Goal: Task Accomplishment & Management: Complete application form

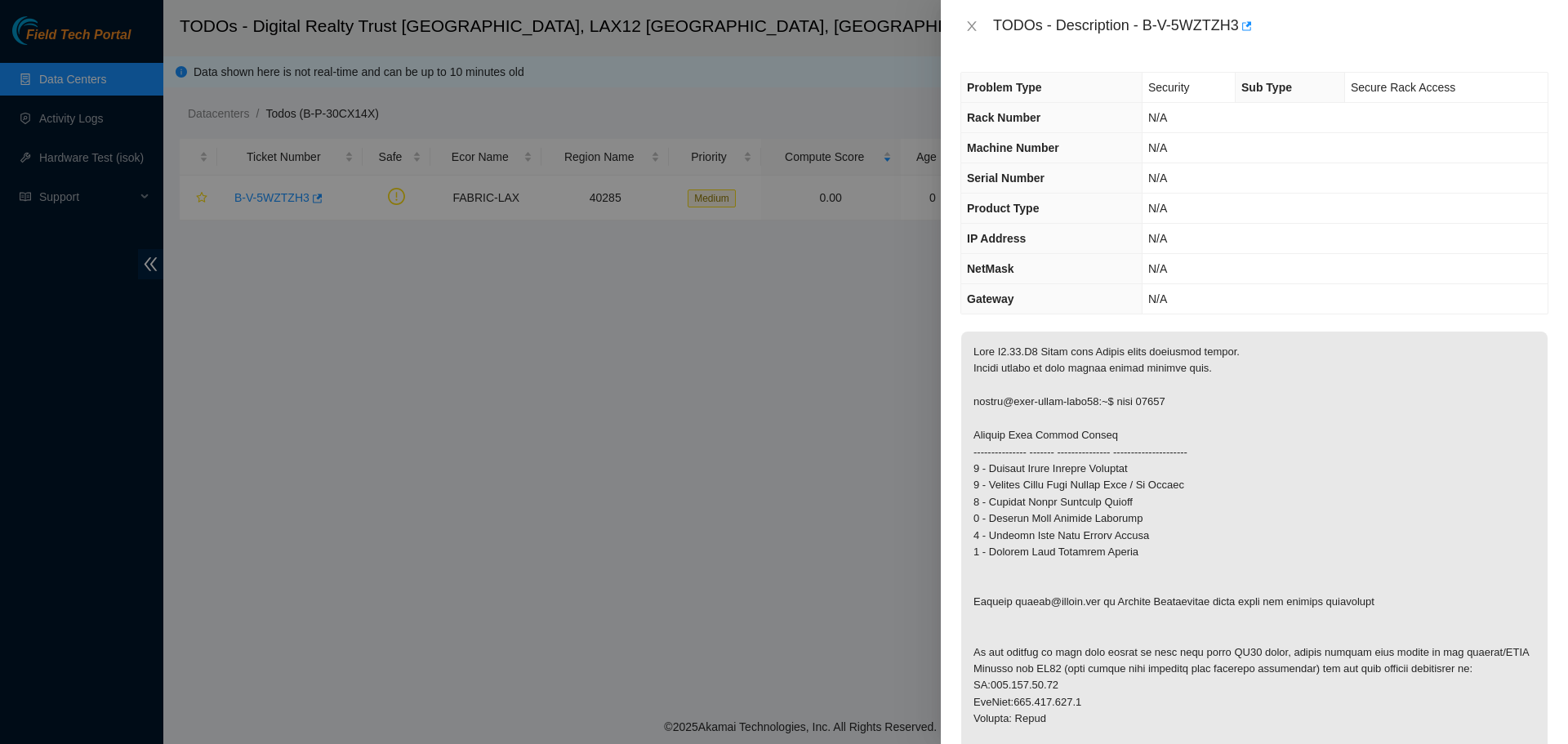
scroll to position [327, 0]
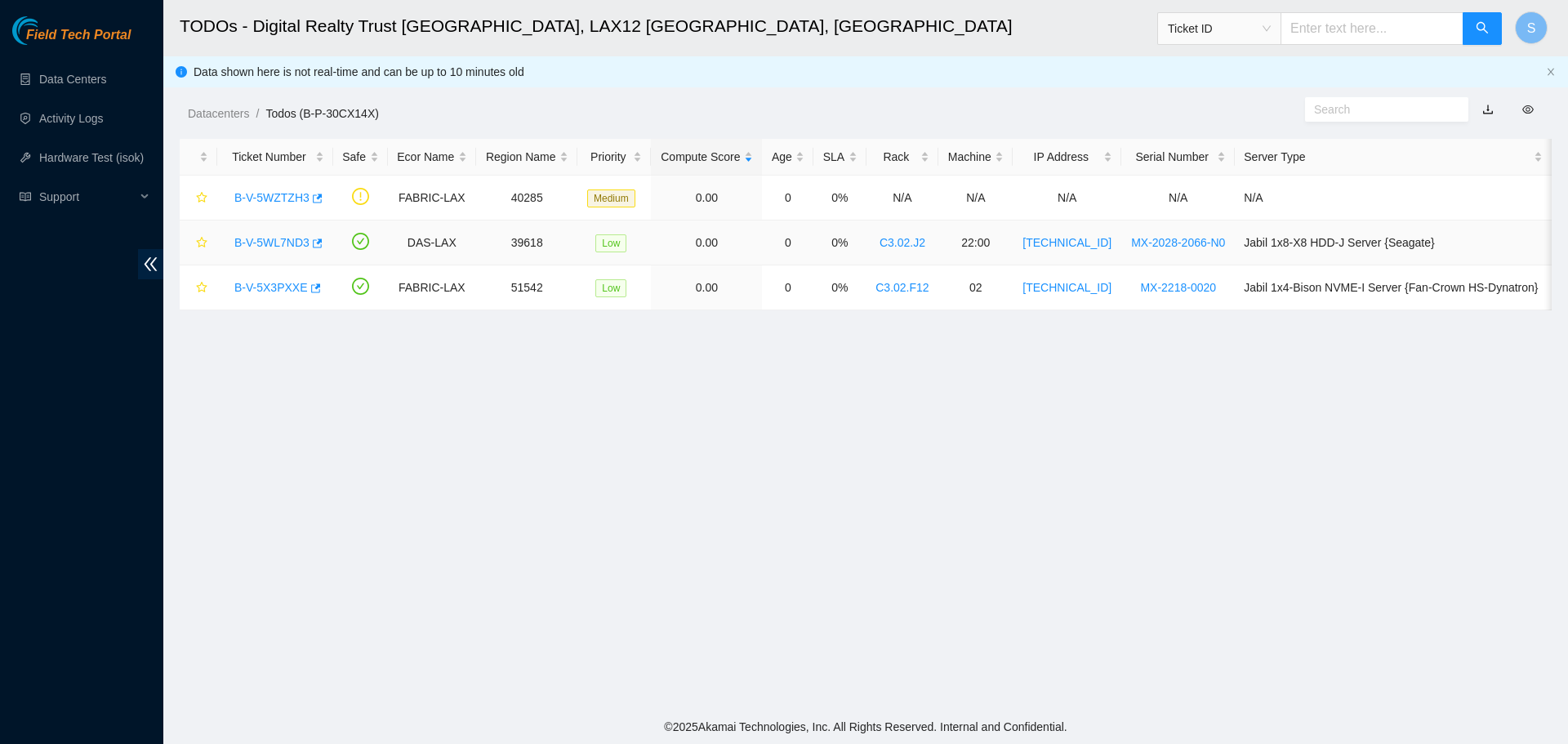
click at [278, 234] on div "B-V-5WL7ND3" at bounding box center [274, 242] width 98 height 26
click at [274, 249] on link "B-V-5WL7ND3" at bounding box center [272, 242] width 75 height 13
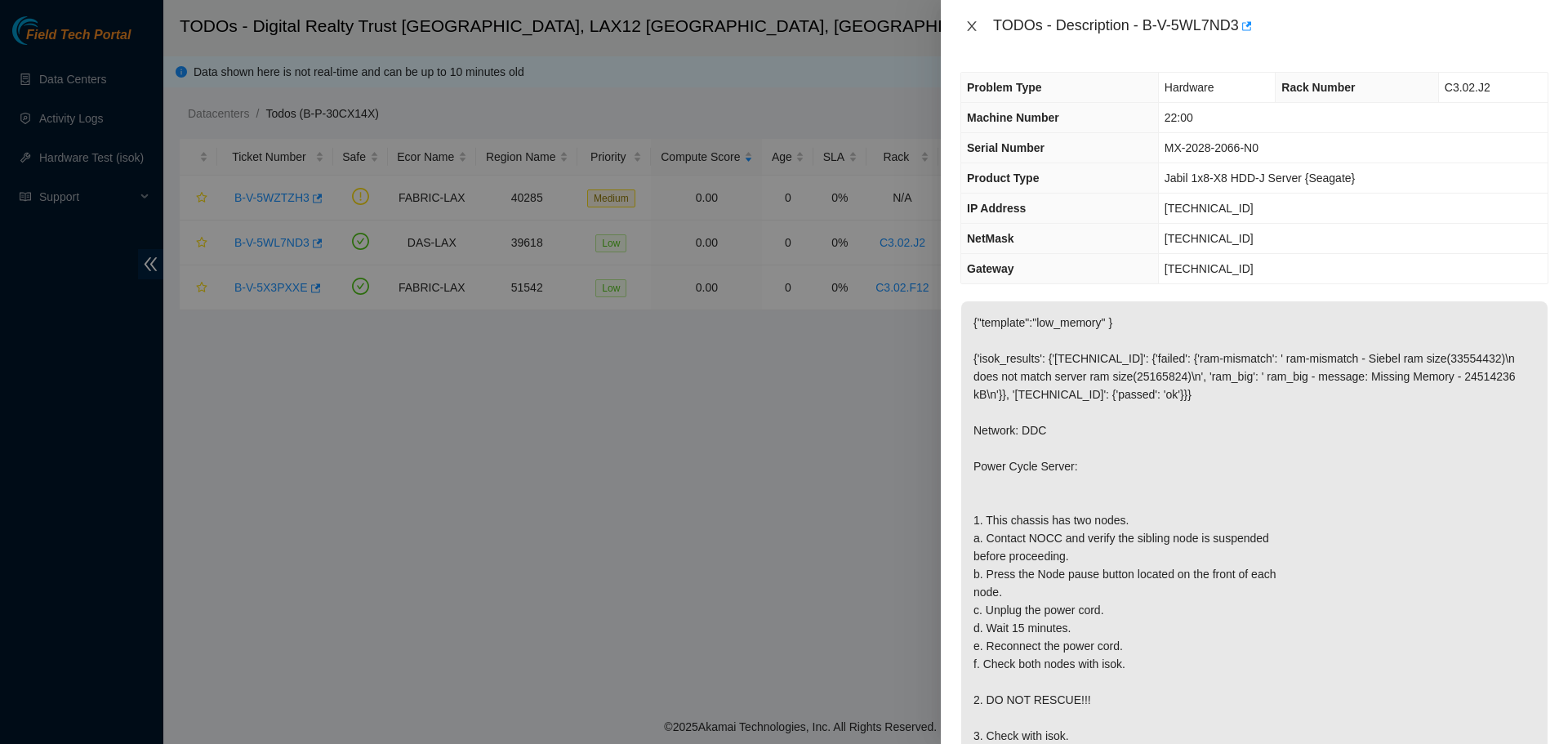
click at [969, 31] on icon "close" at bounding box center [971, 26] width 13 height 13
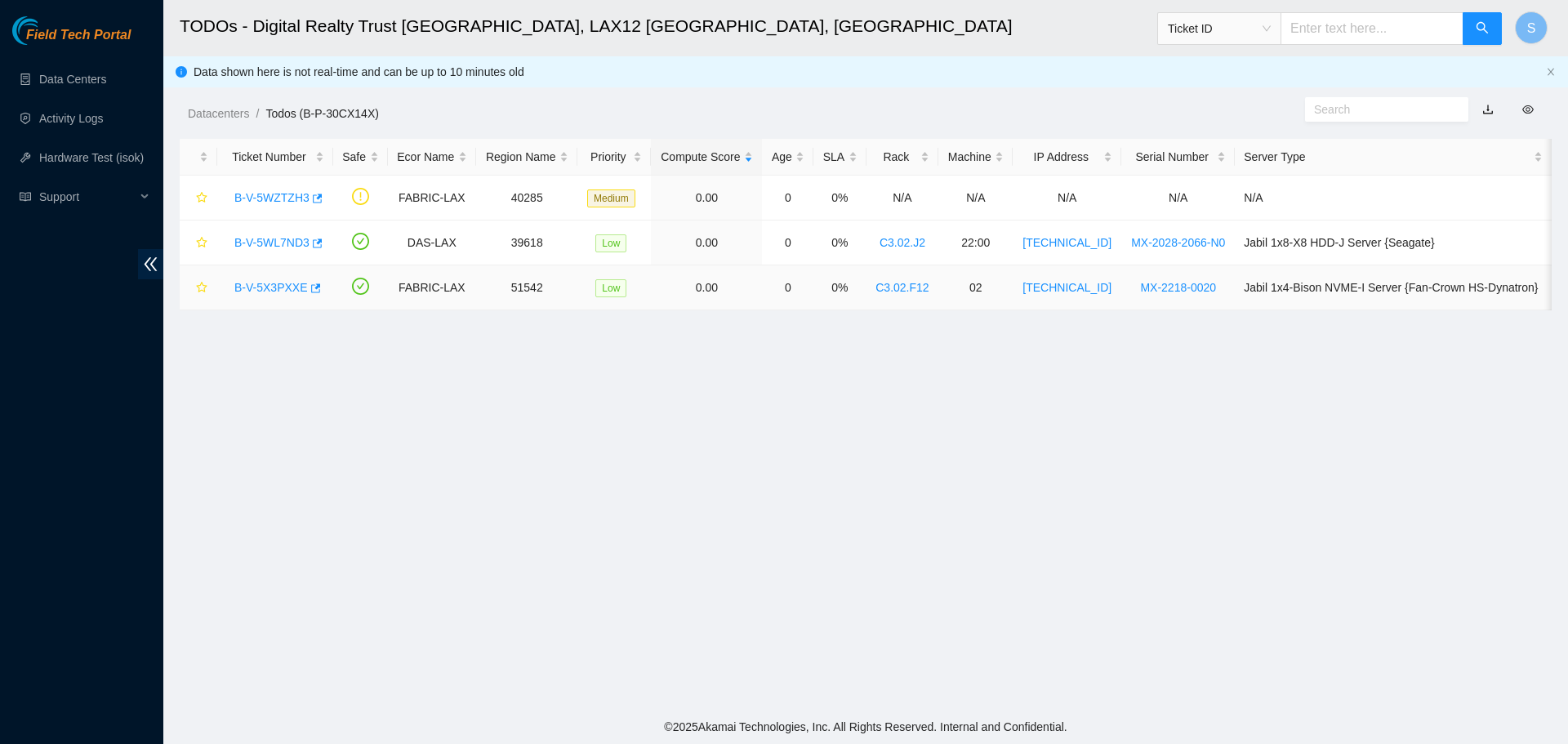
click at [289, 286] on link "B-V-5X3PXXE" at bounding box center [271, 288] width 73 height 13
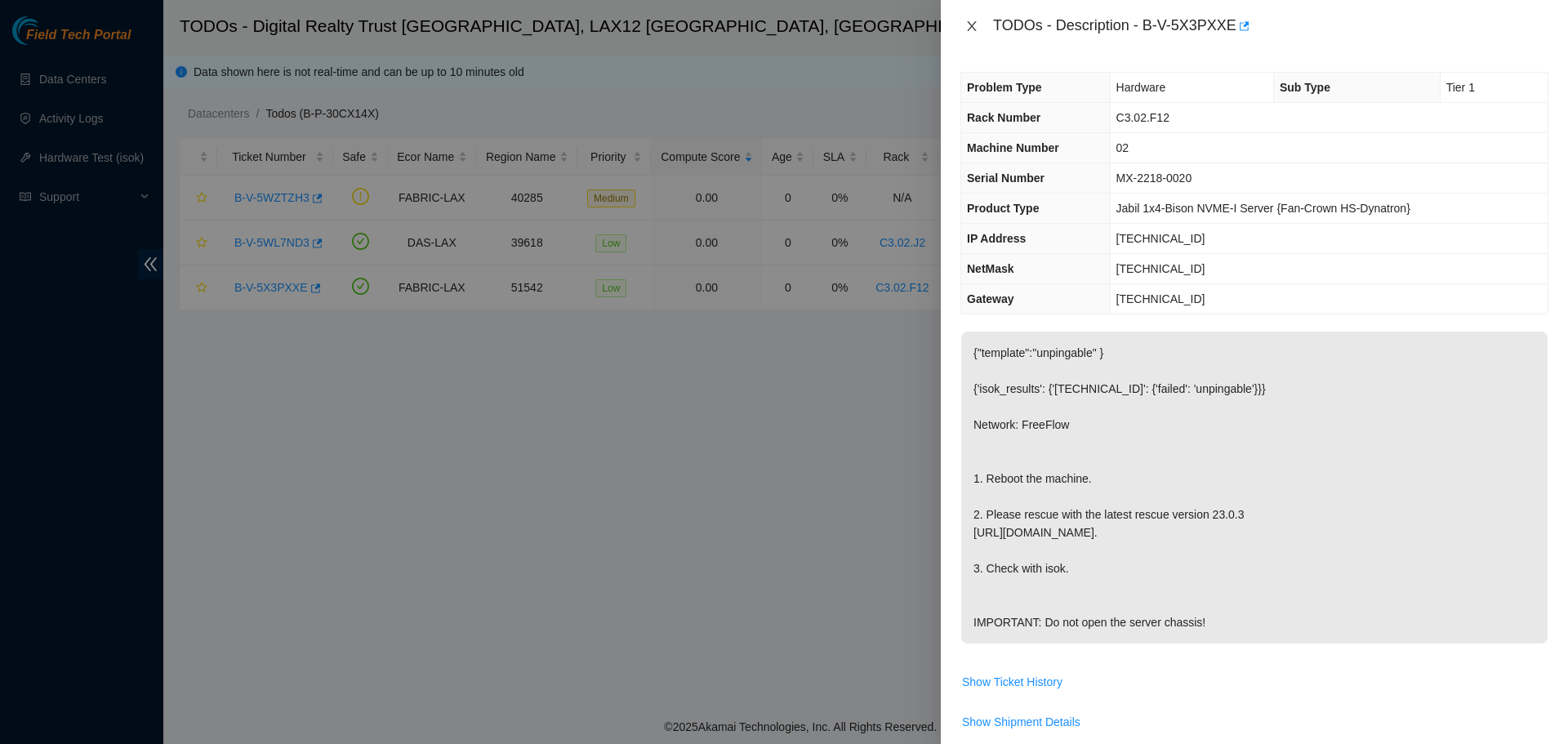
click at [972, 23] on icon "close" at bounding box center [971, 26] width 13 height 13
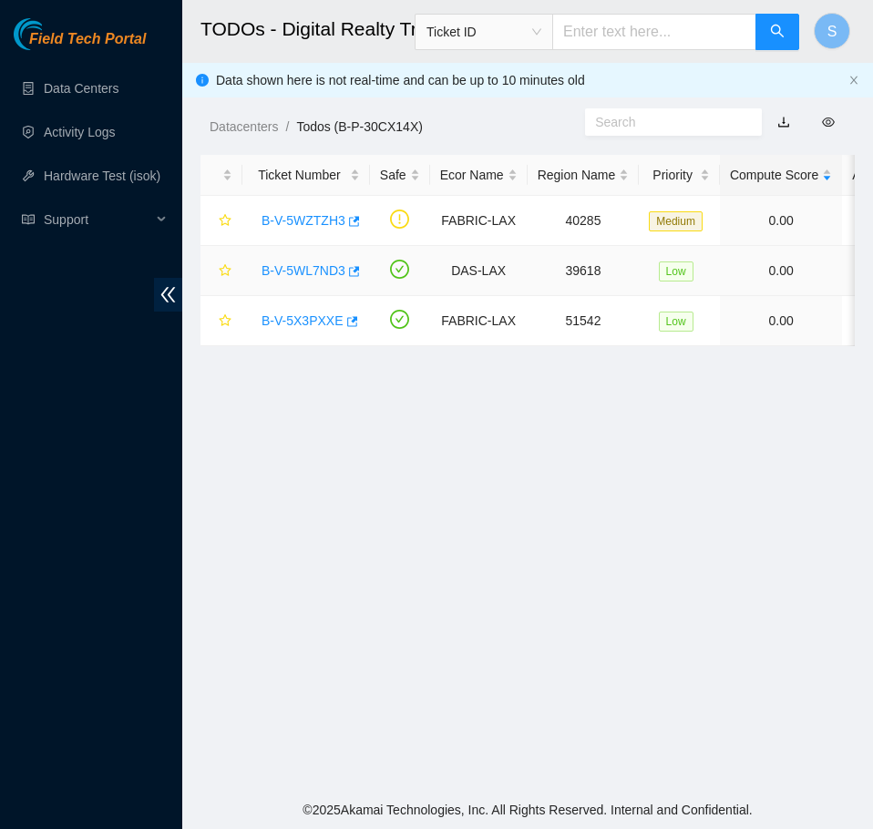
click at [295, 275] on link "B-V-5WL7ND3" at bounding box center [304, 270] width 84 height 15
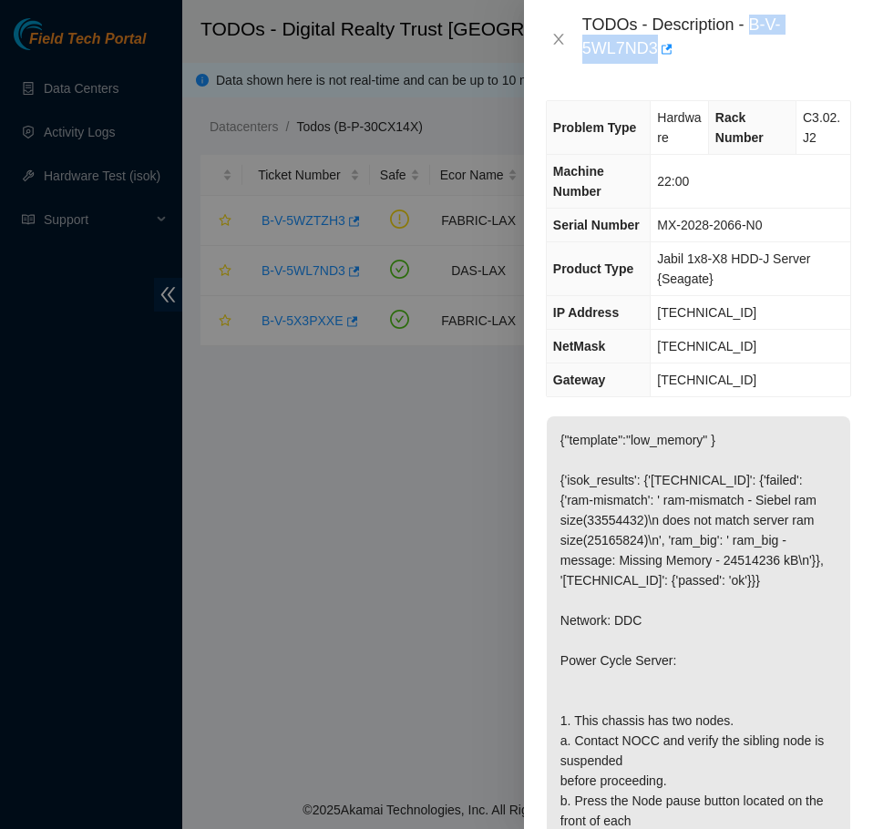
drag, startPoint x: 751, startPoint y: 29, endPoint x: 798, endPoint y: 40, distance: 48.6
click at [798, 40] on div "TODOs - Description - B-V-5WL7ND3" at bounding box center [716, 39] width 269 height 49
copy div "B-V-5WL7ND3"
click at [563, 50] on div "TODOs - Description - B-V-5WL7ND3" at bounding box center [698, 39] width 305 height 49
click at [561, 41] on icon "close" at bounding box center [558, 39] width 15 height 15
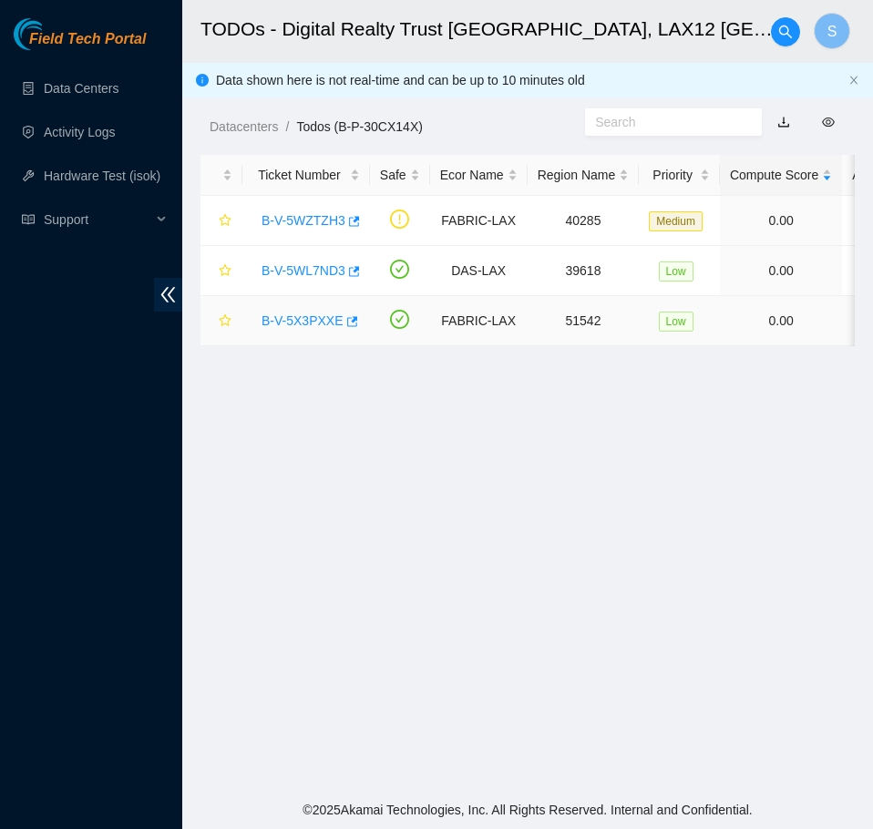
click at [303, 322] on link "B-V-5X3PXXE" at bounding box center [303, 321] width 82 height 15
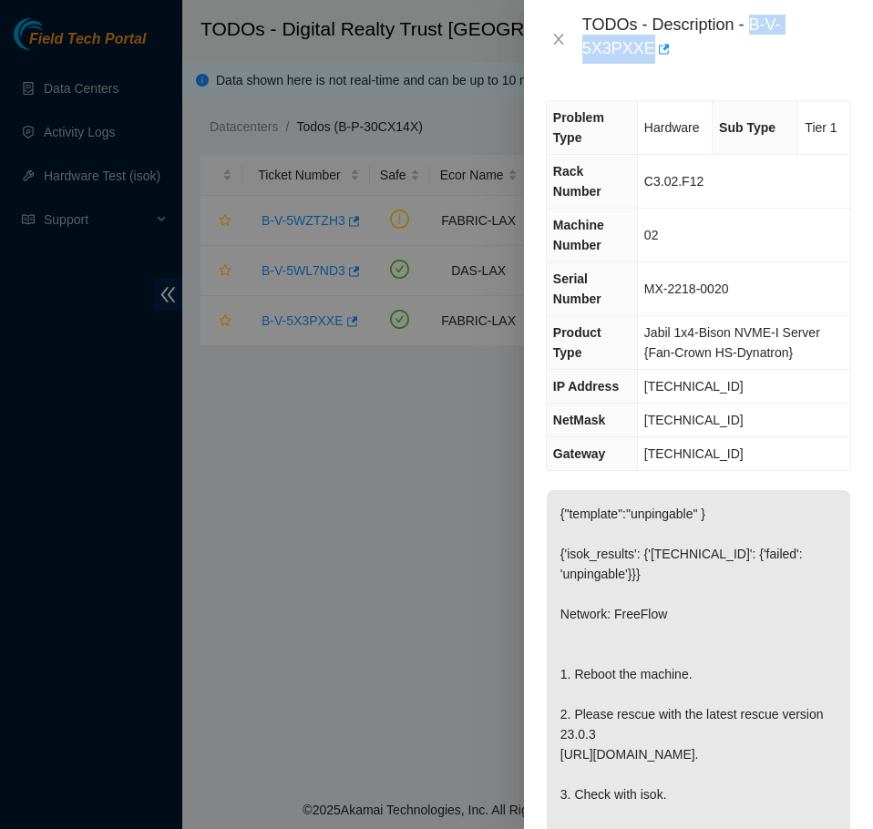
drag, startPoint x: 751, startPoint y: 26, endPoint x: 855, endPoint y: 28, distance: 103.9
click at [855, 28] on div "TODOs - Description - B-V-5X3PXXE" at bounding box center [698, 39] width 349 height 78
copy div "B-V-5X3PXXE"
click at [560, 35] on icon "close" at bounding box center [558, 39] width 15 height 15
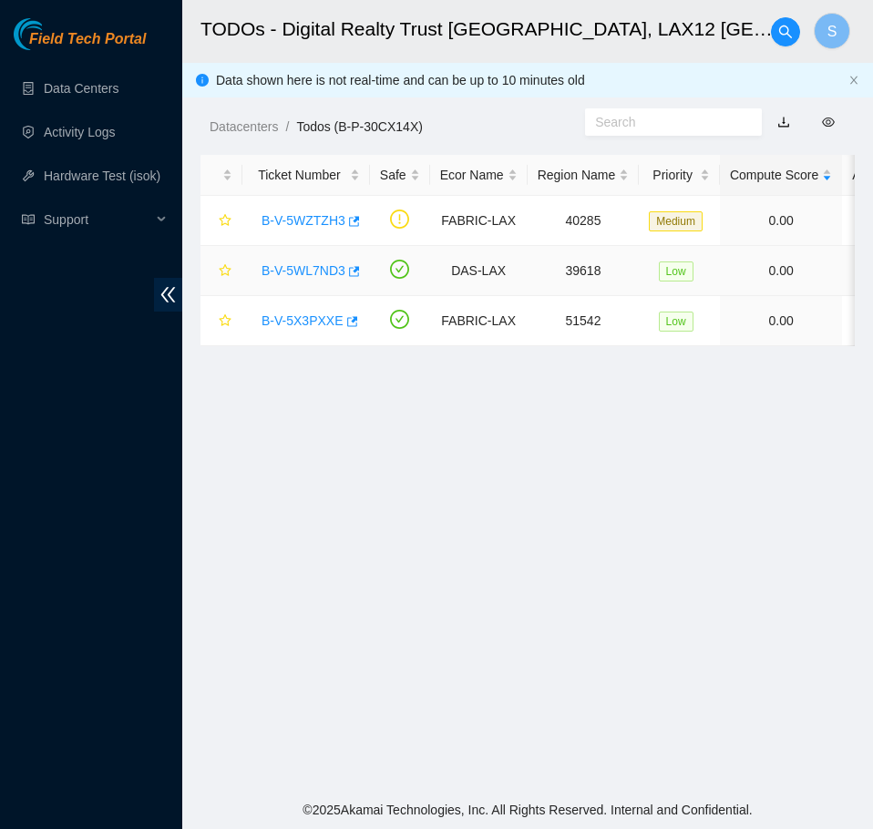
click at [294, 266] on link "B-V-5WL7ND3" at bounding box center [304, 270] width 84 height 15
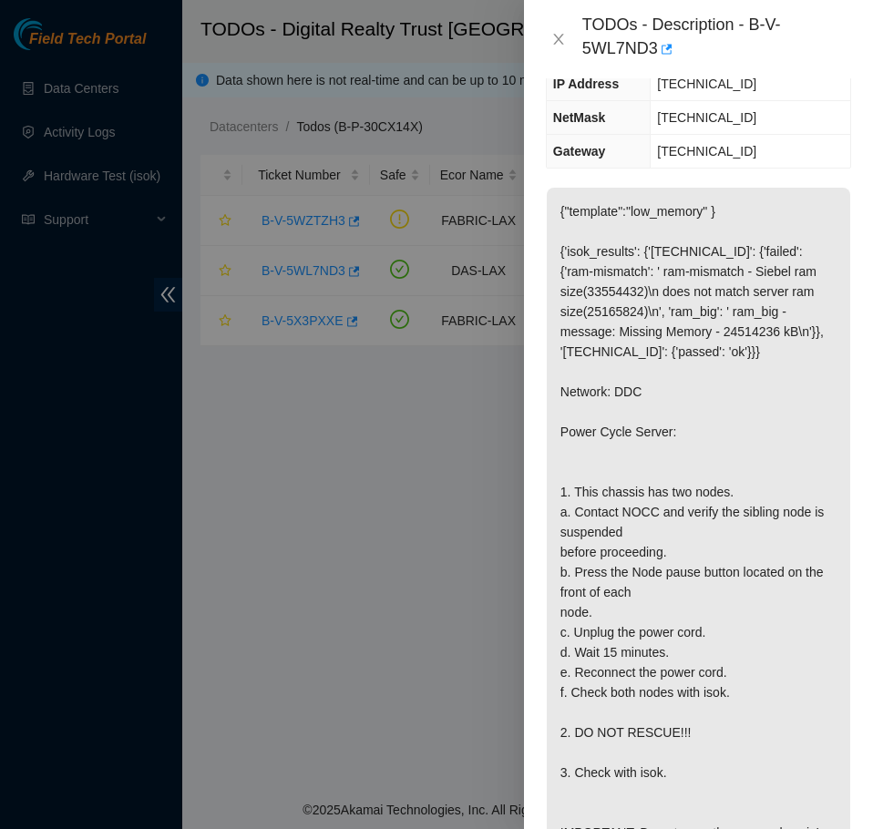
scroll to position [365, 0]
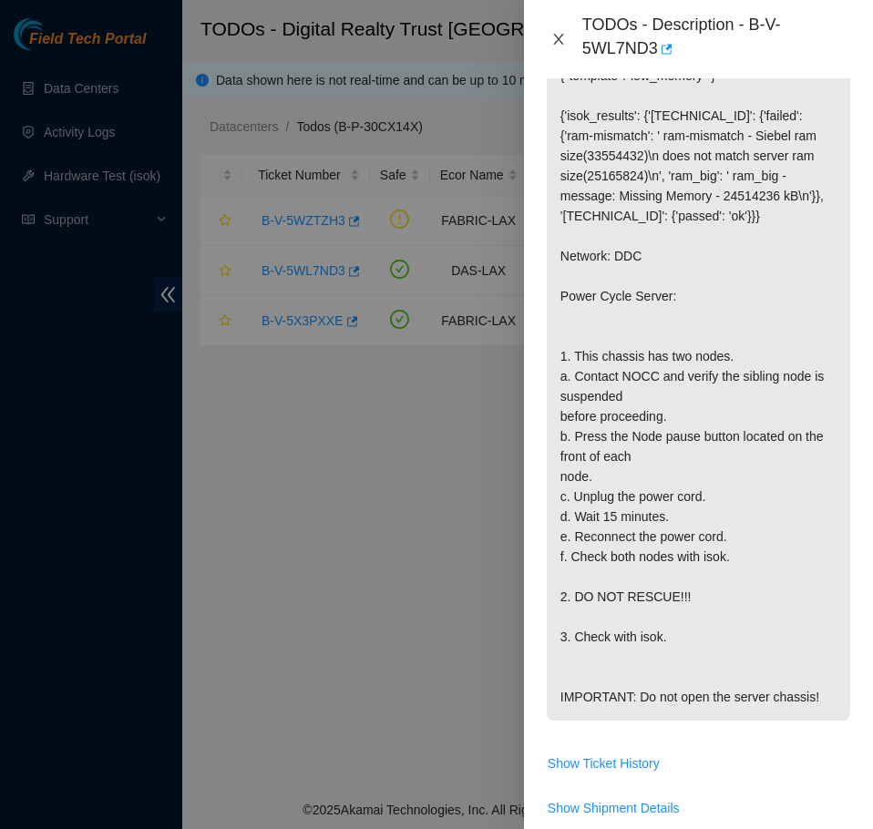
click at [564, 39] on icon "close" at bounding box center [558, 39] width 15 height 15
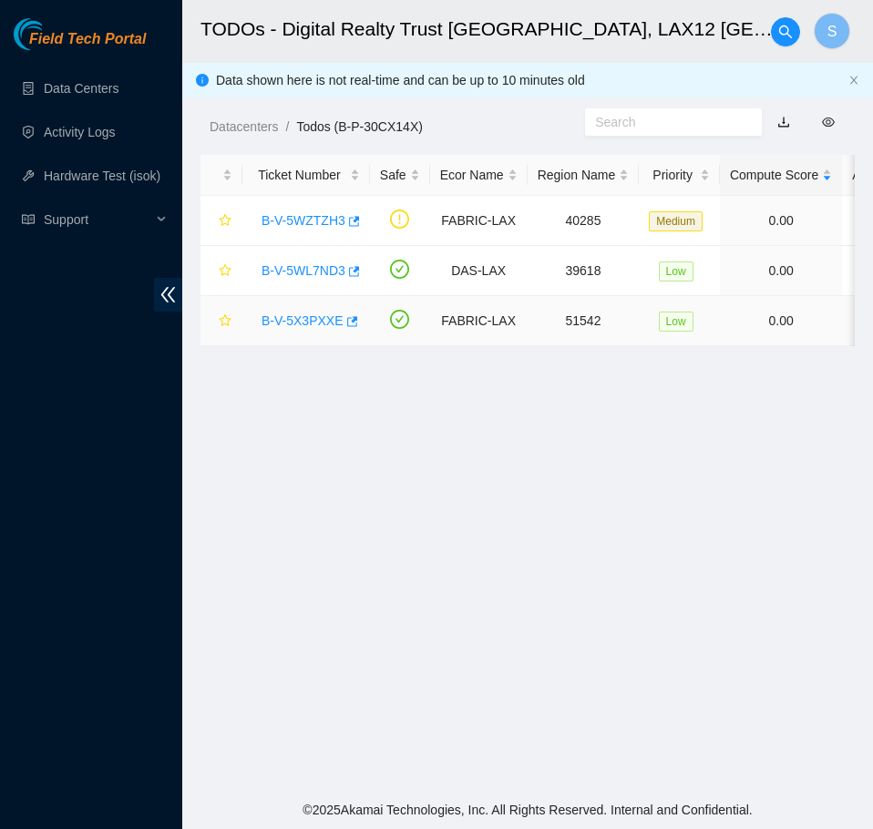
click at [297, 321] on link "B-V-5X3PXXE" at bounding box center [303, 321] width 82 height 15
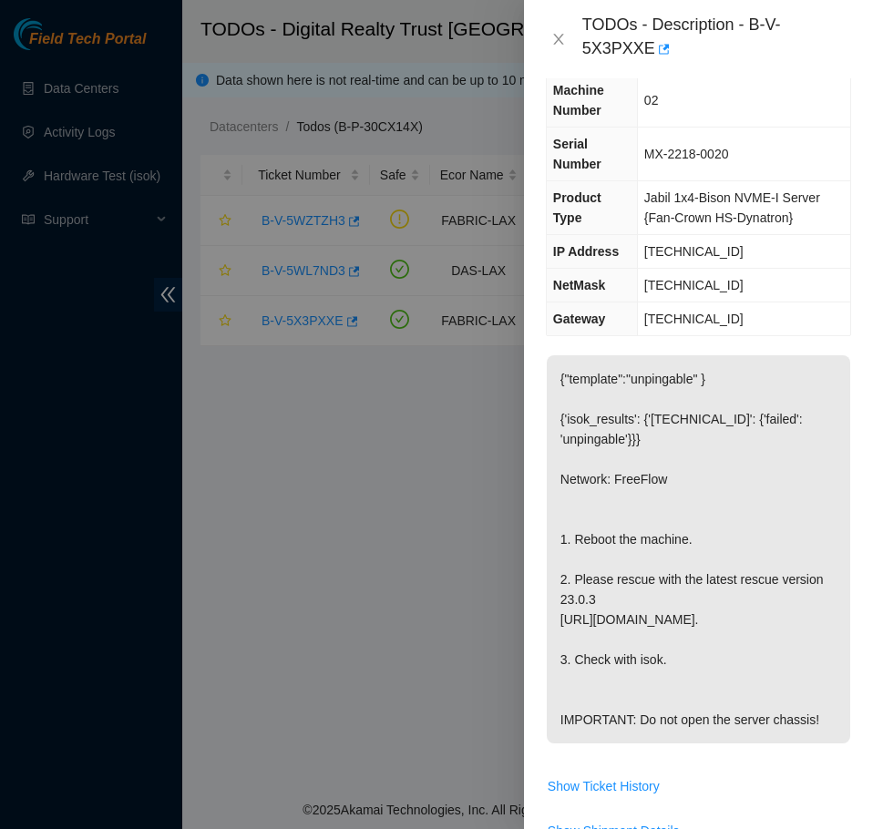
scroll to position [74, 0]
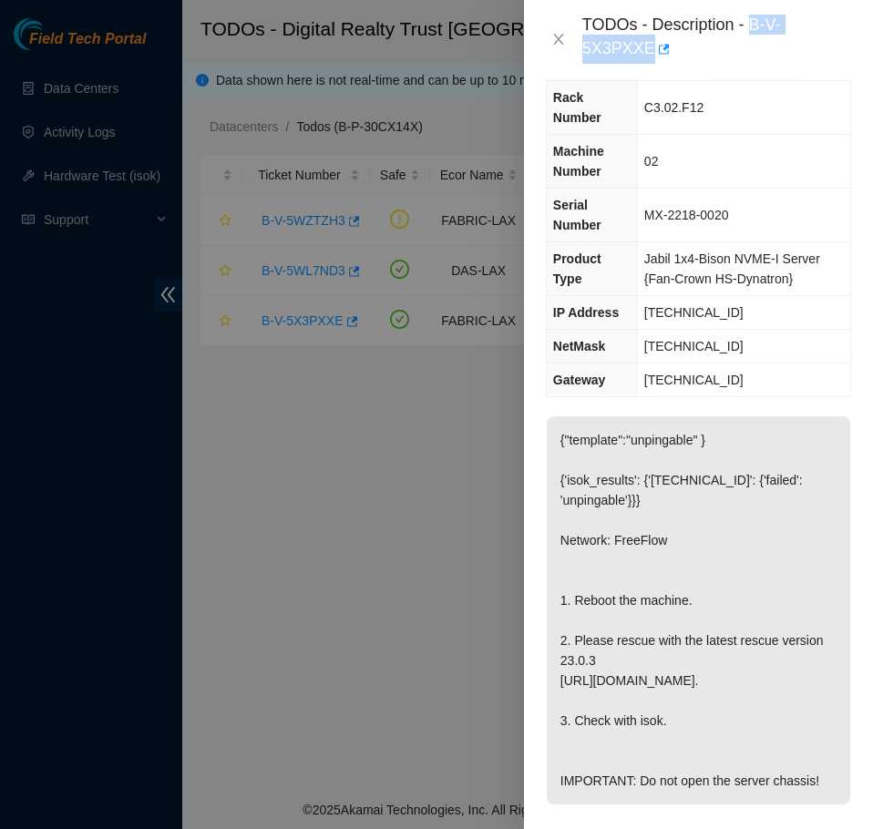
drag, startPoint x: 749, startPoint y: 29, endPoint x: 872, endPoint y: 40, distance: 123.5
click at [872, 40] on div "TODOs - Description - B-V-5X3PXXE" at bounding box center [698, 39] width 349 height 78
copy div "B-V-5X3PXXE"
click at [567, 34] on button "Close" at bounding box center [559, 39] width 26 height 17
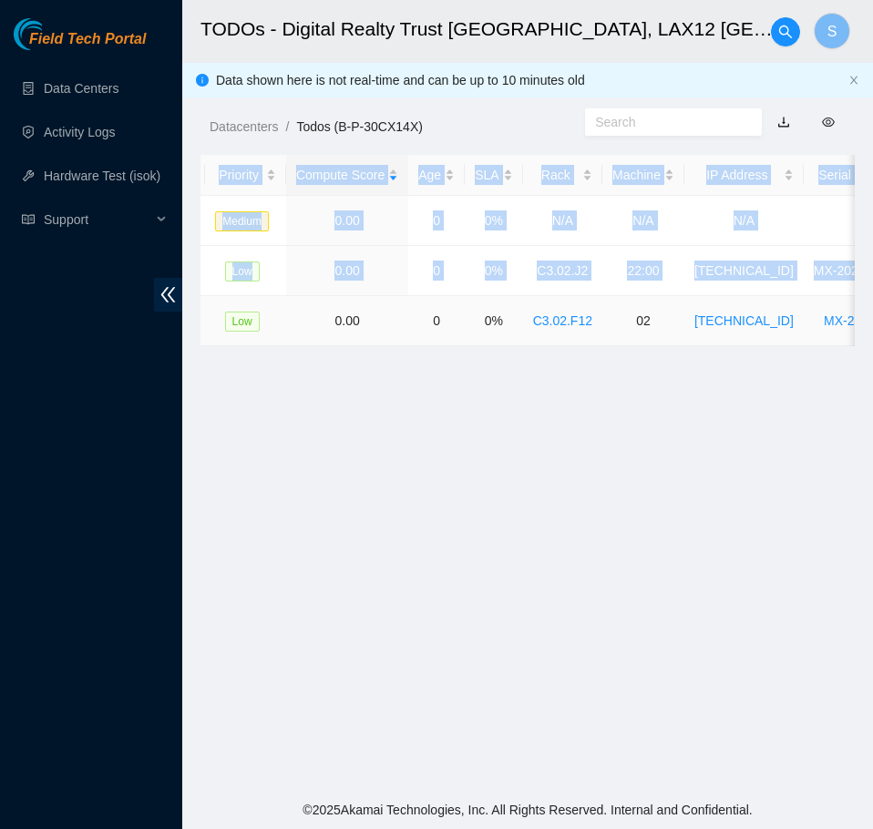
scroll to position [0, 824]
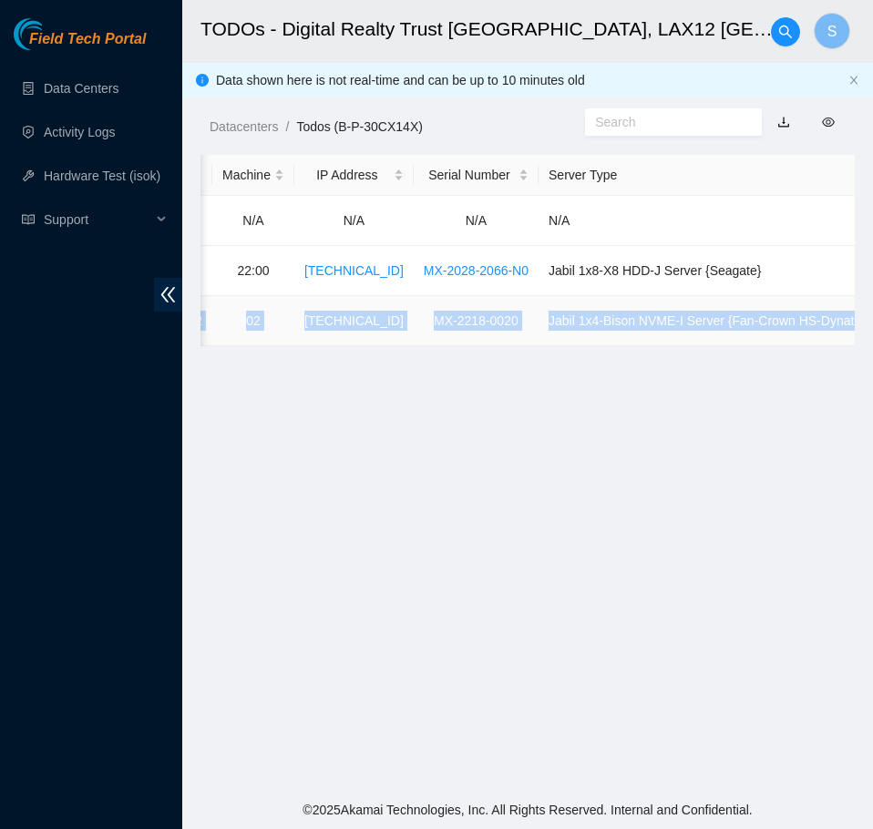
drag, startPoint x: 441, startPoint y: 324, endPoint x: 853, endPoint y: 323, distance: 412.0
click at [853, 323] on tr "B-V-5X3PXXE FABRIC-LAX 51542 Low 0.00 0 0% C3.02.F12 02 23.202.113.133 MX-2218-…" at bounding box center [132, 321] width 1510 height 50
copy tr "FABRIC-LAX 51542 Low 0.00 0 0% C3.02.F12 02 23.202.113.133 MX-2218-0020 Jabil 1…"
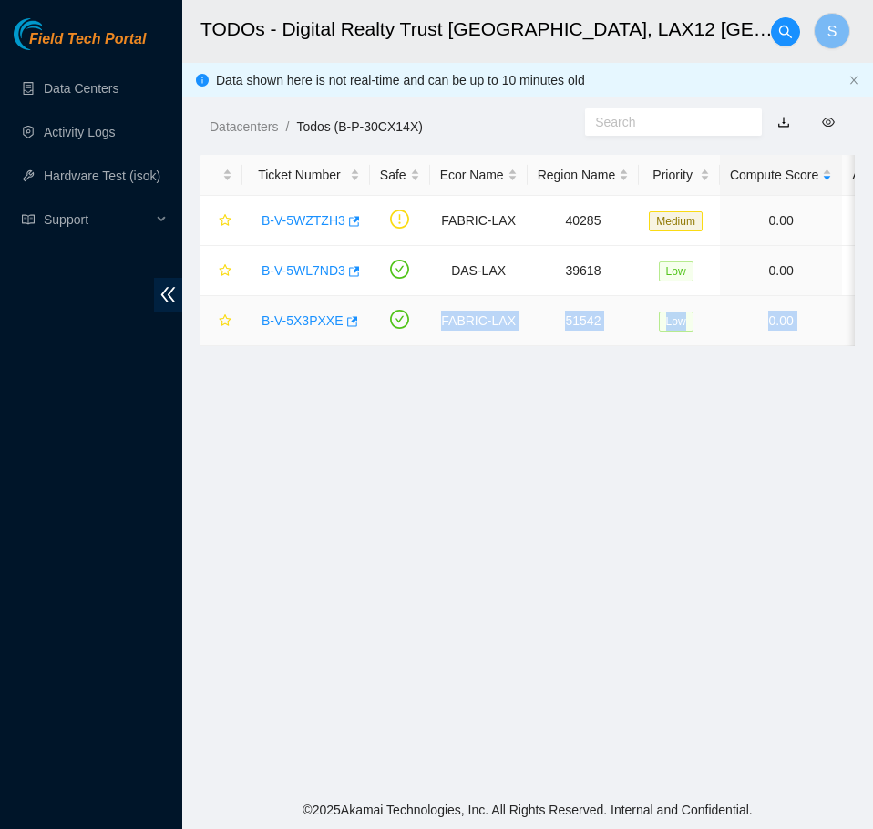
click at [287, 321] on link "B-V-5X3PXXE" at bounding box center [303, 321] width 82 height 15
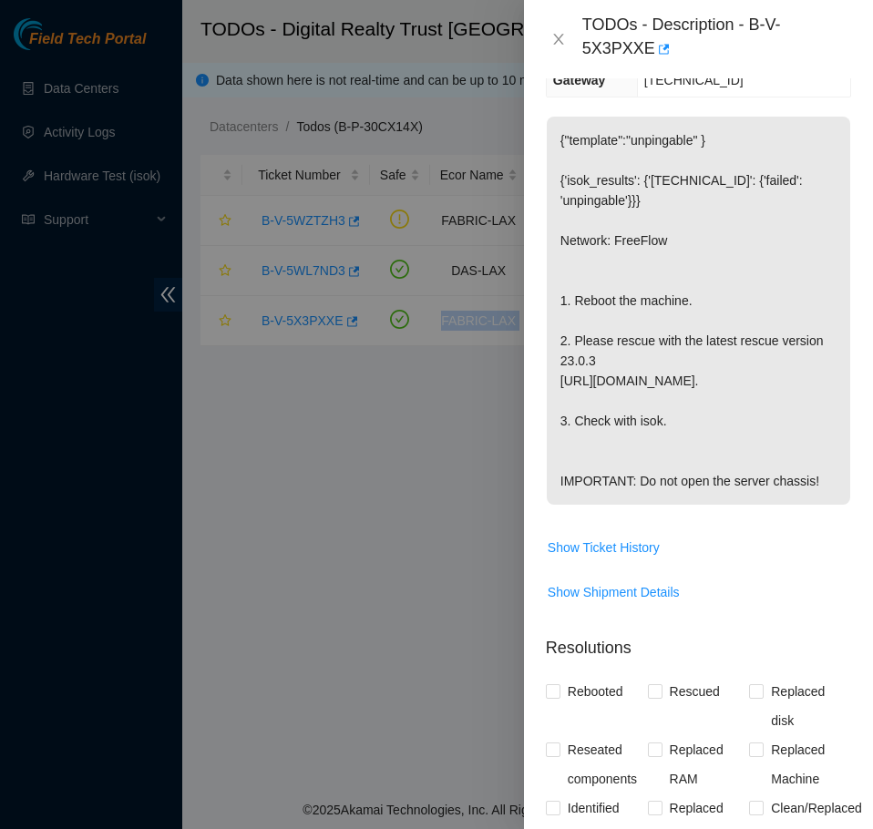
scroll to position [438, 0]
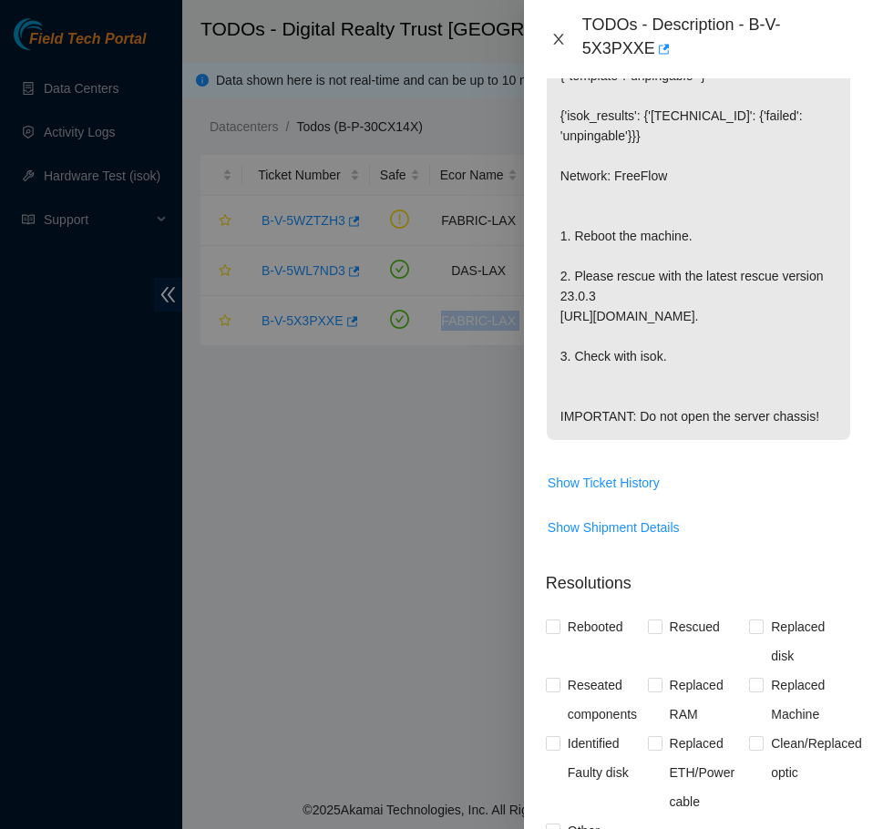
drag, startPoint x: 560, startPoint y: 35, endPoint x: 527, endPoint y: 91, distance: 65.3
click at [560, 36] on icon "close" at bounding box center [558, 39] width 15 height 15
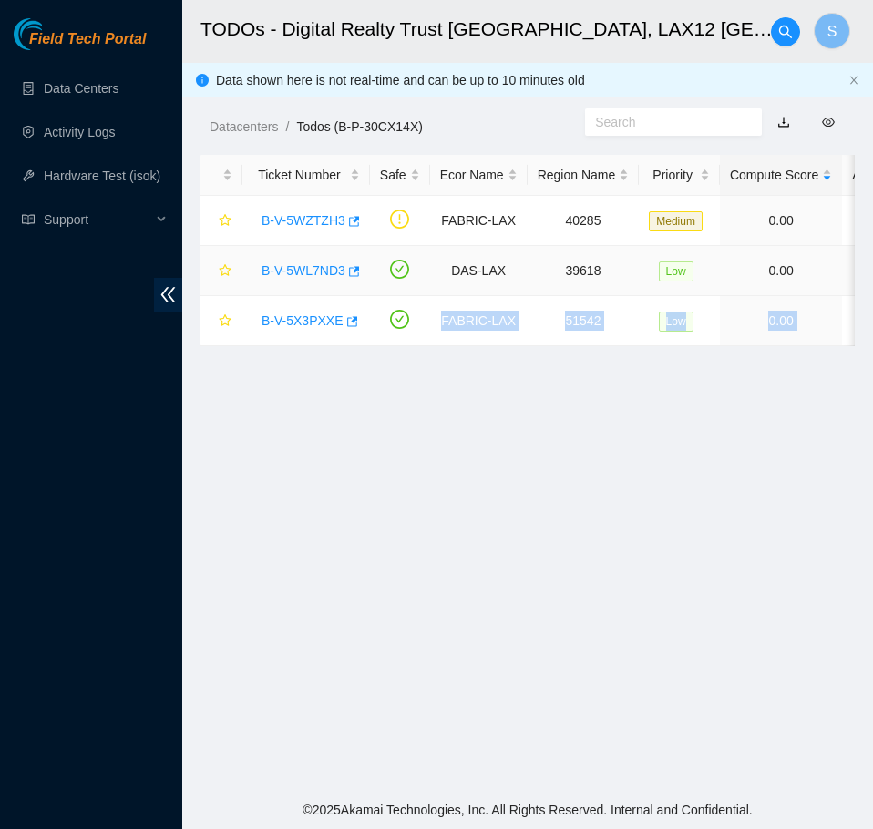
scroll to position [365, 0]
click at [314, 265] on link "B-V-5WL7ND3" at bounding box center [304, 270] width 84 height 15
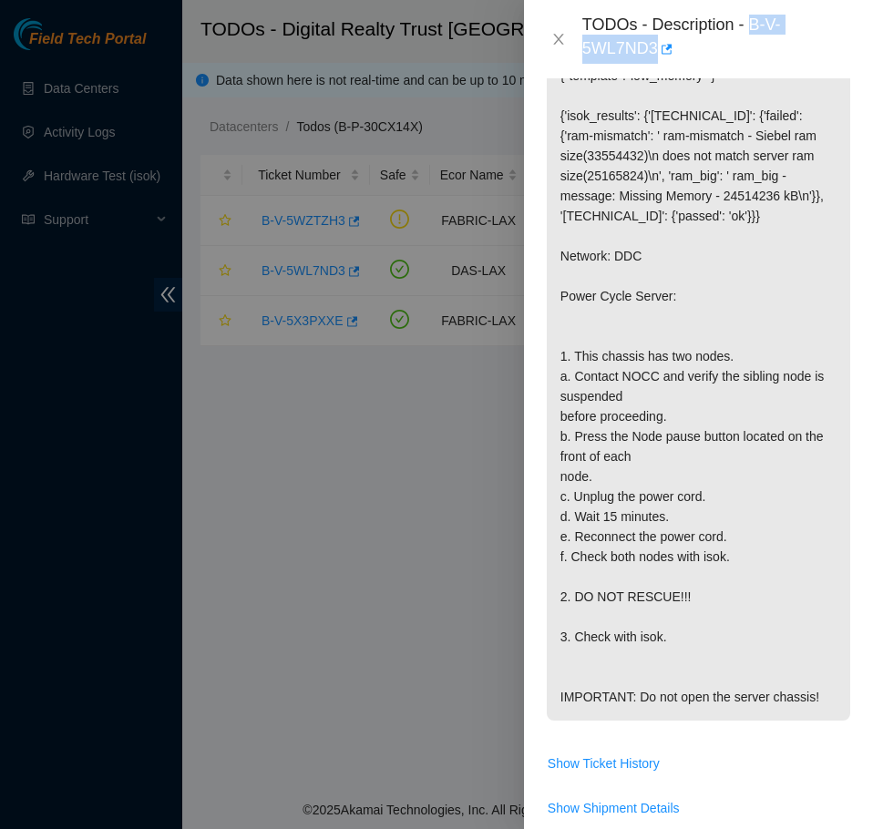
drag, startPoint x: 752, startPoint y: 26, endPoint x: 756, endPoint y: 38, distance: 13.5
click at [756, 38] on div "TODOs - Description - B-V-5WL7ND3" at bounding box center [716, 39] width 269 height 49
copy div "B-V-5WL7ND3"
drag, startPoint x: 555, startPoint y: 44, endPoint x: 523, endPoint y: 132, distance: 94.0
click at [553, 47] on div "TODOs - Description - B-V-5WL7ND3" at bounding box center [698, 39] width 305 height 49
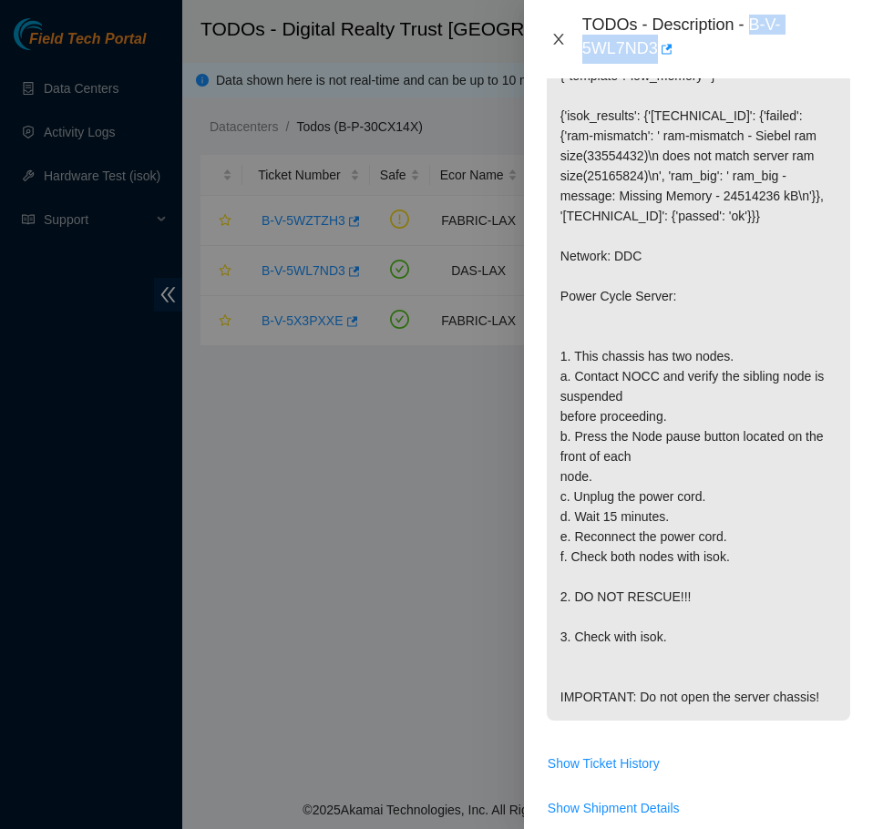
click at [560, 38] on icon "close" at bounding box center [558, 39] width 10 height 11
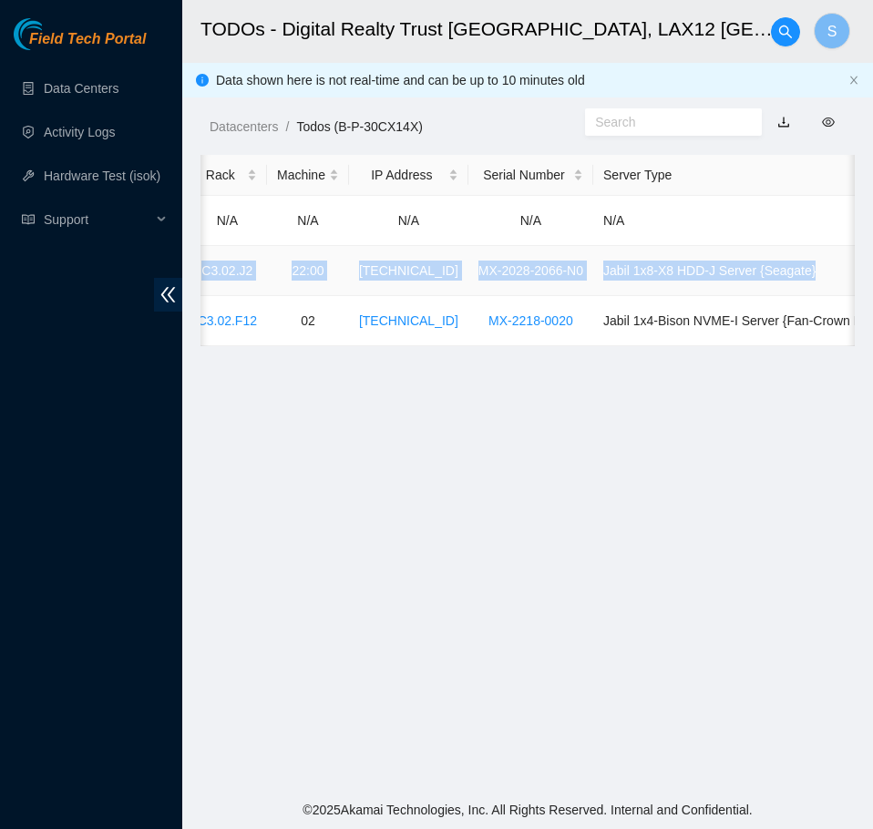
scroll to position [0, 824]
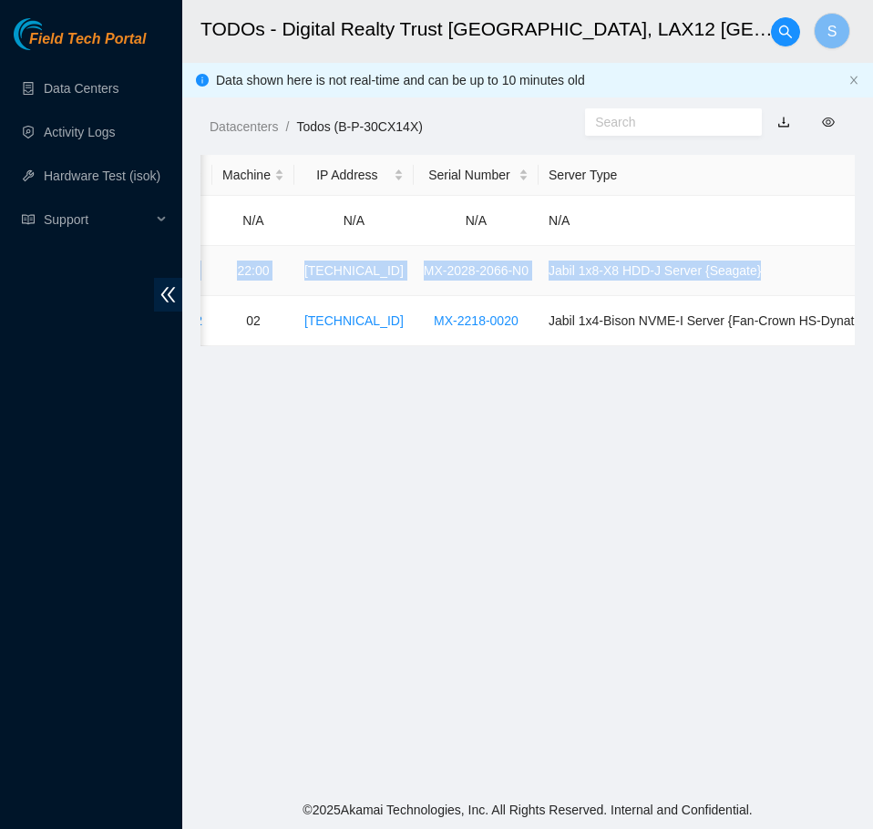
drag, startPoint x: 443, startPoint y: 270, endPoint x: 788, endPoint y: 281, distance: 345.6
click at [788, 281] on tr "B-V-5WL7ND3 DAS-LAX 39618 Low 0.00 0 0% C3.02.J2 22:00 23.74.0.166 MX-2028-2066…" at bounding box center [132, 271] width 1510 height 50
copy tr "DAS-LAX 39618 Low 0.00 0 0% C3.02.J2 22:00 23.74.0.166 MX-2028-2066-N0 Jabil 1x…"
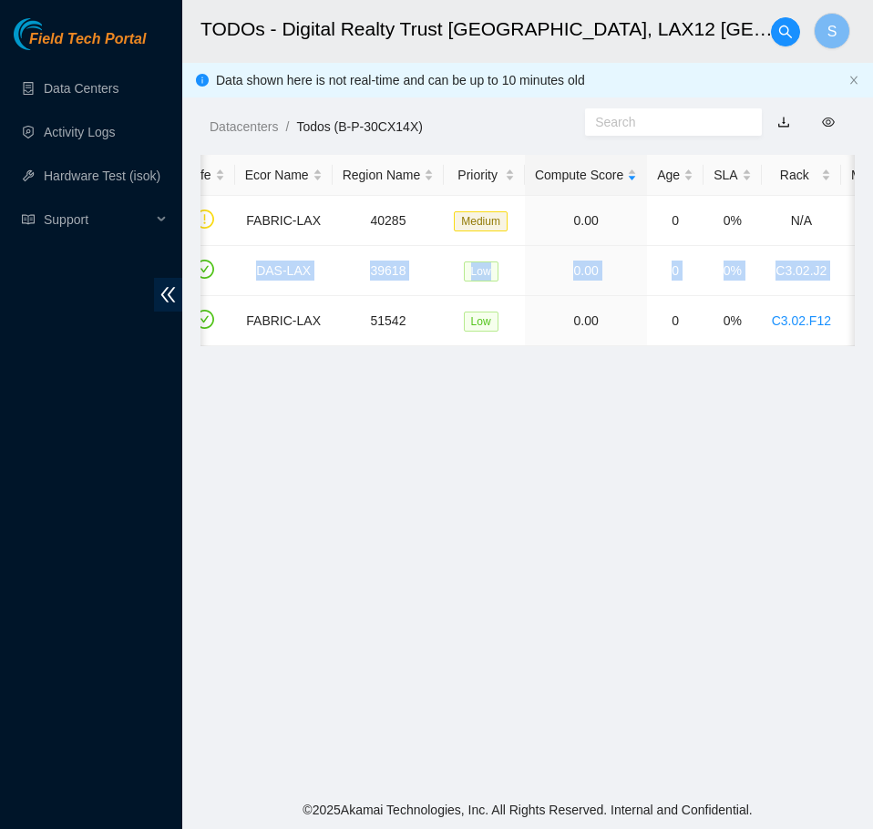
scroll to position [0, 107]
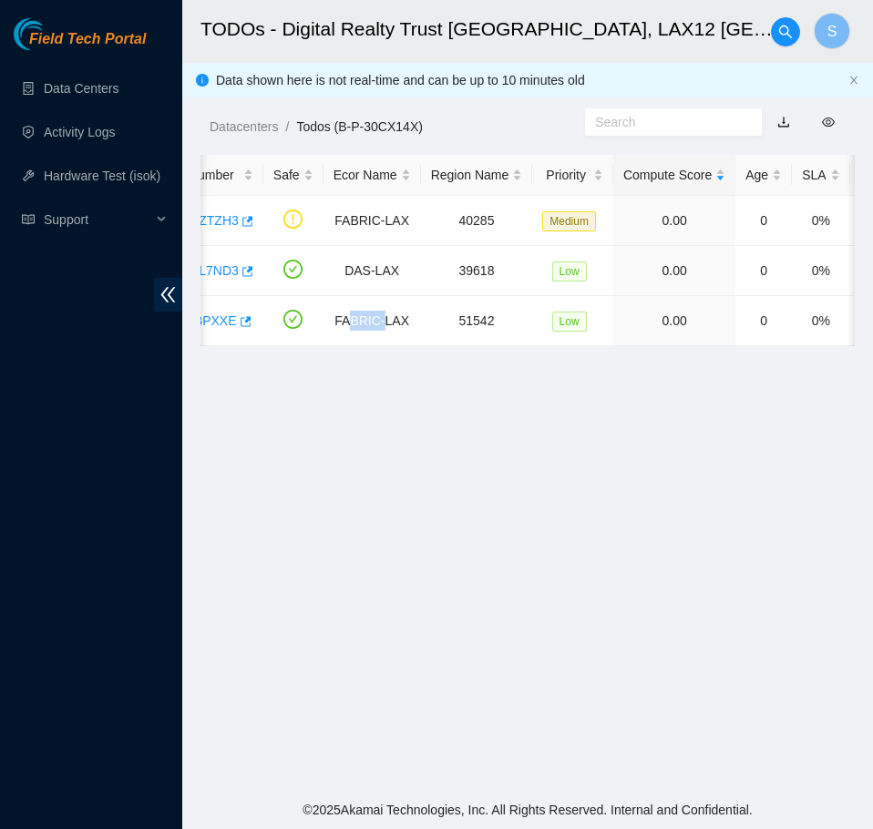
drag, startPoint x: 378, startPoint y: 339, endPoint x: 348, endPoint y: 346, distance: 30.9
click at [348, 346] on div "Ticket Number Safe Ecor Name Region Name Priority Compute Score Age SLA Rack Ma…" at bounding box center [528, 250] width 654 height 191
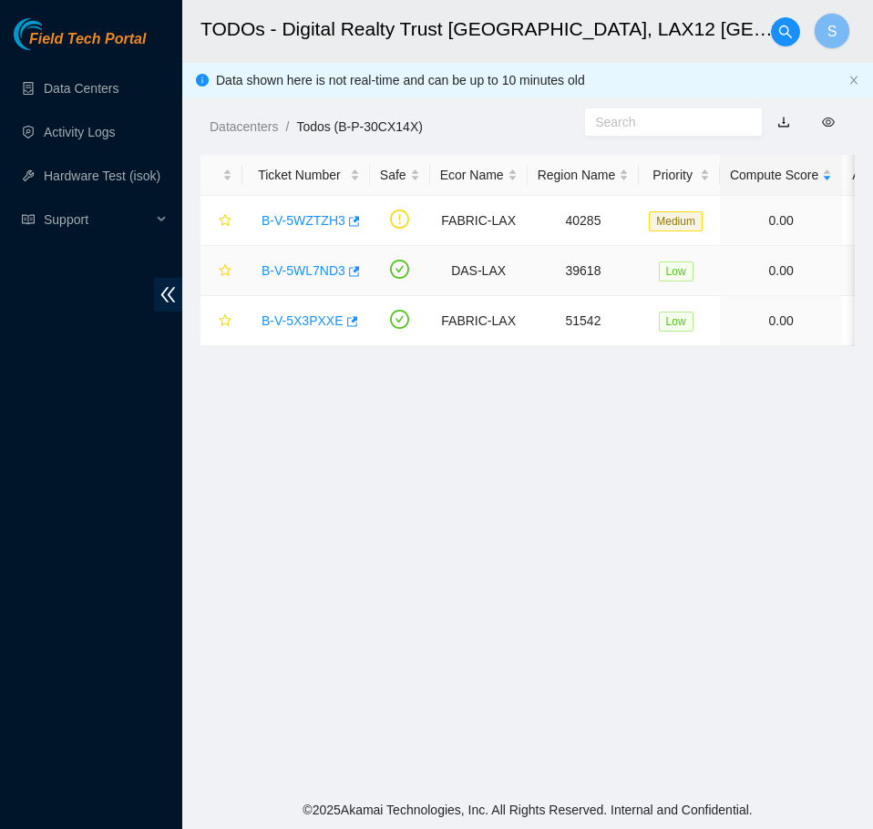
click at [288, 249] on td "B-V-5WL7ND3" at bounding box center [306, 271] width 128 height 50
click at [293, 263] on link "B-V-5WL7ND3" at bounding box center [304, 270] width 84 height 15
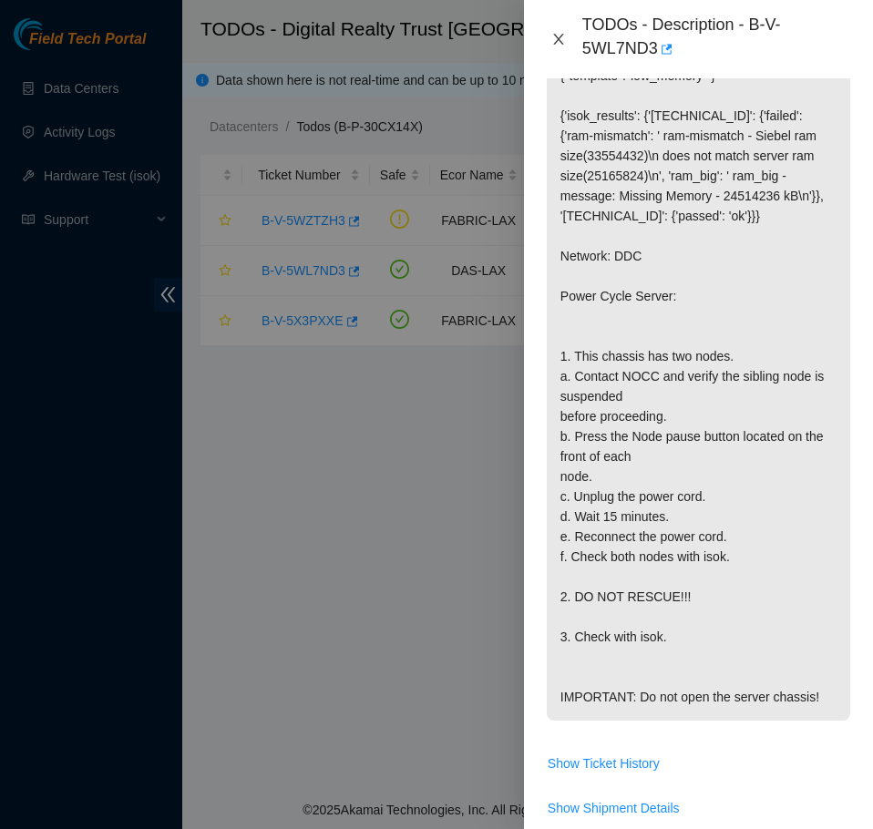
drag, startPoint x: 561, startPoint y: 40, endPoint x: 553, endPoint y: 58, distance: 19.6
click at [561, 40] on icon "close" at bounding box center [558, 39] width 15 height 15
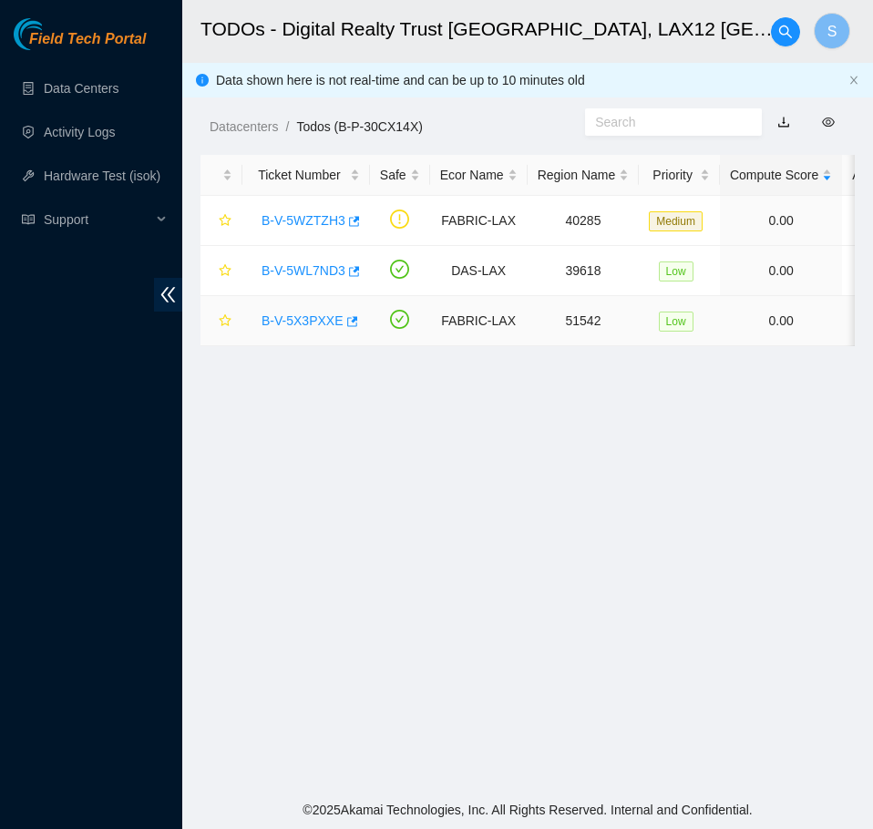
click at [324, 315] on link "B-V-5X3PXXE" at bounding box center [303, 321] width 82 height 15
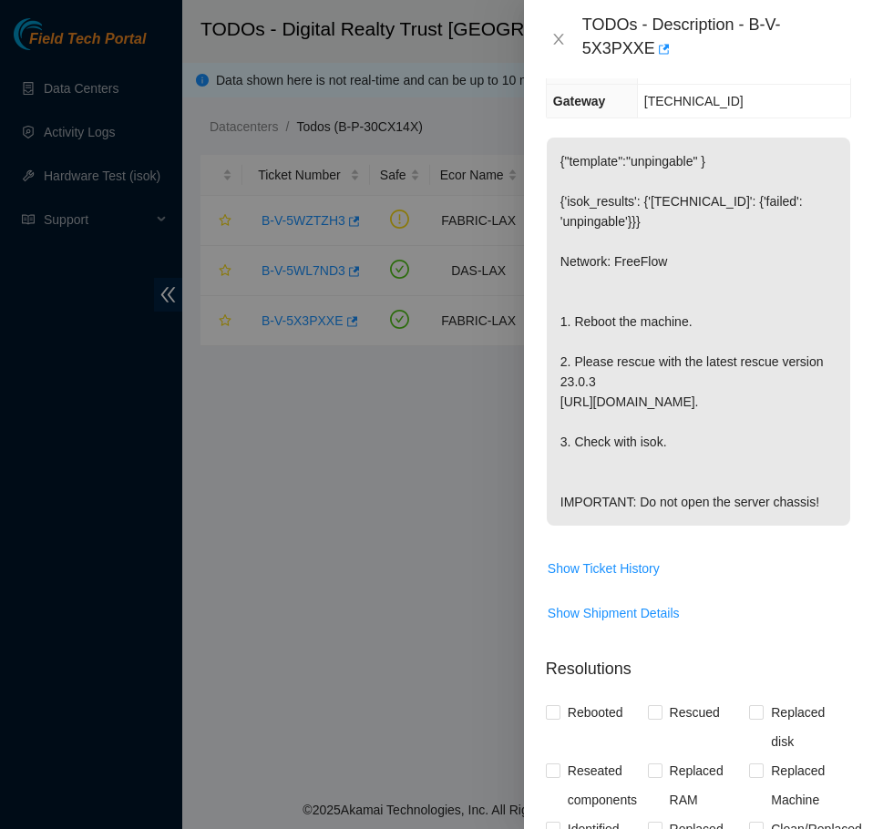
scroll to position [347, 0]
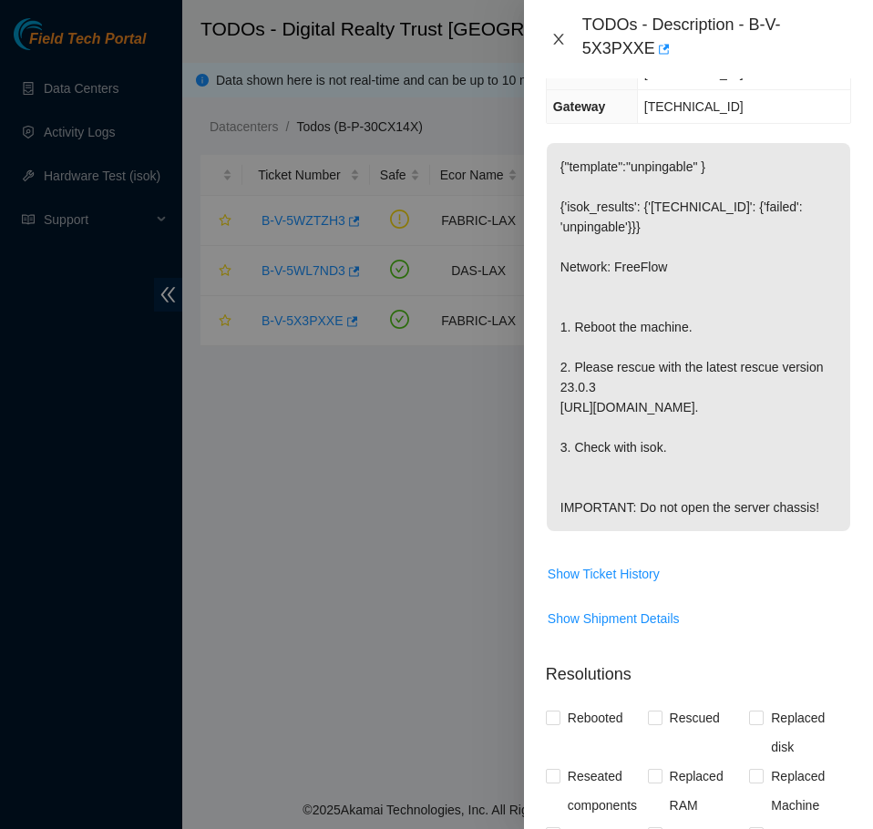
click at [558, 40] on icon "close" at bounding box center [558, 39] width 10 height 11
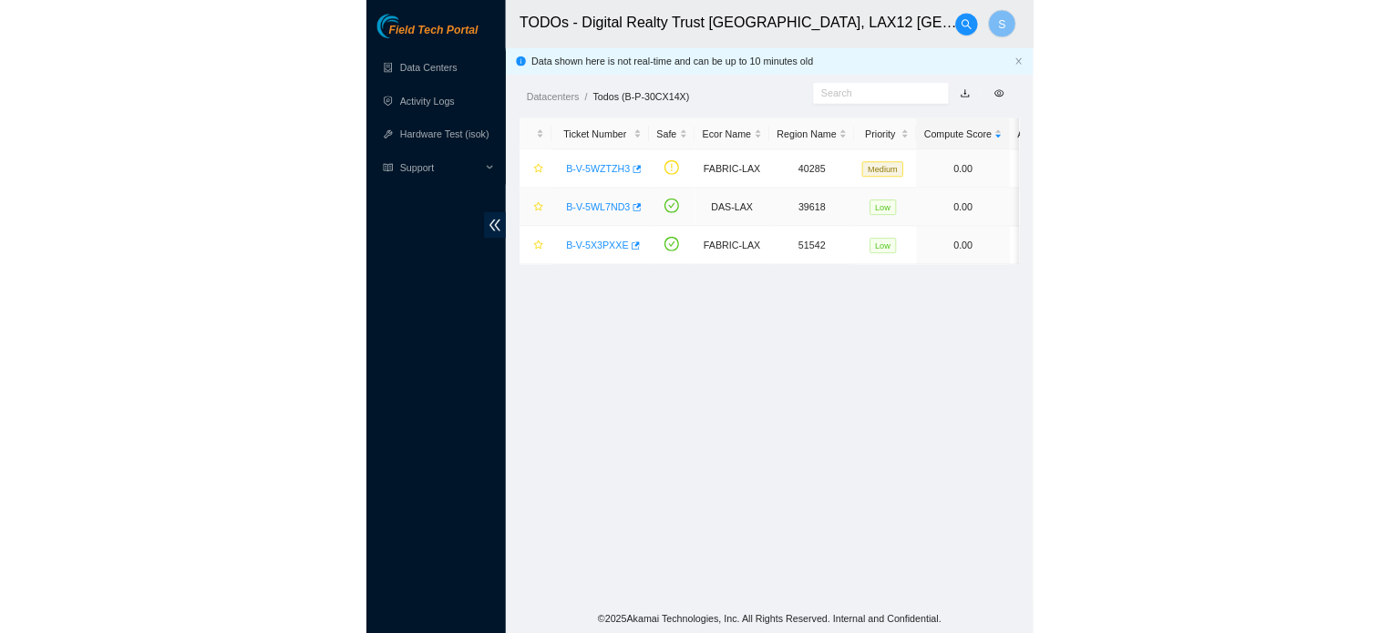
scroll to position [307, 0]
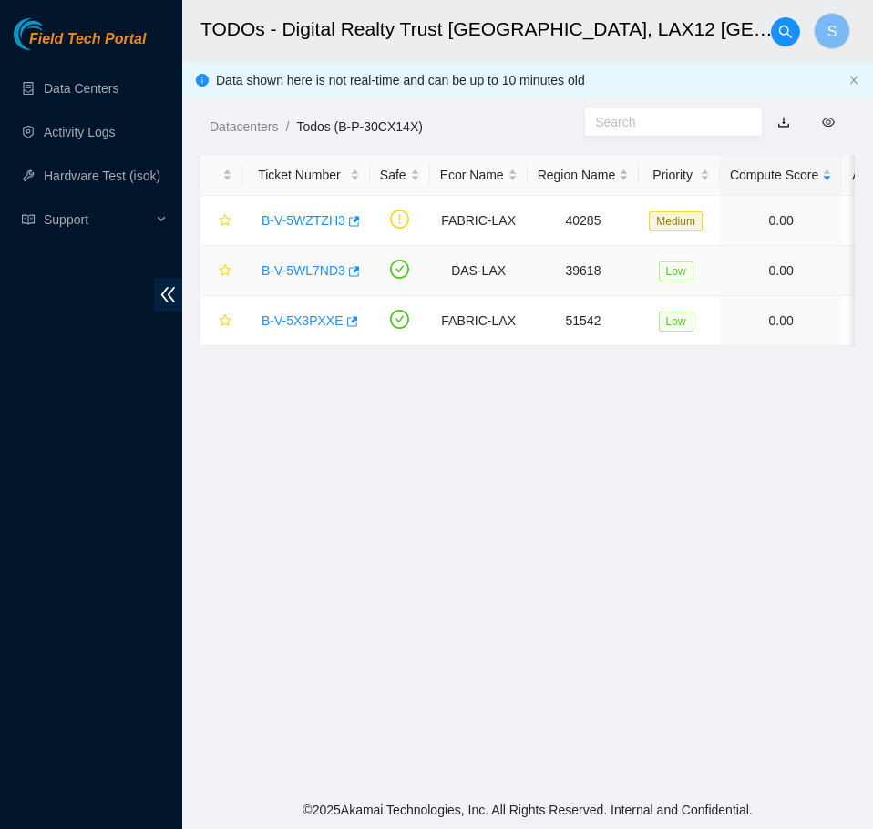
click at [315, 273] on link "B-V-5WL7ND3" at bounding box center [304, 270] width 84 height 15
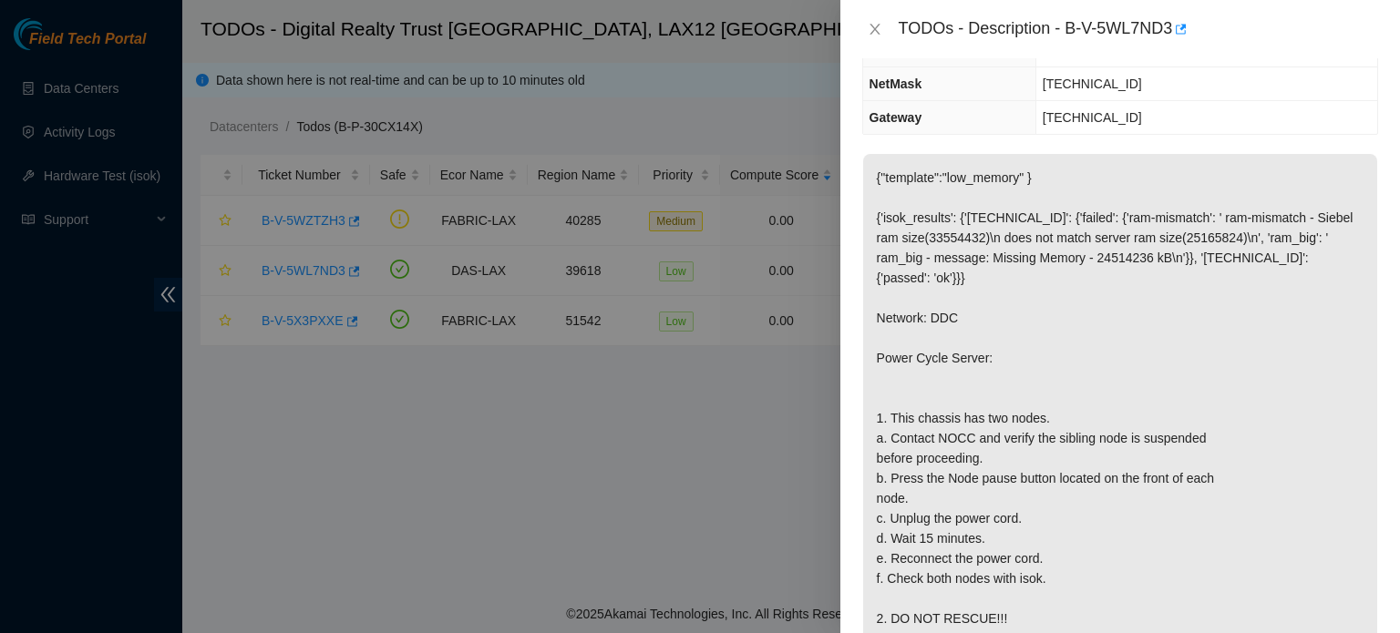
scroll to position [0, 0]
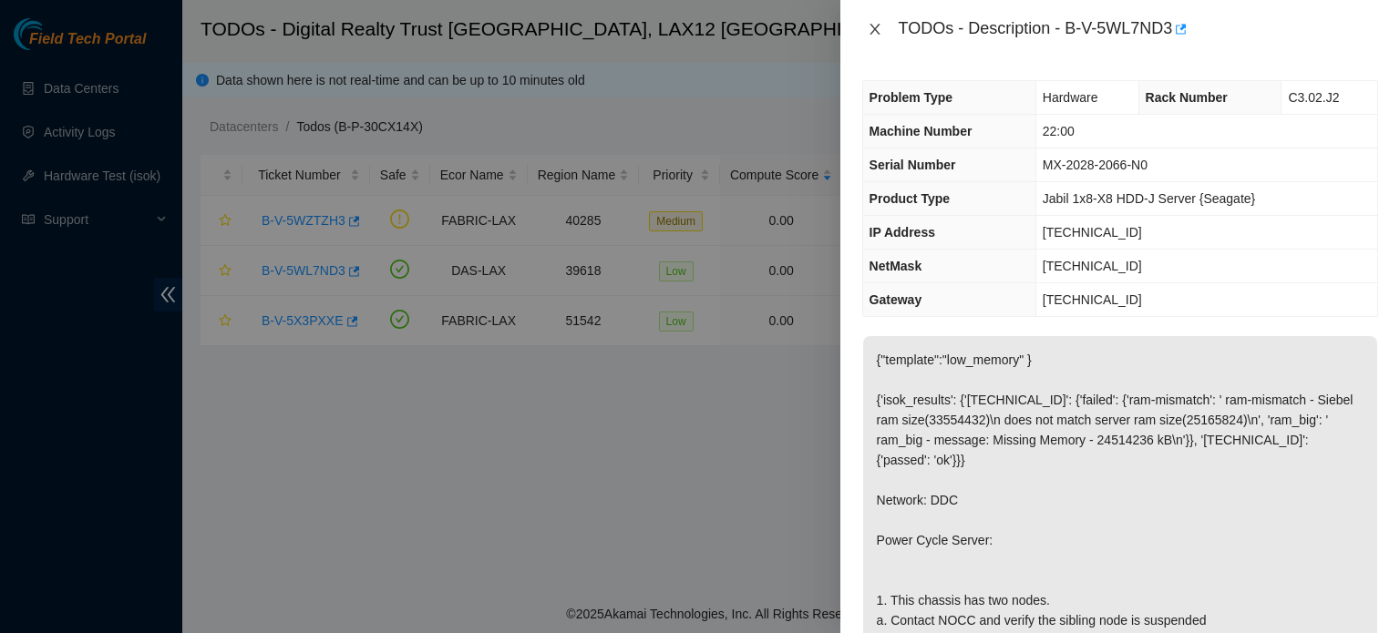
click at [877, 27] on icon "close" at bounding box center [875, 29] width 15 height 15
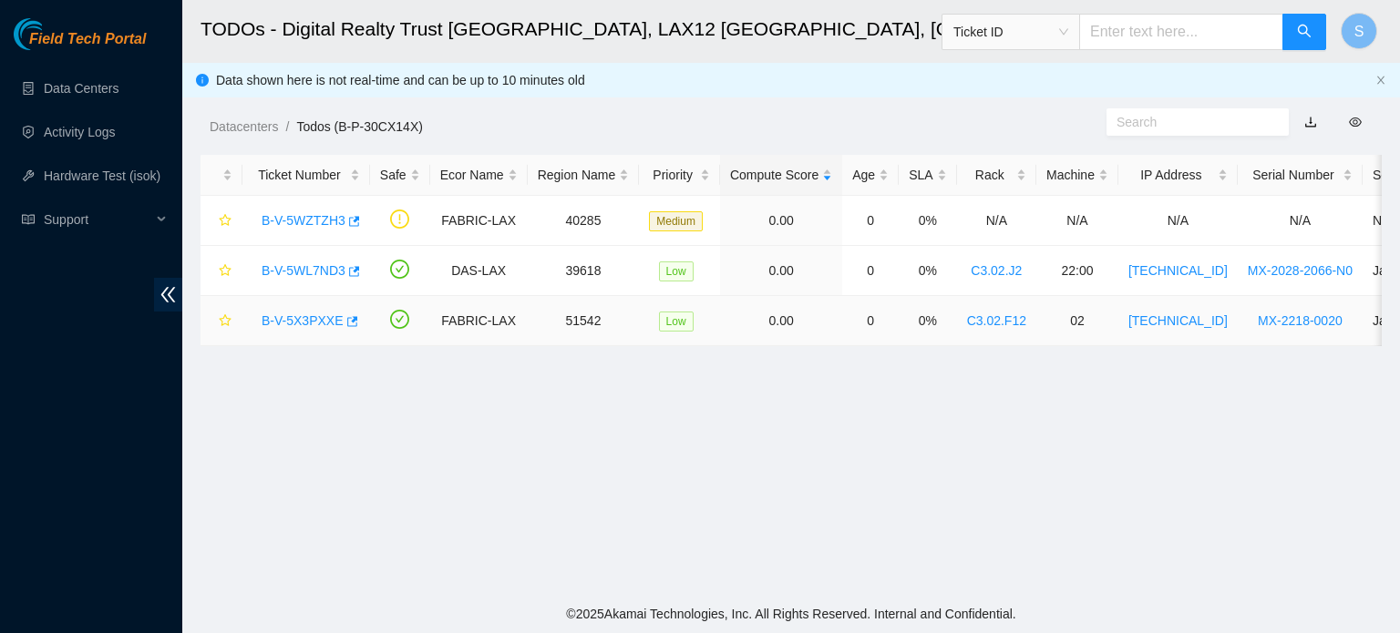
click at [291, 319] on link "B-V-5X3PXXE" at bounding box center [303, 321] width 82 height 15
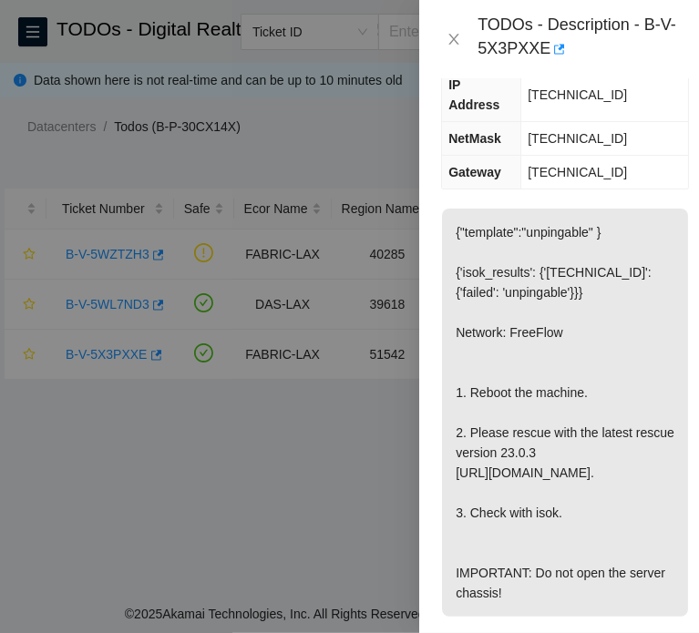
scroll to position [182, 0]
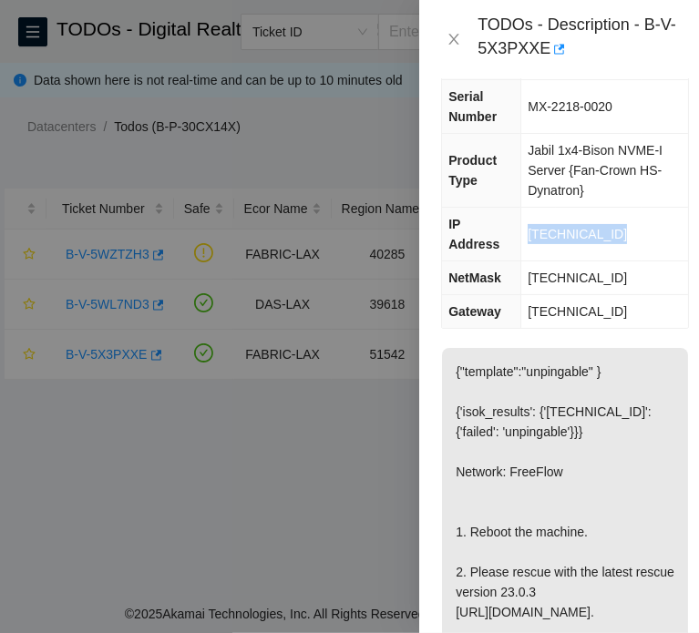
drag, startPoint x: 620, startPoint y: 247, endPoint x: 528, endPoint y: 246, distance: 92.1
click at [528, 246] on td "23.202.113.133" at bounding box center [604, 235] width 167 height 54
copy span "23.202.113.133"
drag, startPoint x: 632, startPoint y: 277, endPoint x: 514, endPoint y: 274, distance: 117.6
click at [514, 274] on tr "NetMask 255.255.255.192" at bounding box center [565, 279] width 246 height 34
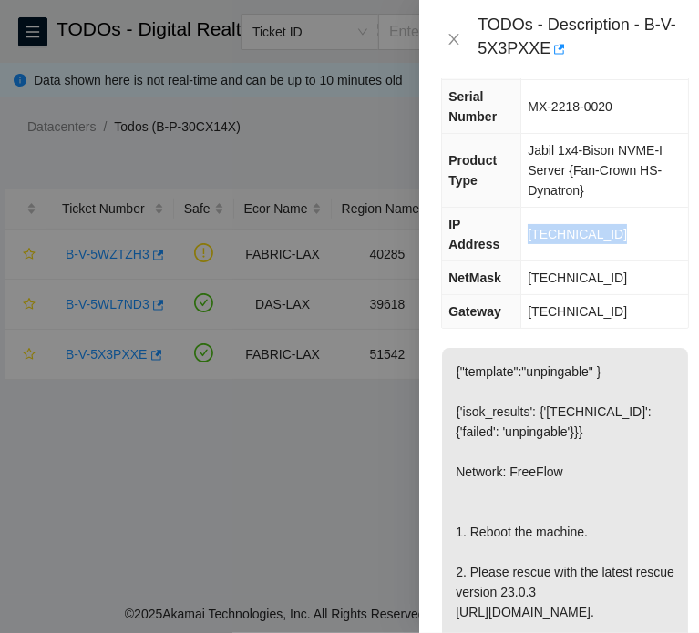
copy tr "255.255.255.192"
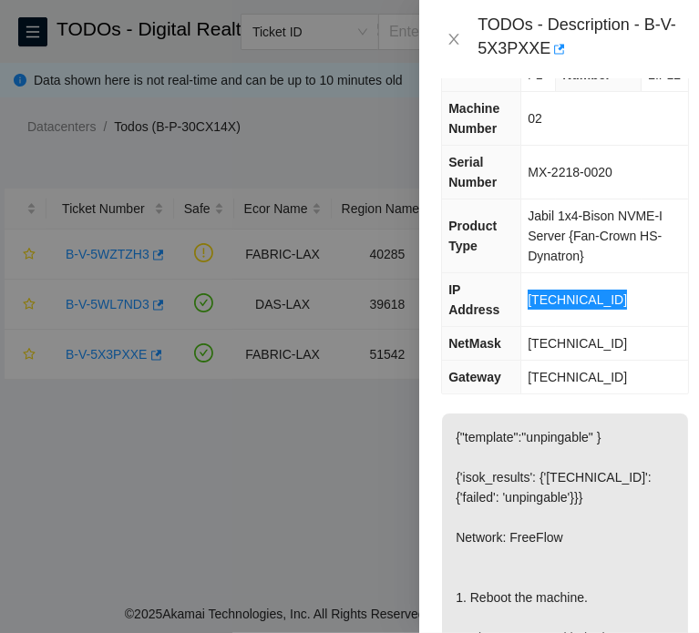
scroll to position [0, 0]
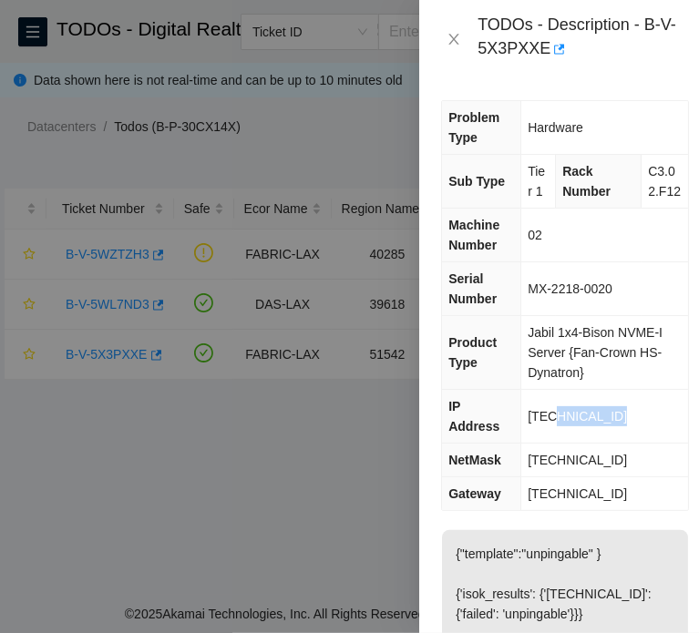
drag, startPoint x: 629, startPoint y: 427, endPoint x: 554, endPoint y: 424, distance: 74.8
click at [551, 424] on td "23.202.113.133" at bounding box center [604, 417] width 167 height 54
click at [617, 425] on td "23.202.113.133" at bounding box center [604, 417] width 167 height 54
drag, startPoint x: 612, startPoint y: 426, endPoint x: 525, endPoint y: 433, distance: 87.8
click at [525, 433] on td "23.202.113.133" at bounding box center [604, 417] width 167 height 54
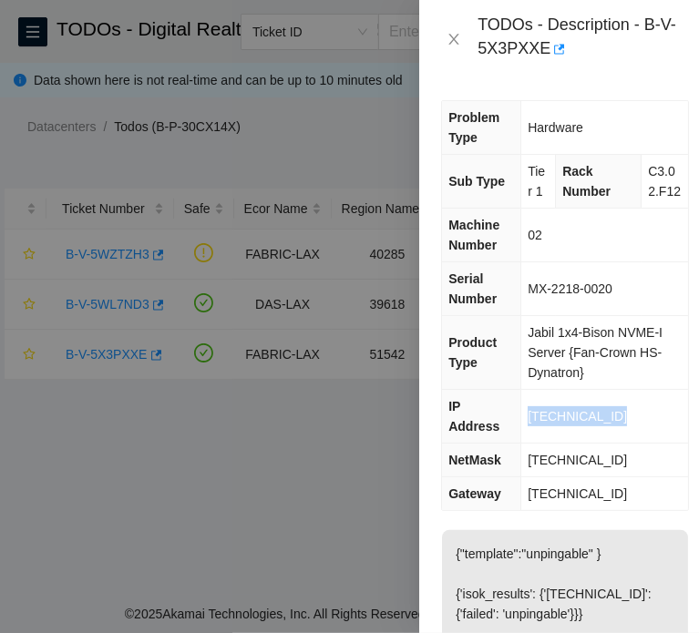
copy span "23.202.113.133"
drag, startPoint x: 644, startPoint y: 455, endPoint x: 520, endPoint y: 457, distance: 124.0
click at [521, 457] on td "255.255.255.192" at bounding box center [604, 461] width 167 height 34
copy span "255.255.255.192"
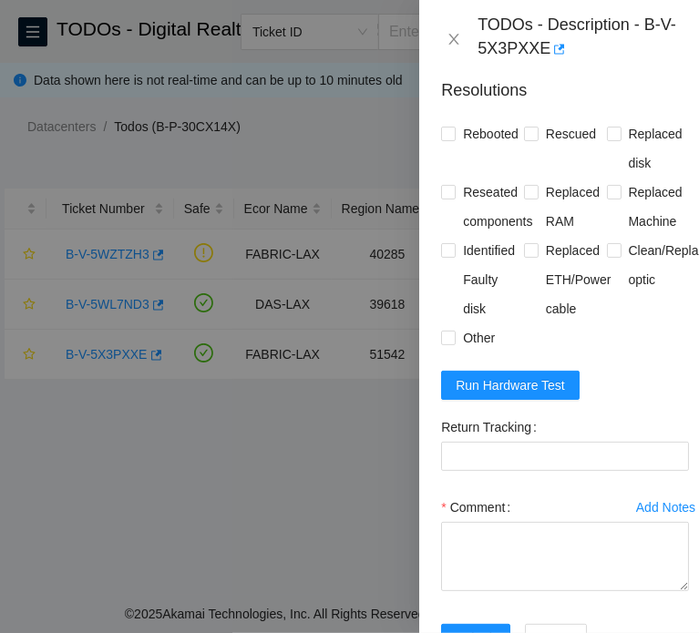
scroll to position [1003, 0]
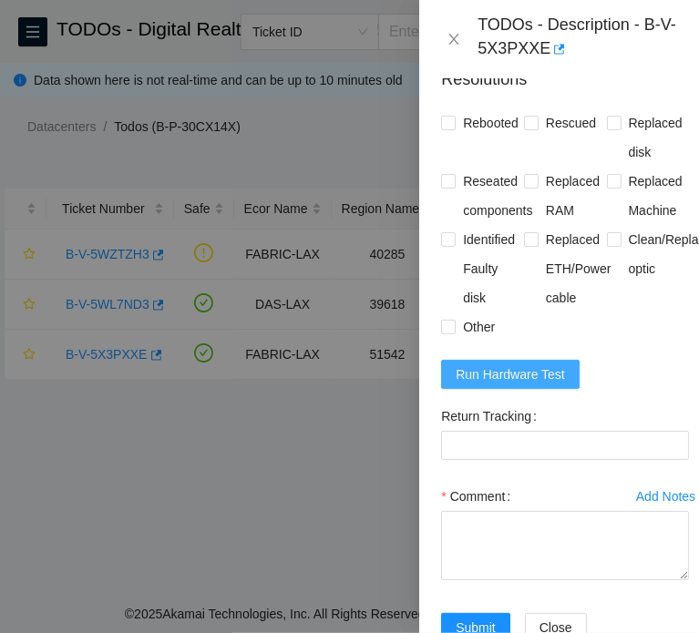
click at [489, 385] on span "Run Hardware Test" at bounding box center [510, 375] width 109 height 20
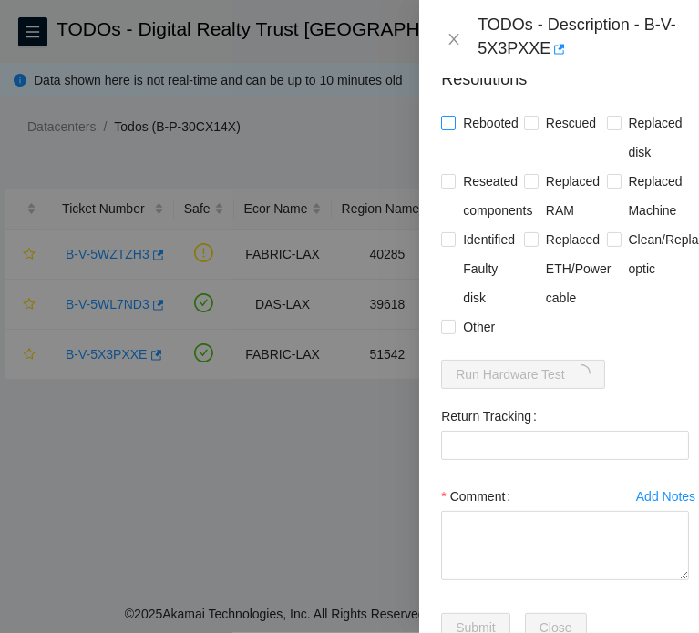
click at [508, 138] on span "Rebooted" at bounding box center [491, 122] width 70 height 29
click at [454, 129] on input "Rebooted" at bounding box center [447, 122] width 13 height 13
checkbox input "true"
click at [554, 138] on span "Rescued" at bounding box center [571, 122] width 65 height 29
click at [537, 129] on input "Rescued" at bounding box center [530, 122] width 13 height 13
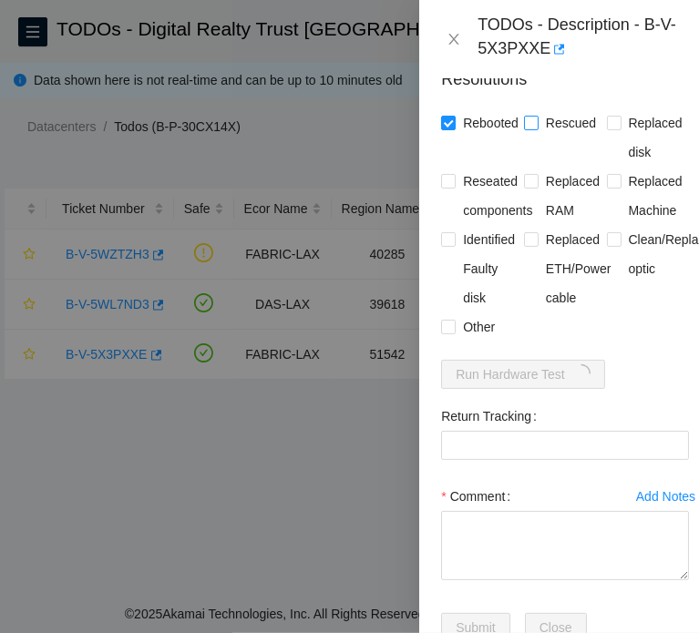
checkbox input "true"
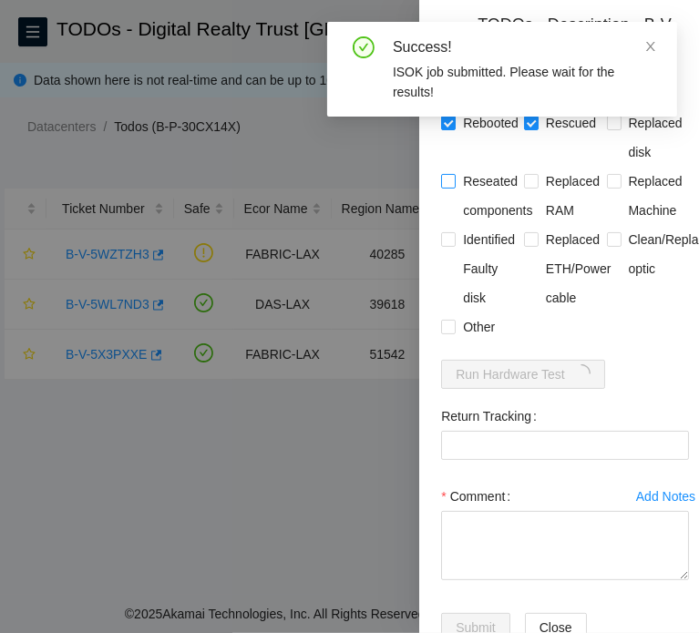
click at [456, 225] on span "Reseated components" at bounding box center [498, 196] width 84 height 58
click at [454, 187] on input "Reseated components" at bounding box center [447, 180] width 13 height 13
checkbox input "true"
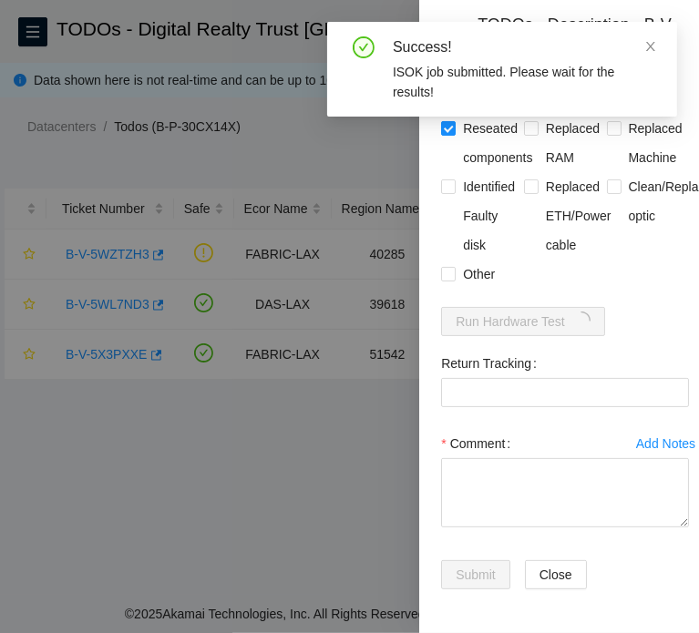
scroll to position [1050, 0]
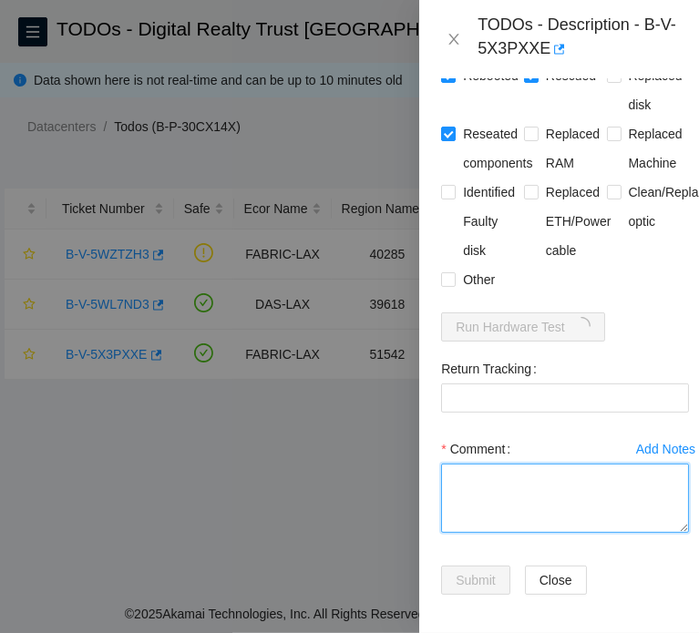
click at [485, 533] on textarea "Comment" at bounding box center [565, 498] width 248 height 69
paste textarea "B-V-5X3PXXE FABRIC-LAX 51542 Low 0.00 0 0% C3.02.F12 02 23.202.113.133 MX-2218-…"
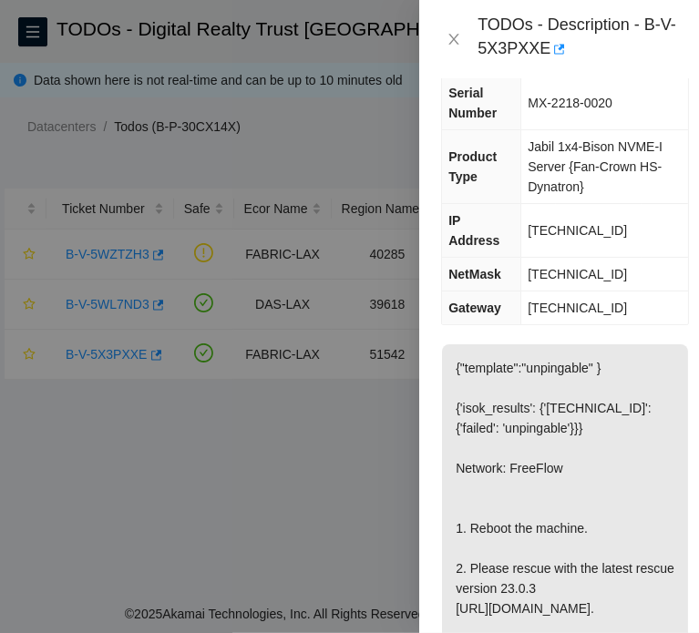
scroll to position [412, 0]
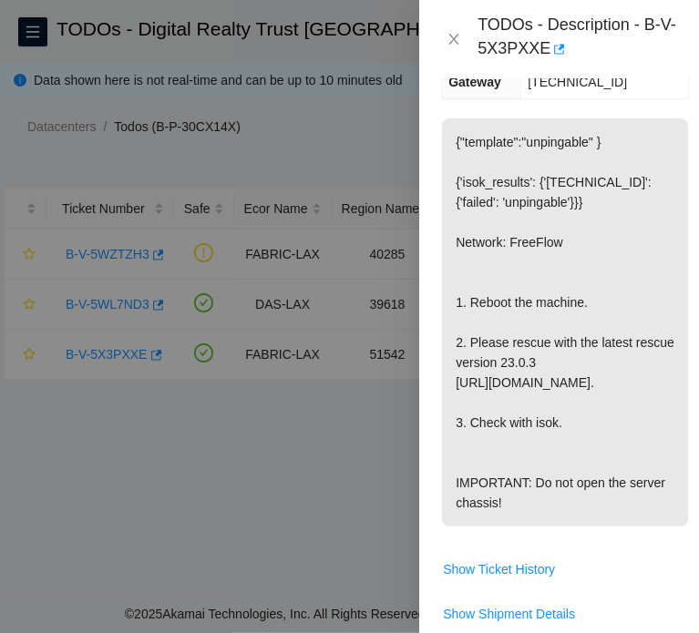
type textarea "B-V-5X3PXXE FABRIC-LAX 51542 Low 0.00 0 0% C3.02.F12 02 23.202.113.133 MX-2218-…"
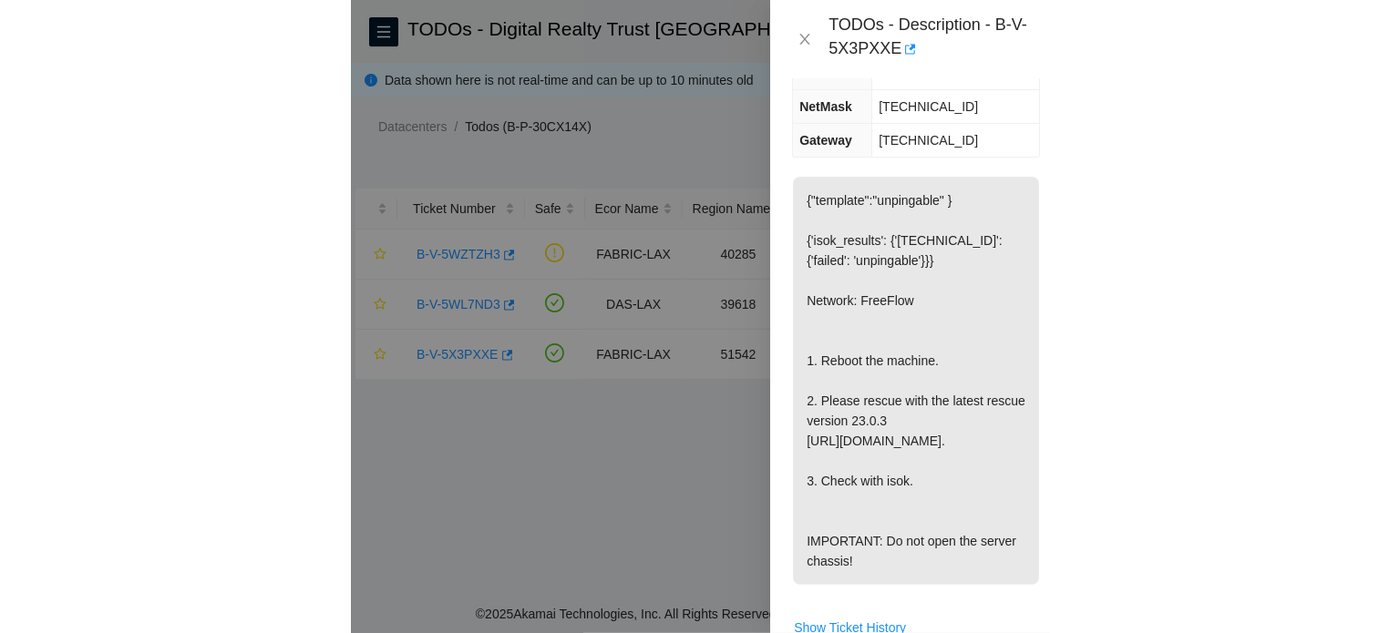
scroll to position [139, 0]
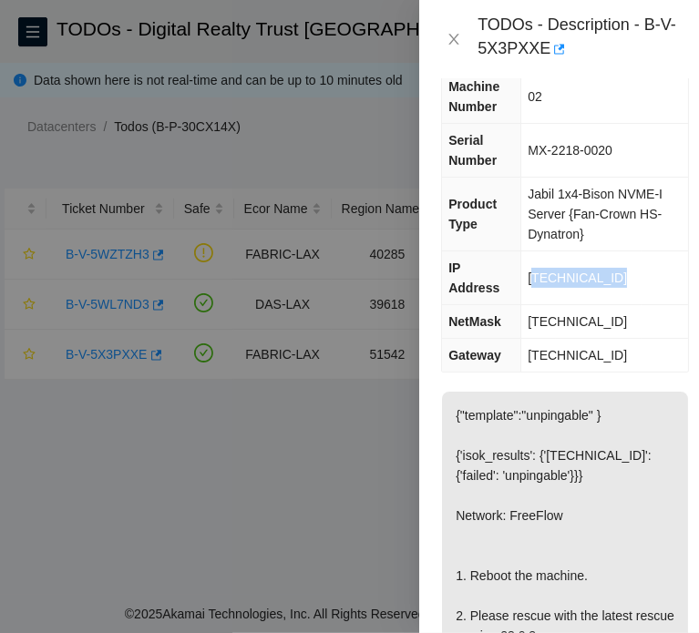
drag, startPoint x: 620, startPoint y: 283, endPoint x: 536, endPoint y: 284, distance: 83.9
click at [536, 284] on td "23.202.113.133" at bounding box center [604, 279] width 167 height 54
click at [638, 297] on td "23.202.113.133" at bounding box center [604, 279] width 167 height 54
drag, startPoint x: 629, startPoint y: 287, endPoint x: 521, endPoint y: 291, distance: 107.6
click at [521, 291] on td "23.202.113.133" at bounding box center [604, 279] width 167 height 54
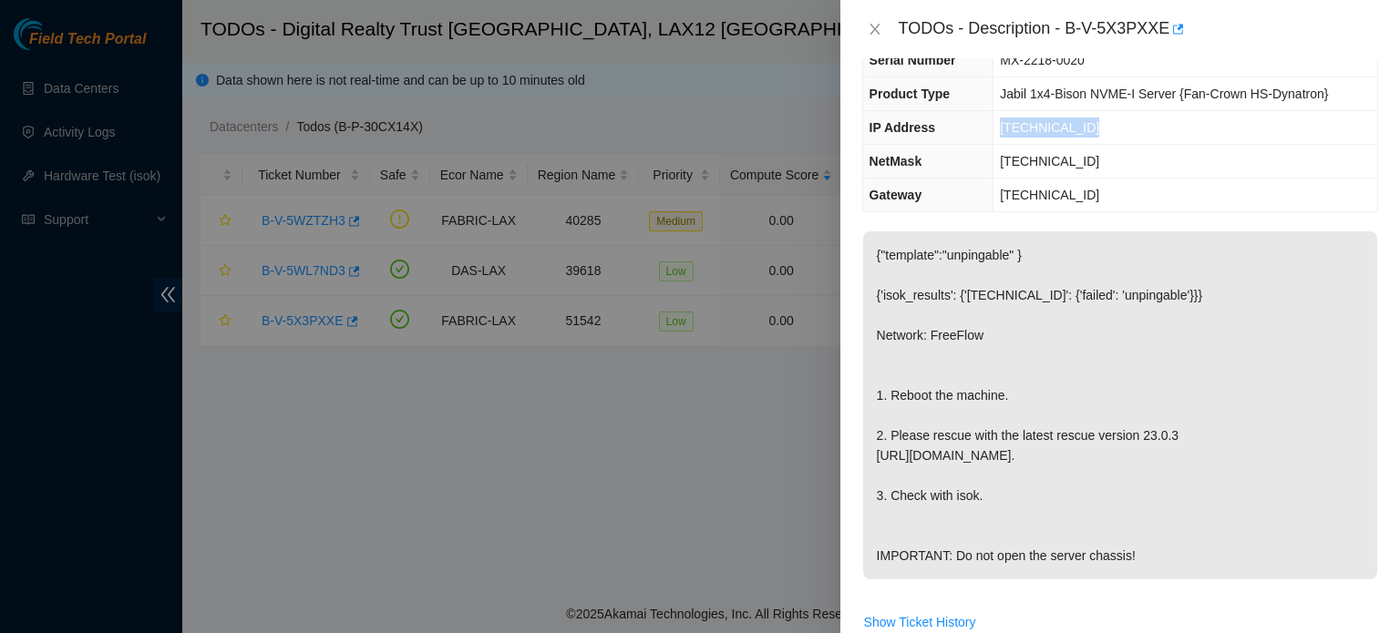
scroll to position [118, 0]
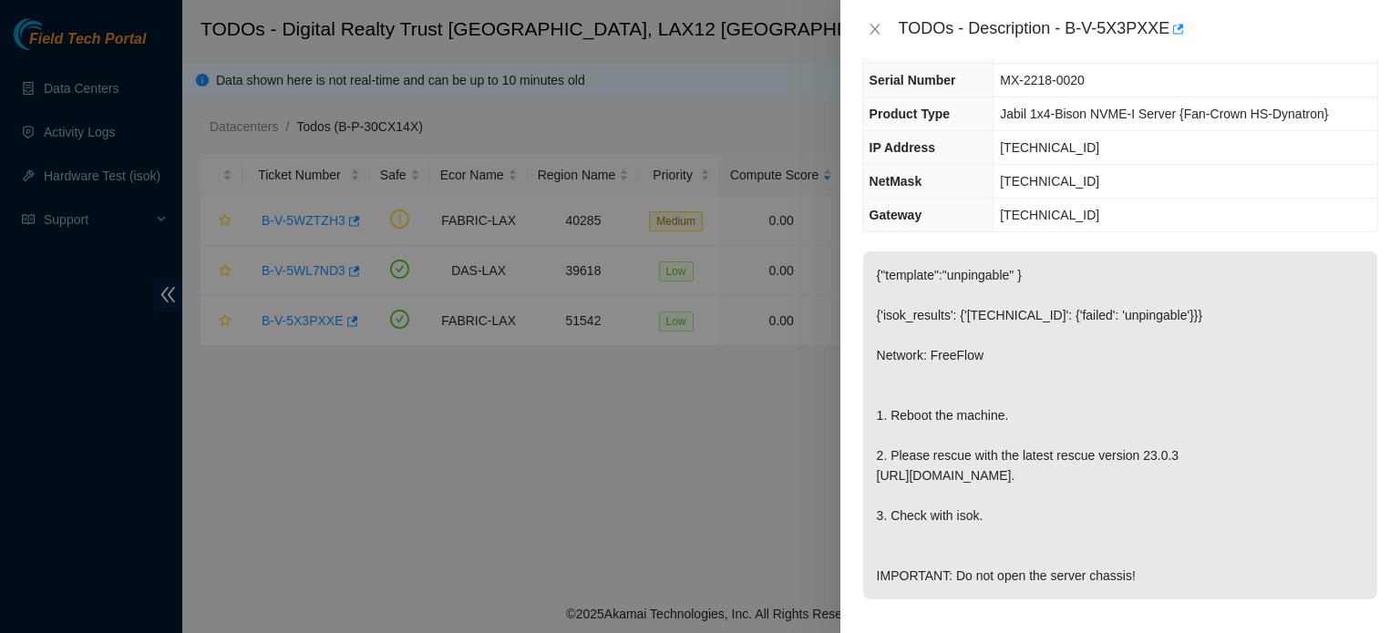
click at [147, 69] on div at bounding box center [700, 316] width 1400 height 633
click at [884, 26] on button "Close" at bounding box center [875, 29] width 26 height 17
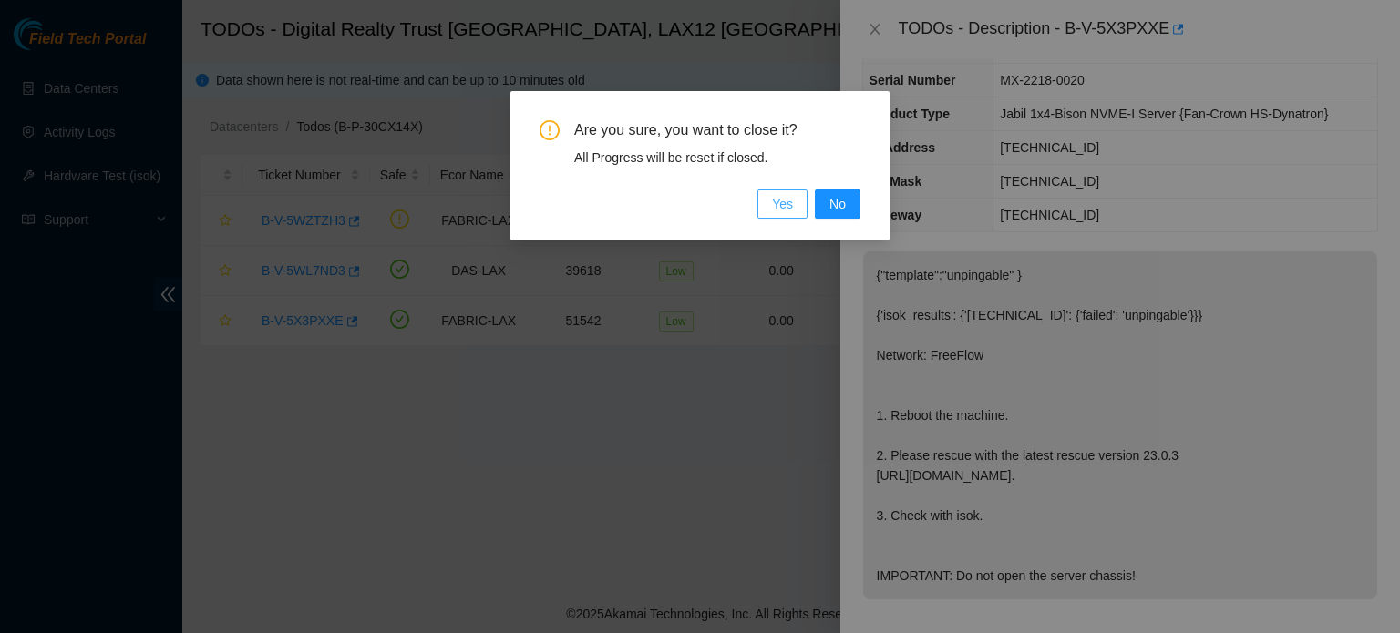
click at [779, 207] on span "Yes" at bounding box center [782, 204] width 21 height 20
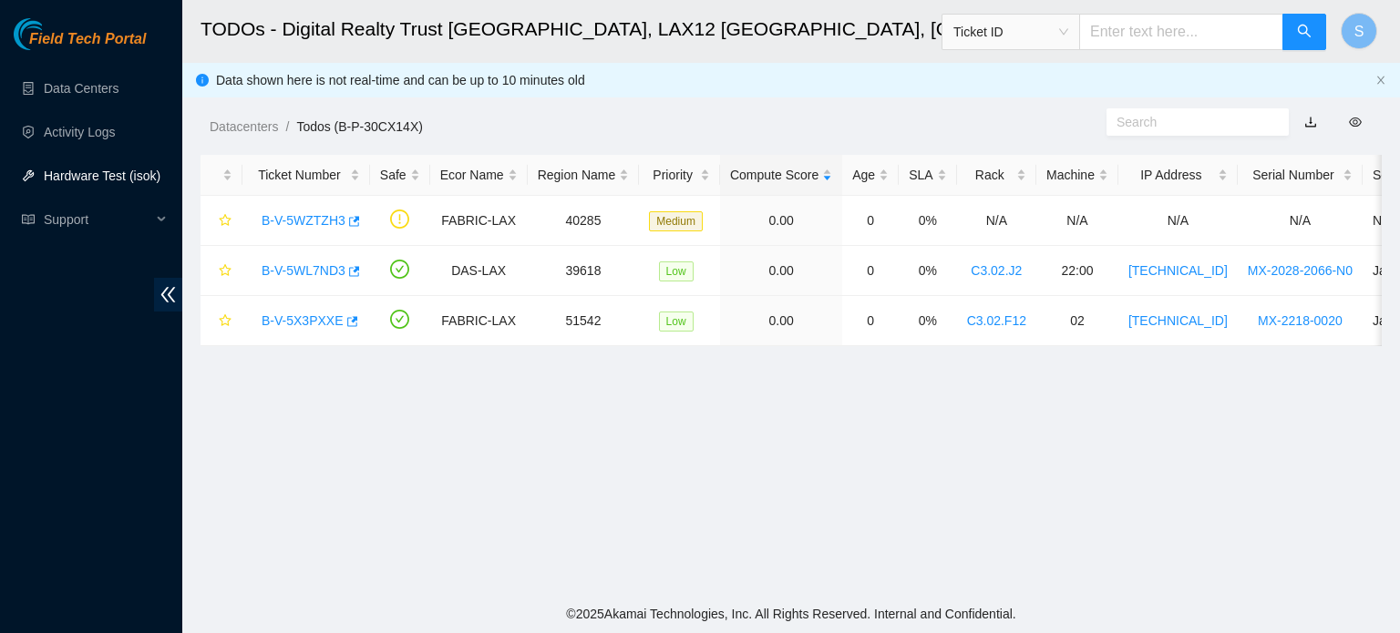
scroll to position [139, 0]
click at [102, 178] on link "Hardware Test (isok)" at bounding box center [102, 176] width 117 height 15
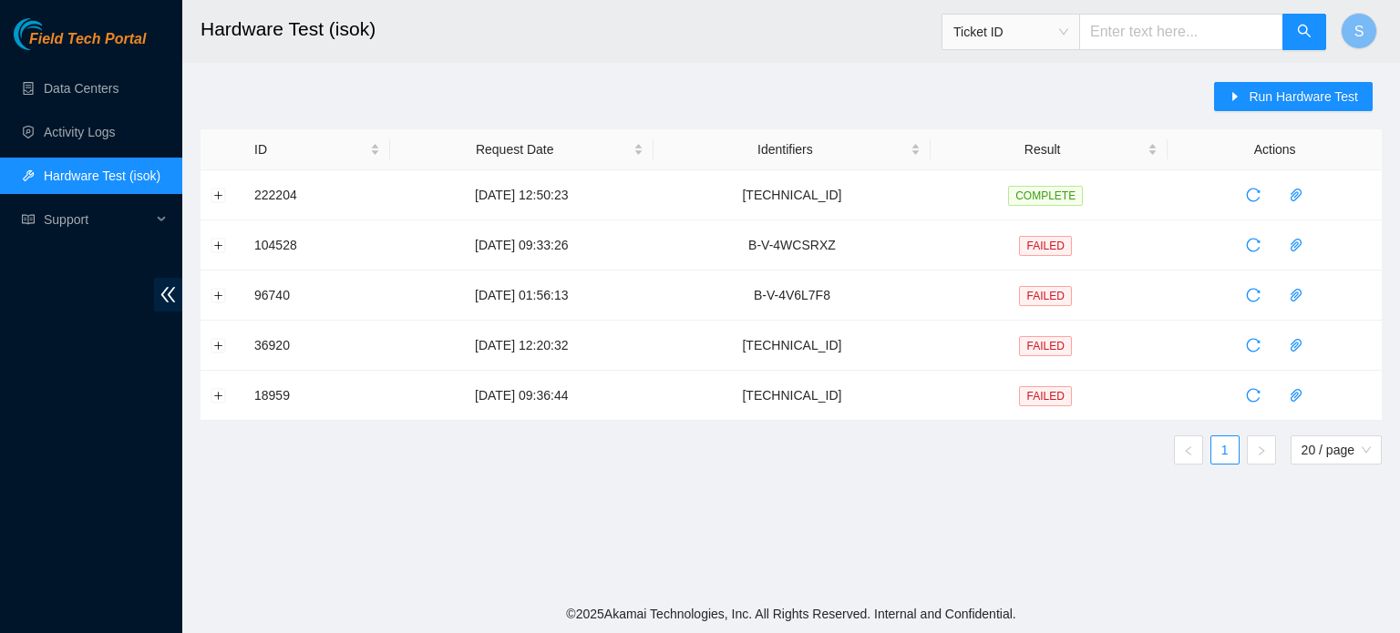
click at [1050, 17] on div "Ticket ID" at bounding box center [1010, 31] width 137 height 29
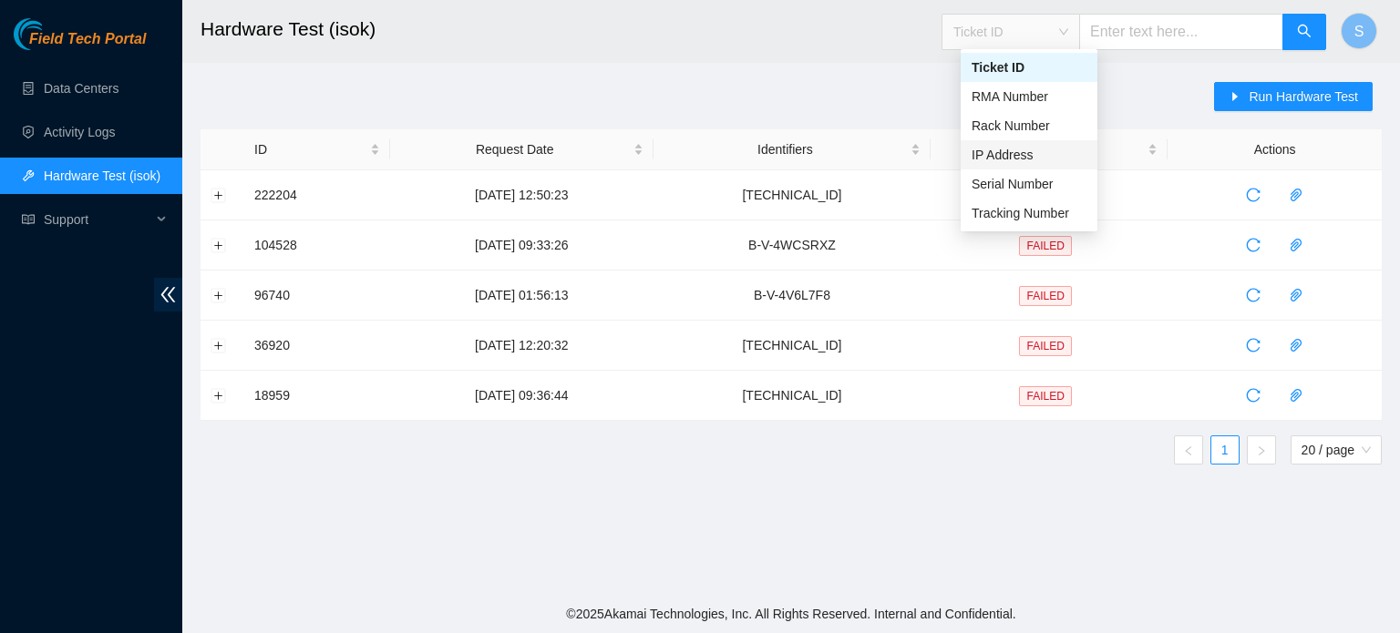
click at [1028, 159] on div "IP Address" at bounding box center [1029, 155] width 115 height 20
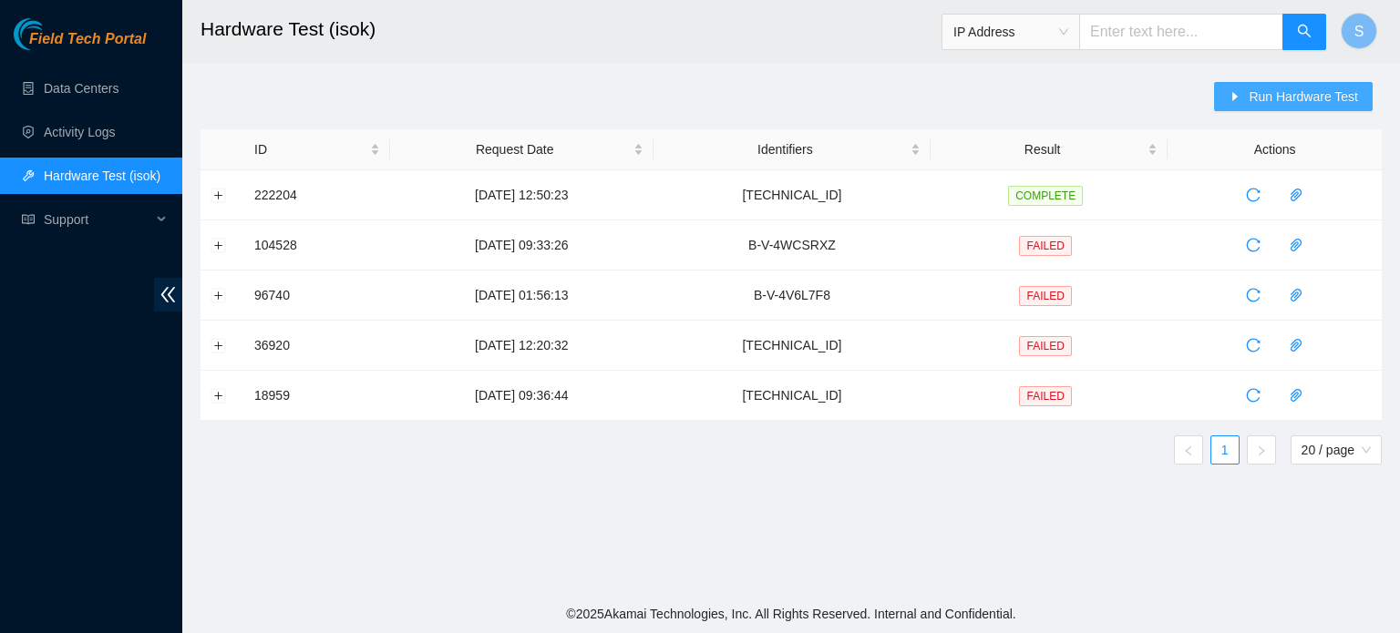
click at [1312, 90] on span "Run Hardware Test" at bounding box center [1303, 97] width 109 height 20
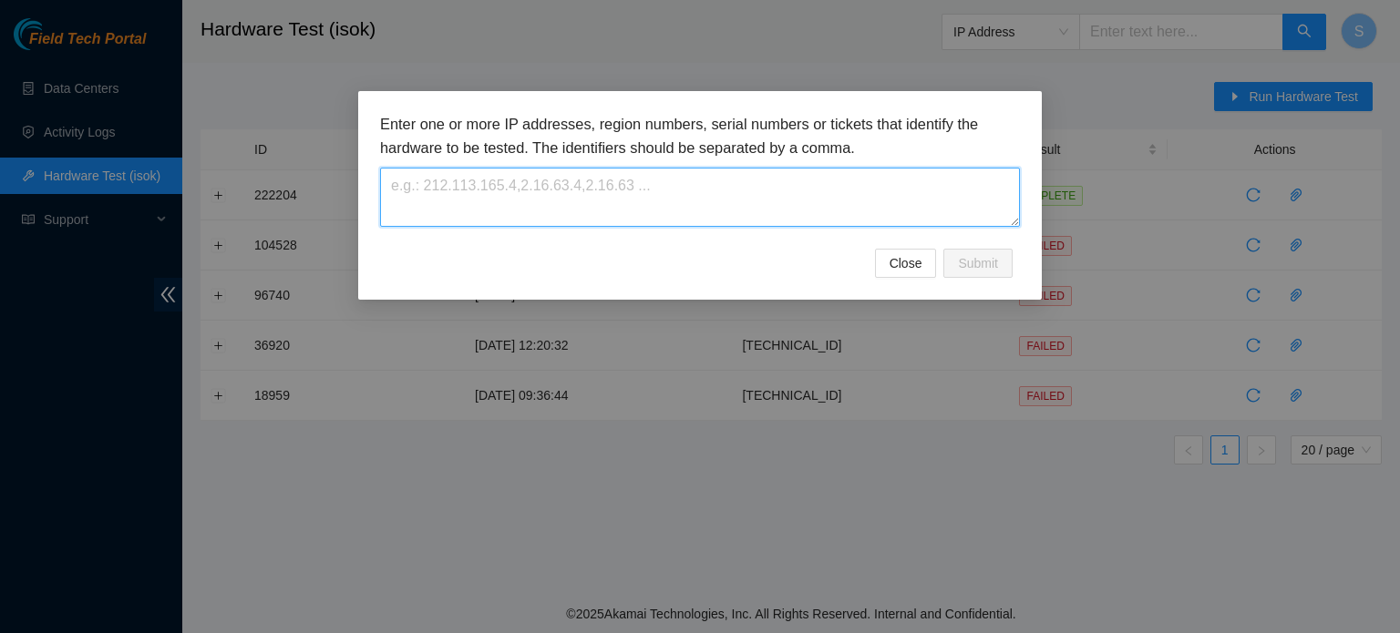
click at [715, 190] on textarea at bounding box center [700, 197] width 640 height 59
paste textarea "23.202.113.133"
type textarea "23.202.113.133"
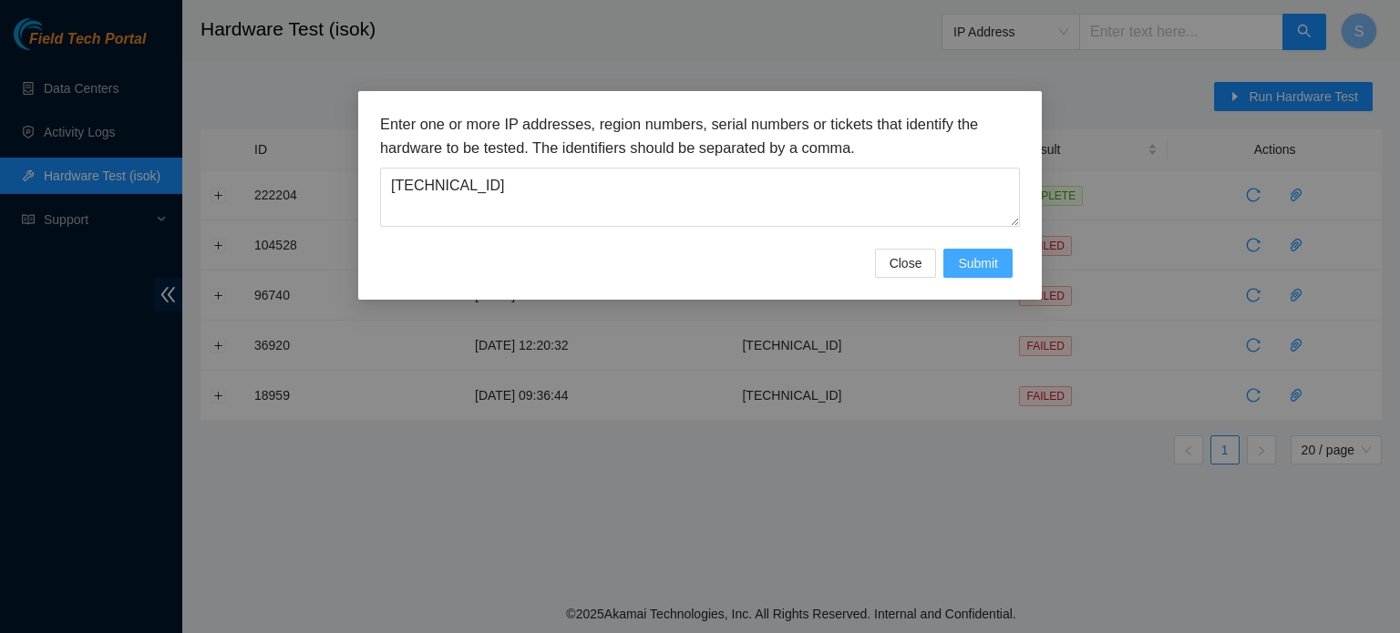
click at [997, 273] on button "Submit" at bounding box center [977, 263] width 69 height 29
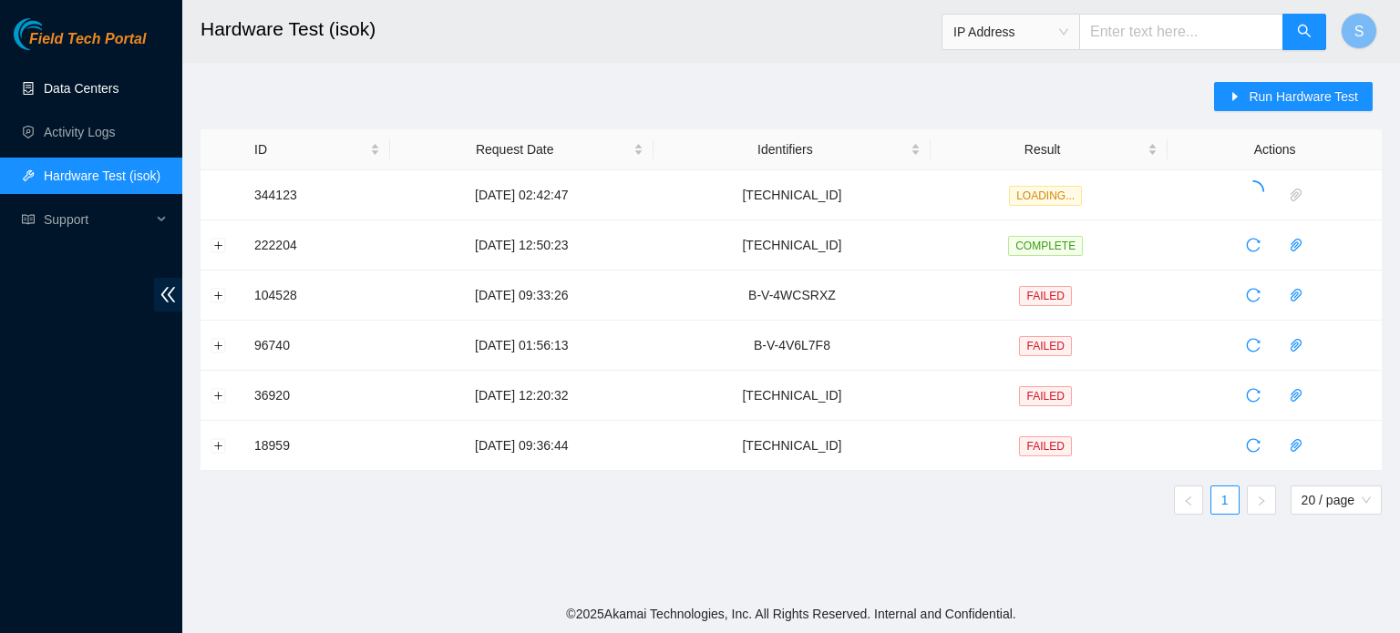
click at [94, 81] on link "Data Centers" at bounding box center [81, 88] width 75 height 15
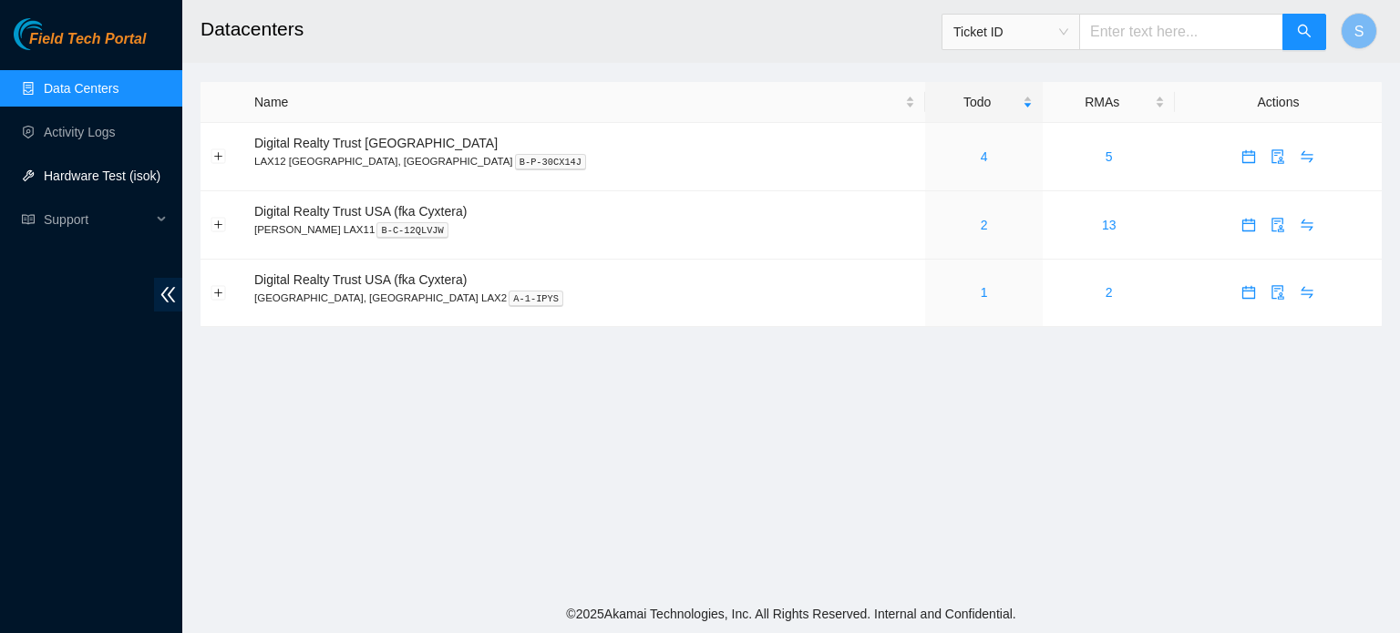
click at [136, 177] on link "Hardware Test (isok)" at bounding box center [102, 176] width 117 height 15
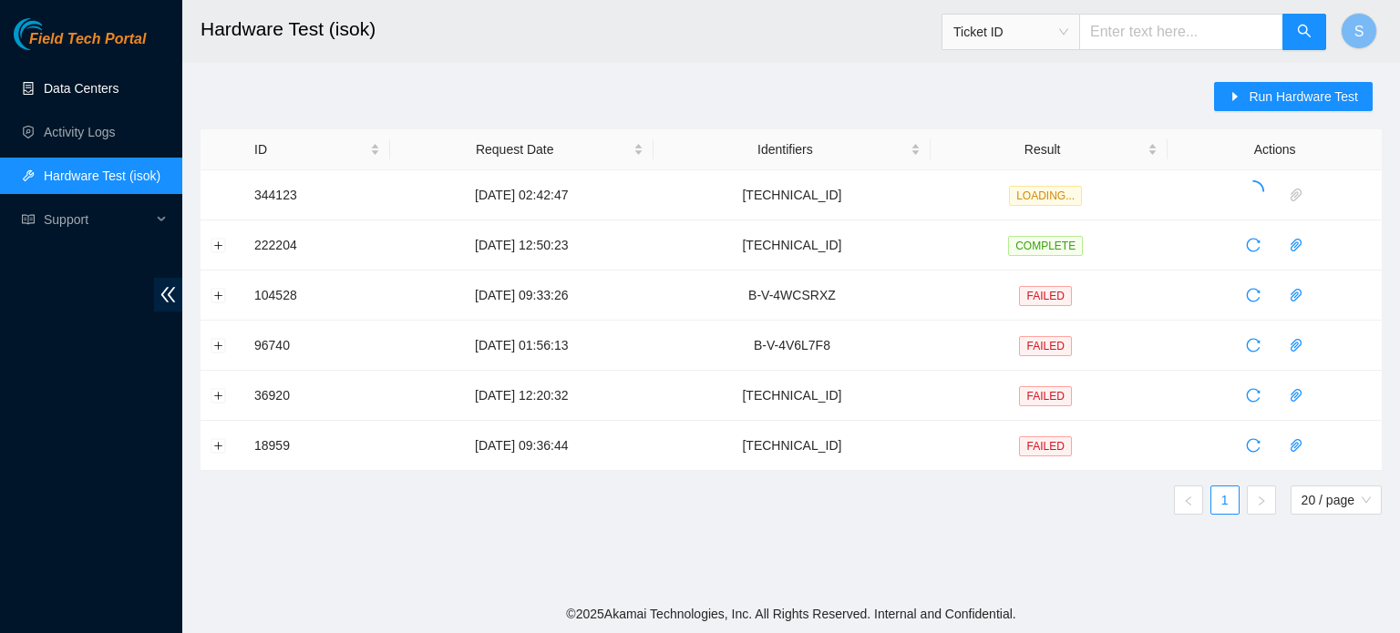
click at [118, 92] on link "Data Centers" at bounding box center [81, 88] width 75 height 15
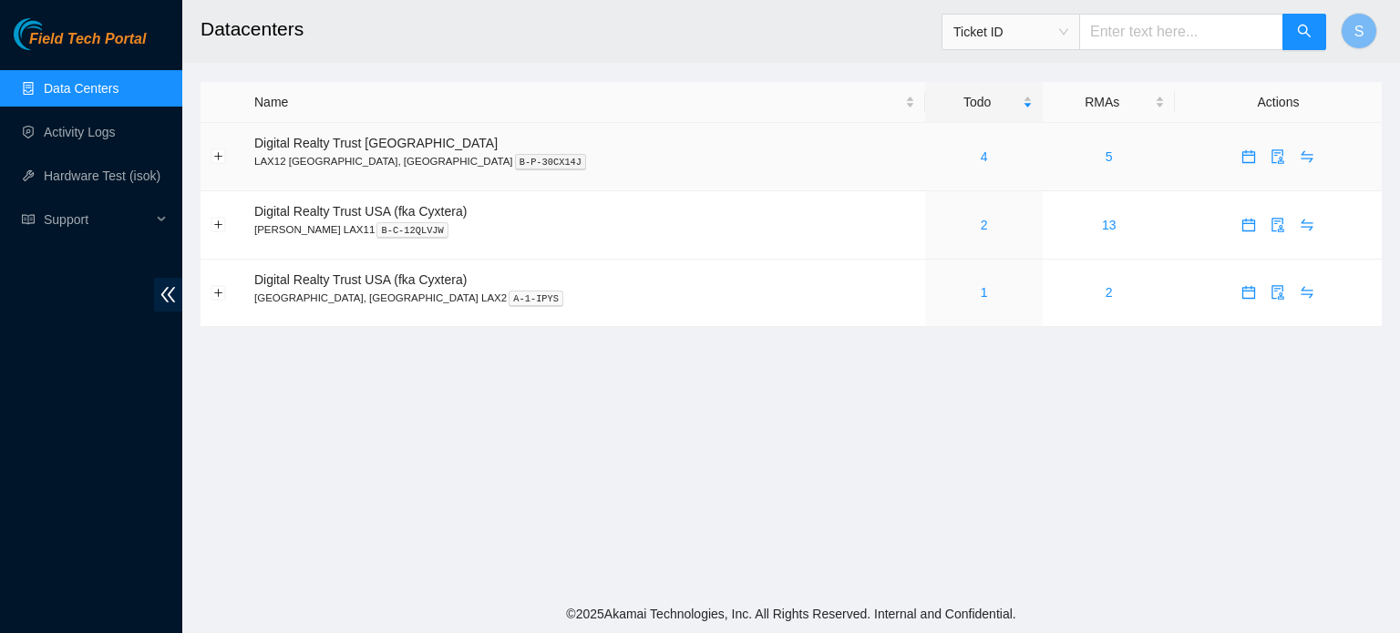
click at [935, 156] on div "4" at bounding box center [984, 157] width 98 height 20
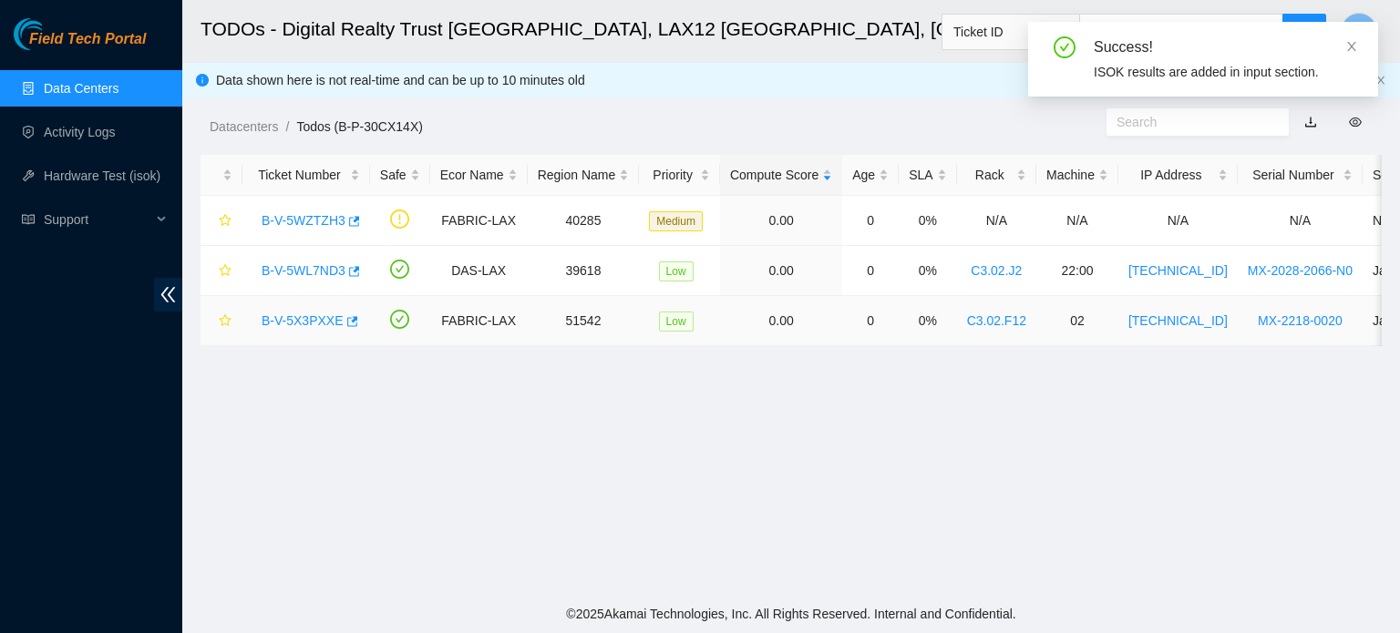
click at [295, 321] on link "B-V-5X3PXXE" at bounding box center [303, 321] width 82 height 15
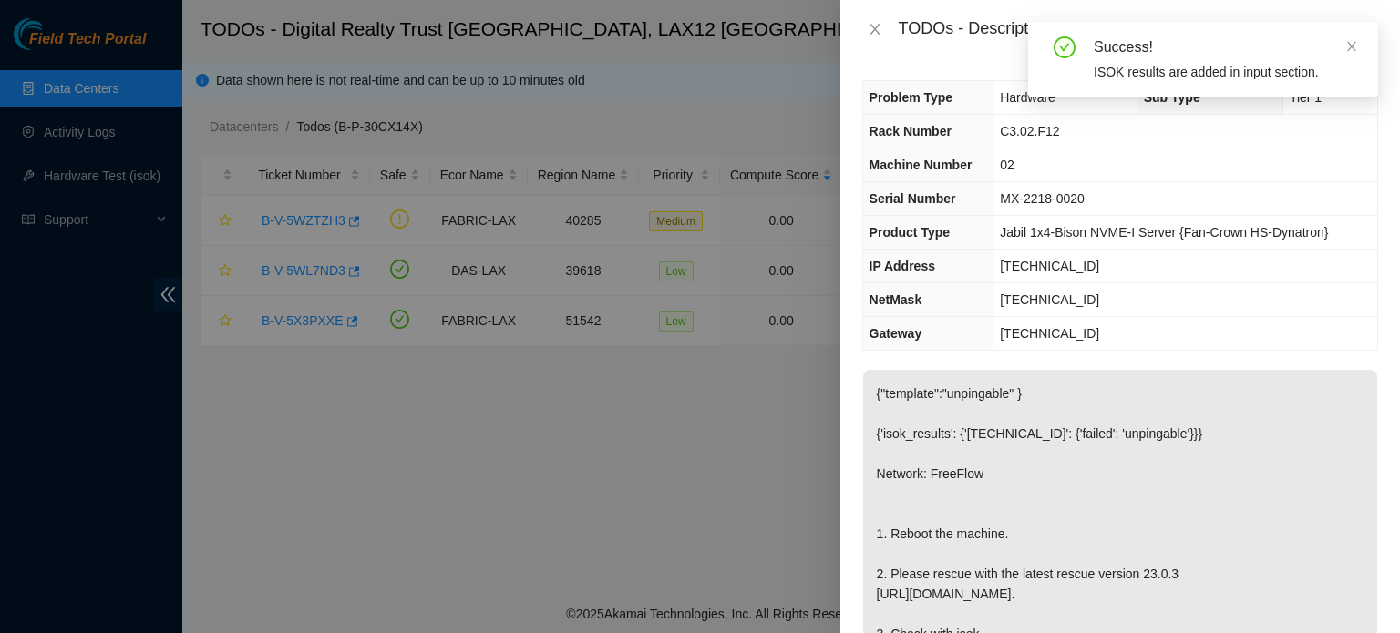
click at [157, 127] on div at bounding box center [700, 316] width 1400 height 633
click at [878, 31] on icon "close" at bounding box center [875, 29] width 15 height 15
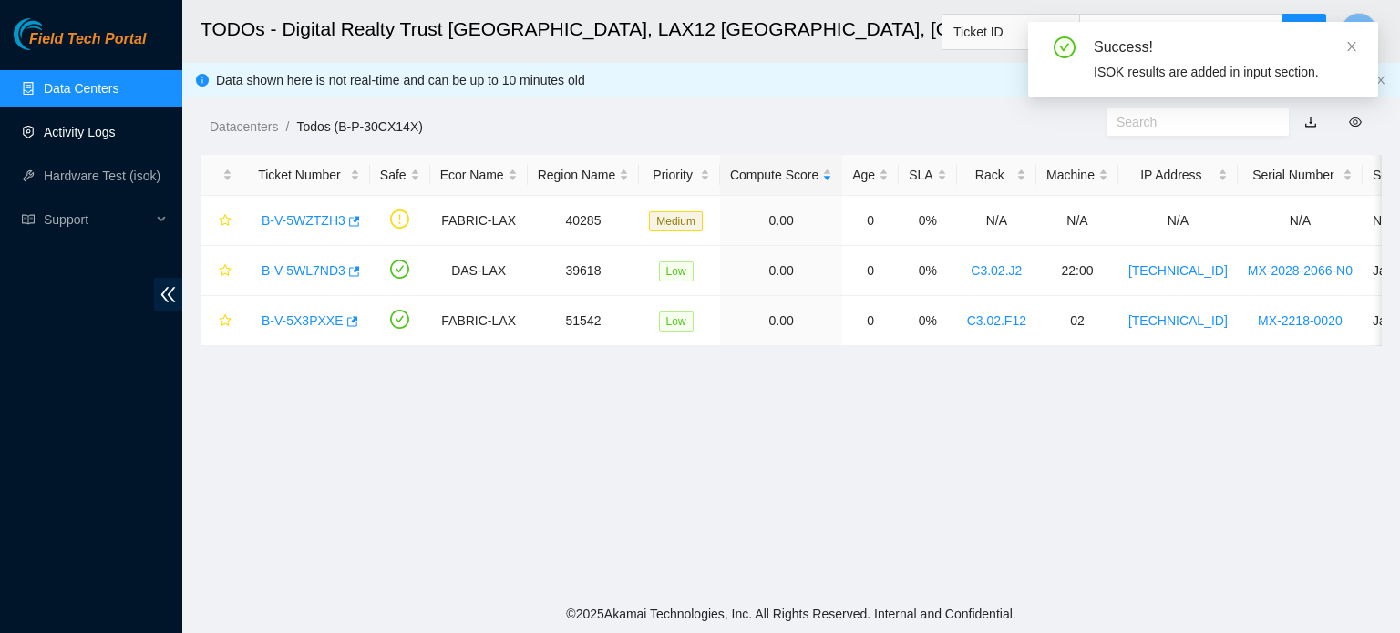
click at [116, 127] on link "Activity Logs" at bounding box center [80, 132] width 72 height 15
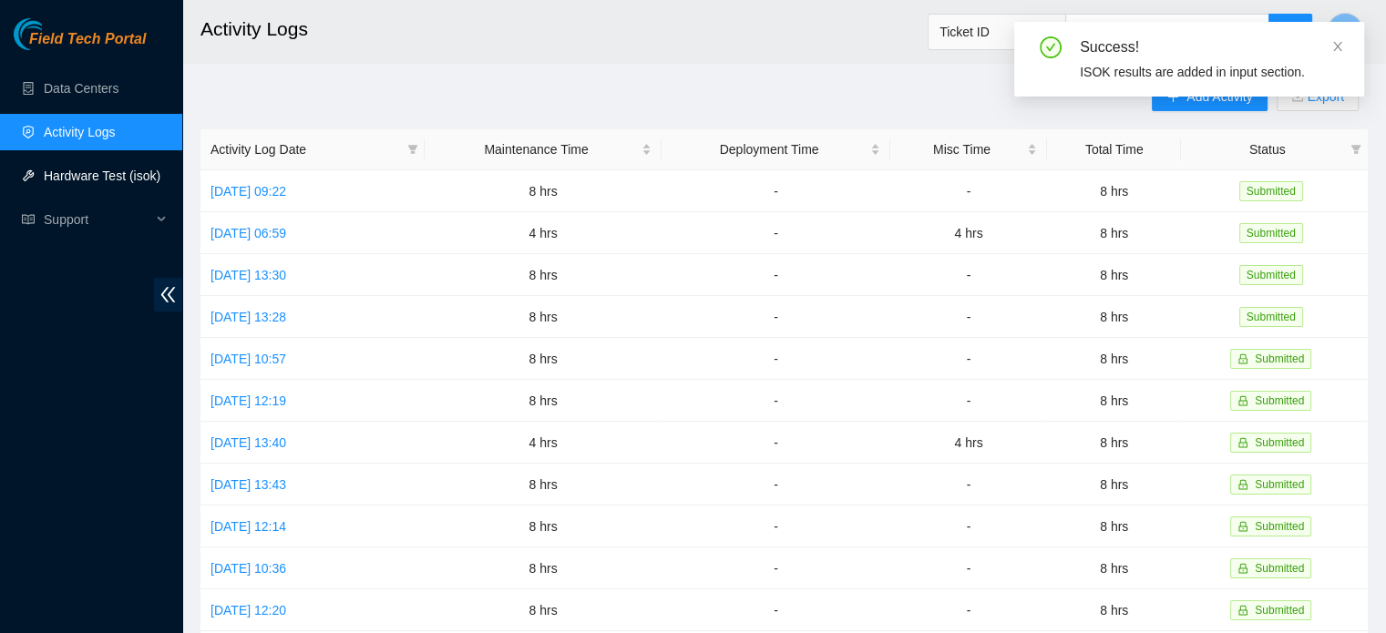
click at [120, 169] on link "Hardware Test (isok)" at bounding box center [102, 176] width 117 height 15
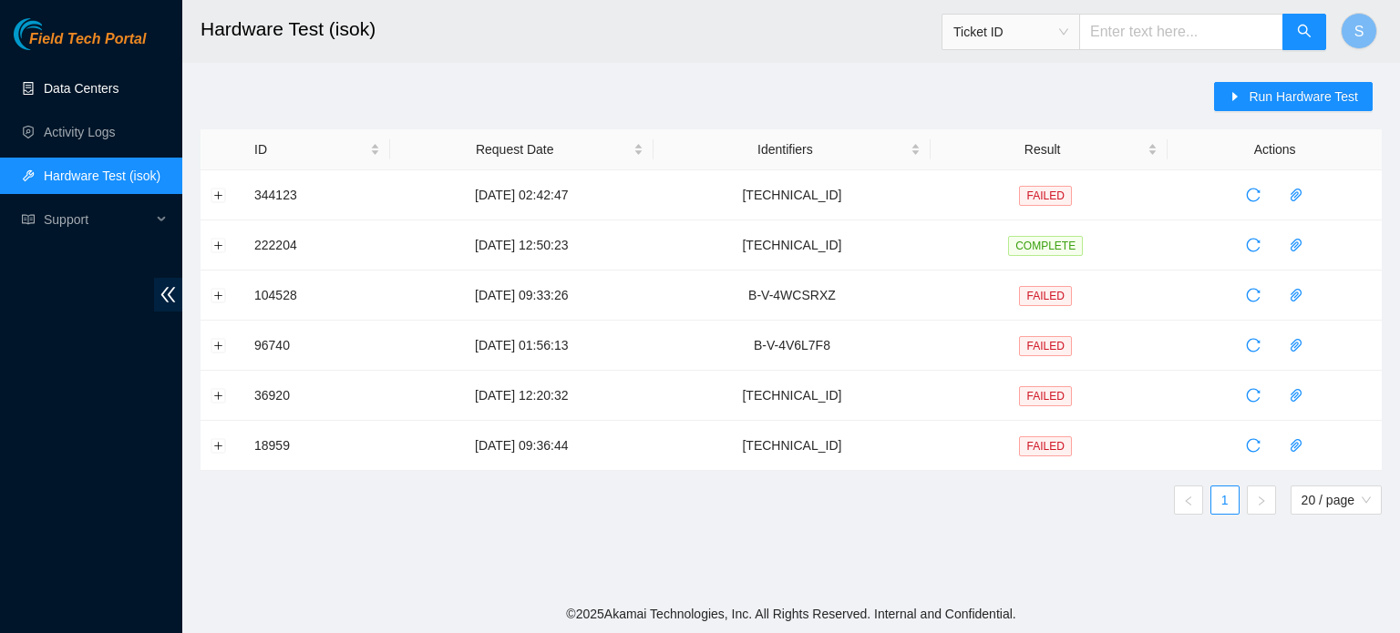
click at [118, 96] on link "Data Centers" at bounding box center [81, 88] width 75 height 15
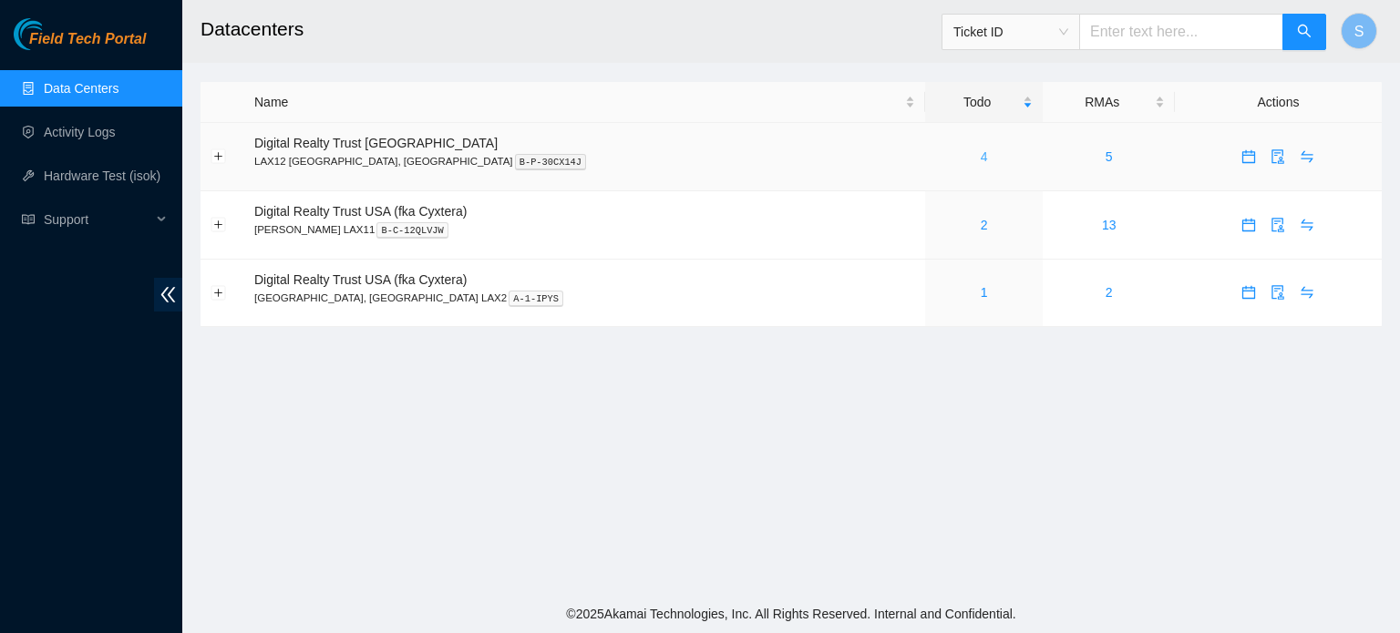
click at [981, 159] on link "4" at bounding box center [984, 156] width 7 height 15
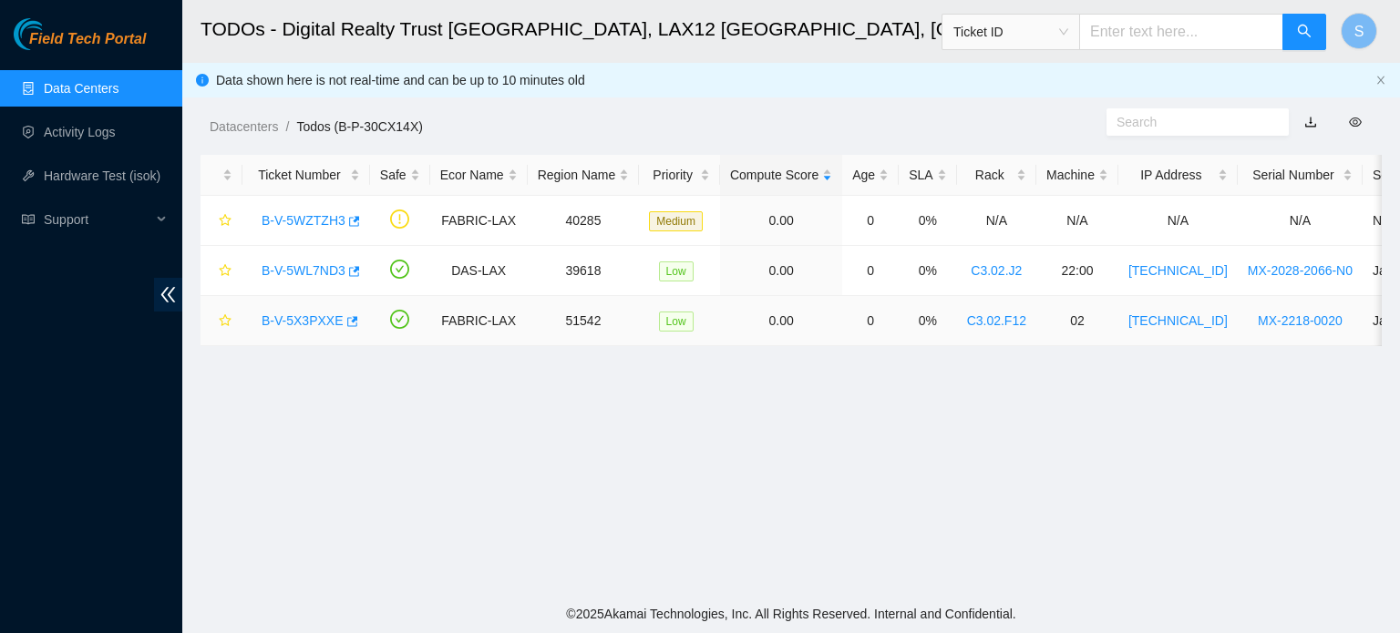
click at [285, 321] on link "B-V-5X3PXXE" at bounding box center [303, 321] width 82 height 15
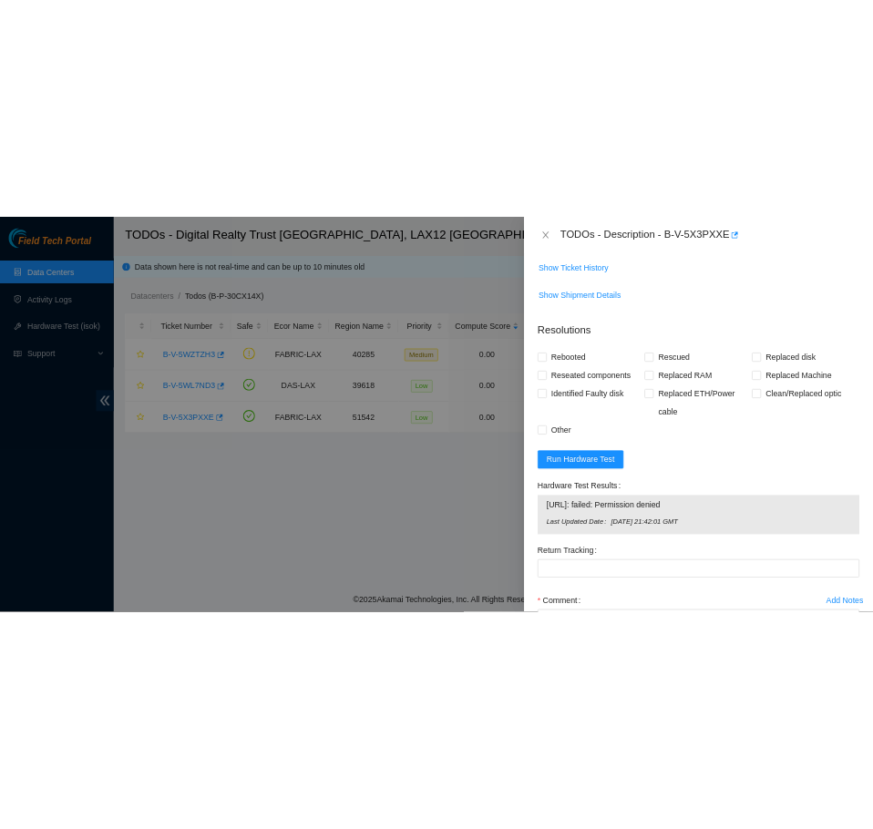
scroll to position [365, 0]
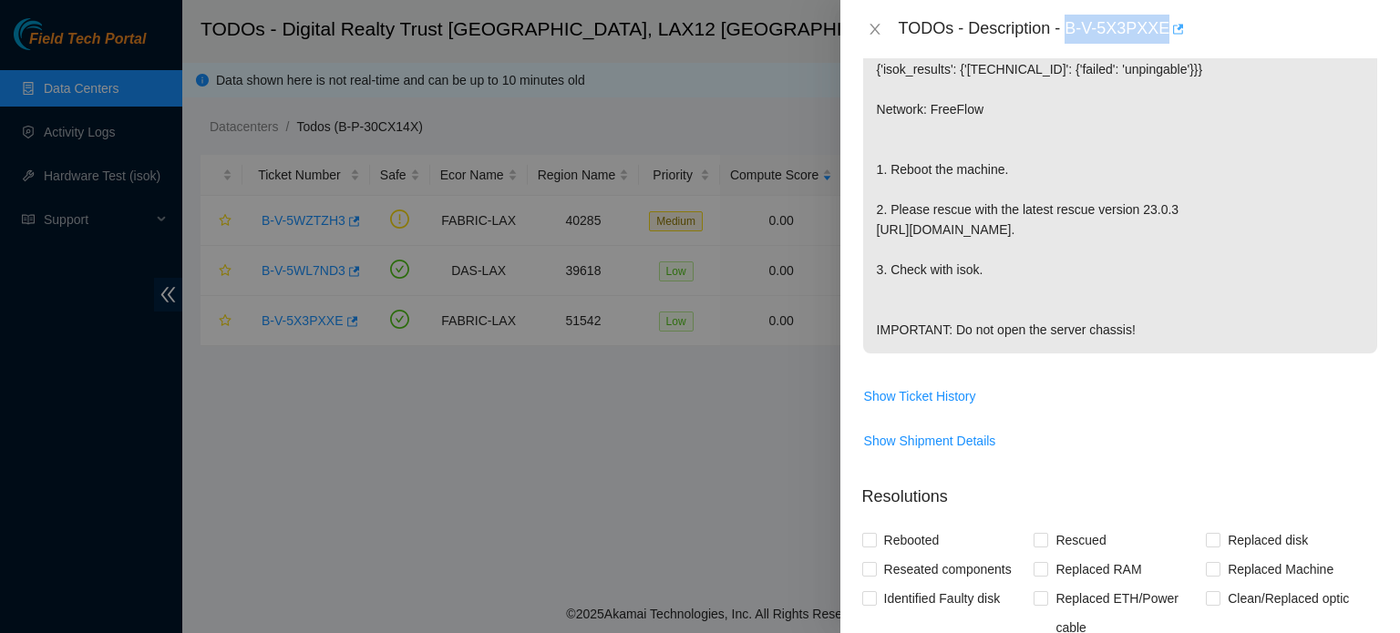
drag, startPoint x: 1072, startPoint y: 32, endPoint x: 1168, endPoint y: 36, distance: 95.8
click at [1168, 36] on div "TODOs - Description - B-V-5X3PXXE" at bounding box center [1138, 29] width 479 height 29
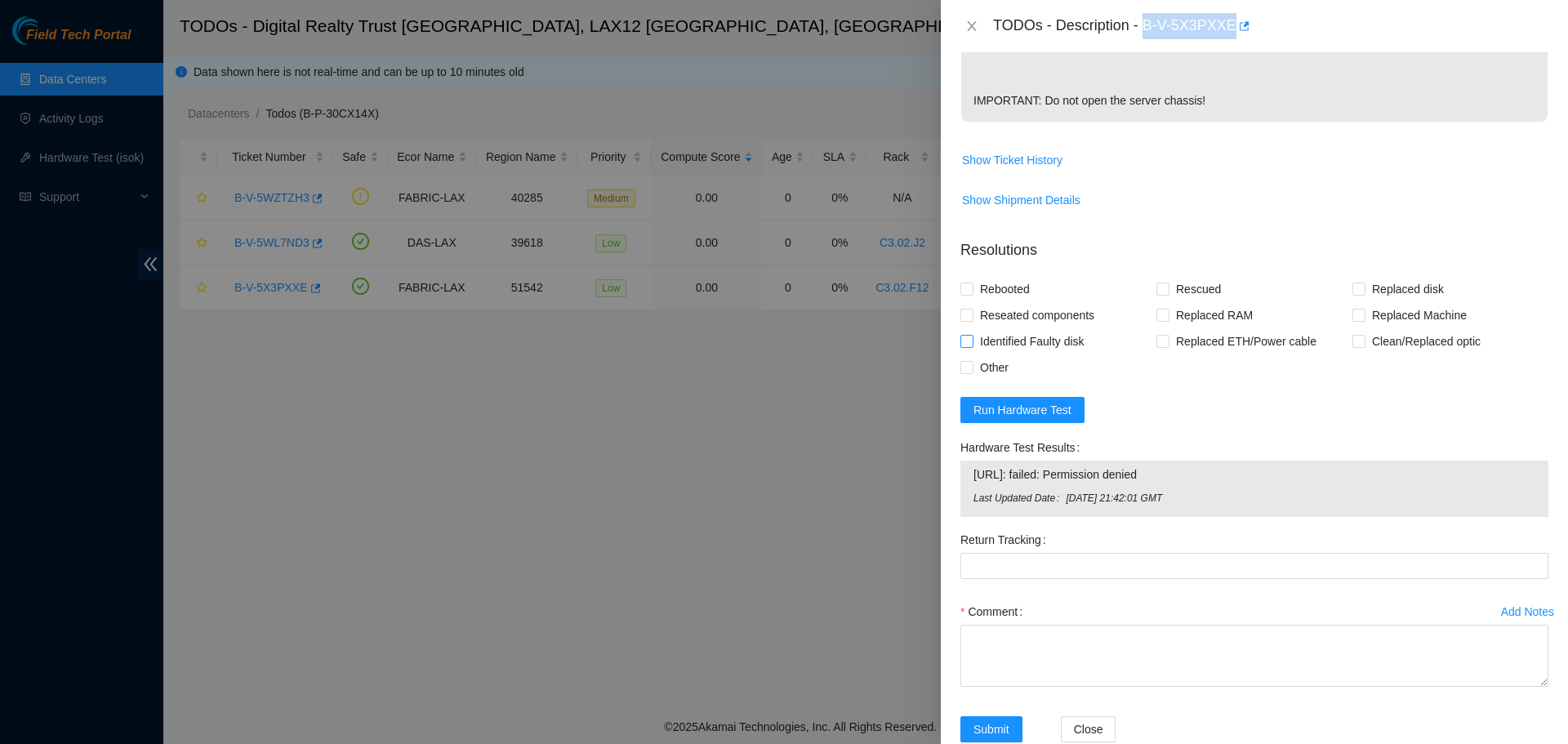
scroll to position [595, 0]
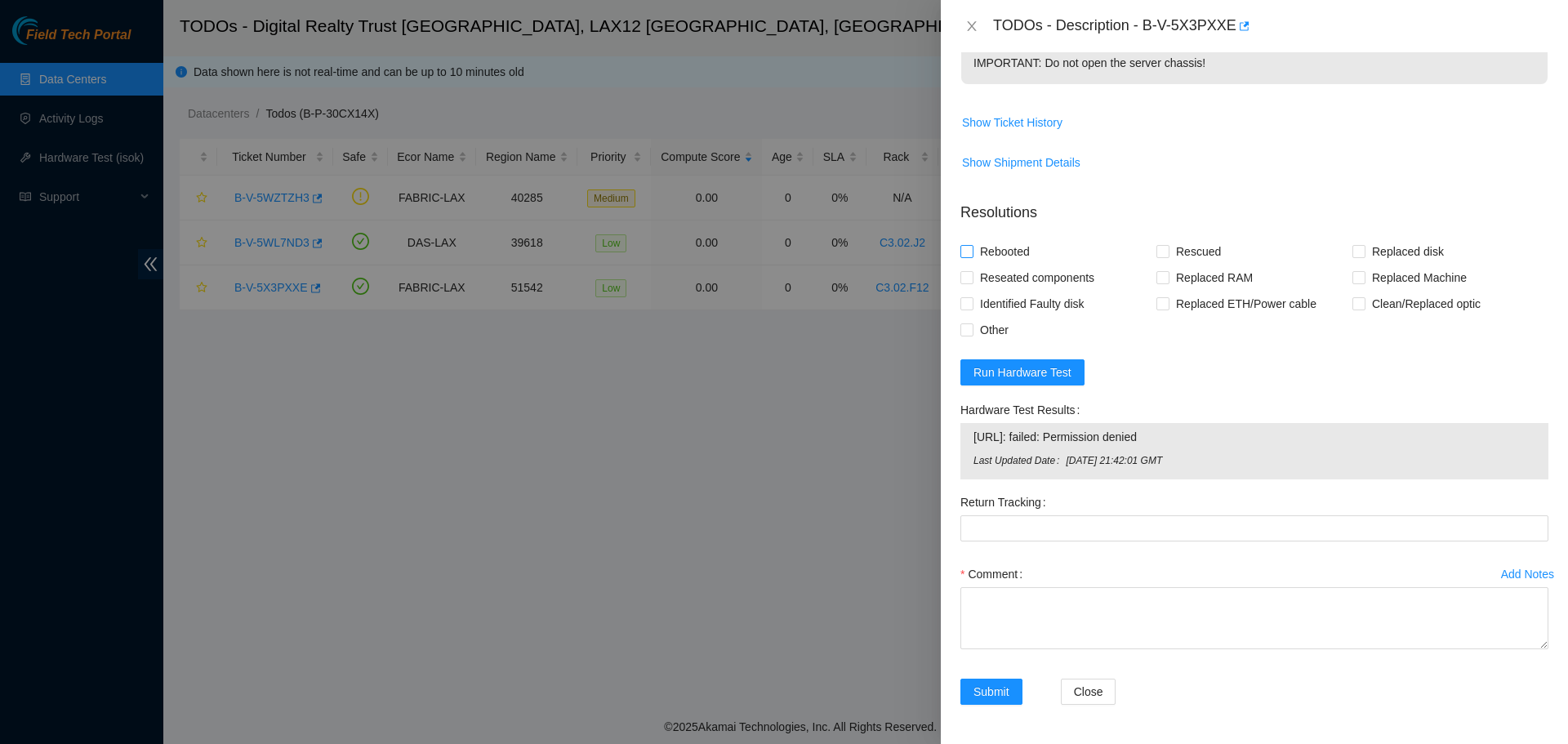
click at [1012, 243] on span "Rebooted" at bounding box center [1004, 251] width 63 height 26
click at [972, 245] on input "Rebooted" at bounding box center [966, 250] width 12 height 12
checkbox input "true"
click at [971, 20] on icon "close" at bounding box center [971, 26] width 13 height 13
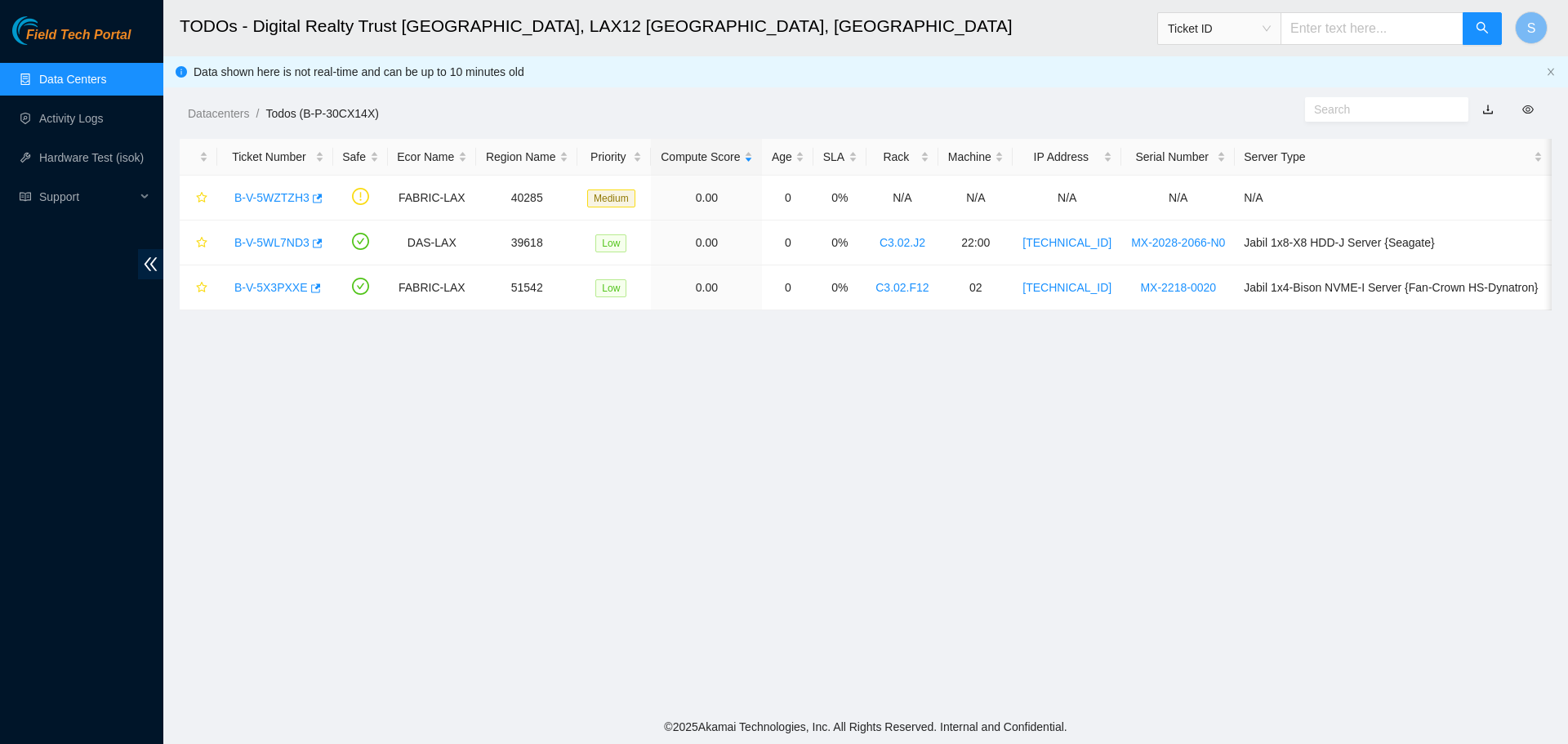
scroll to position [334, 0]
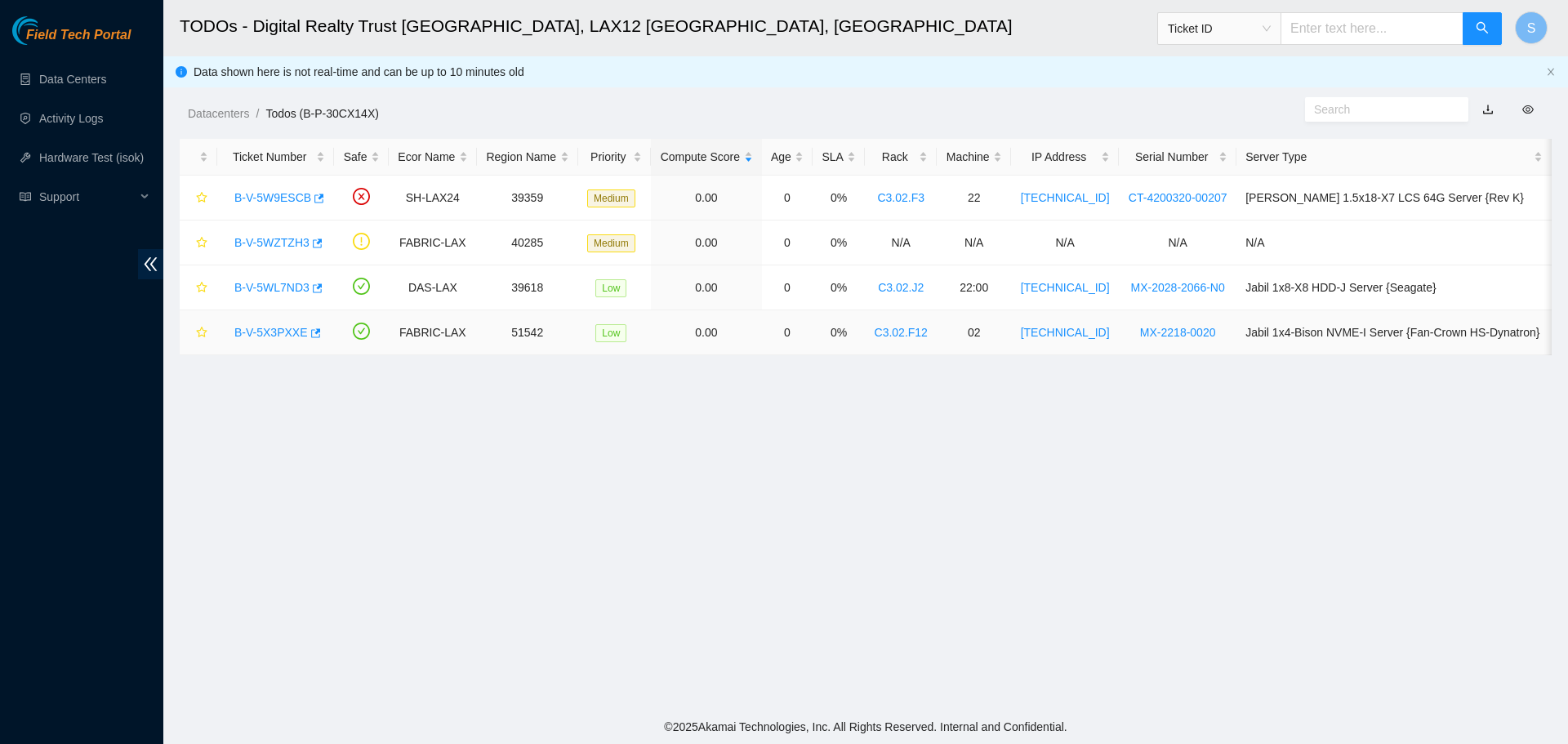
click at [280, 330] on link "B-V-5X3PXXE" at bounding box center [271, 333] width 73 height 13
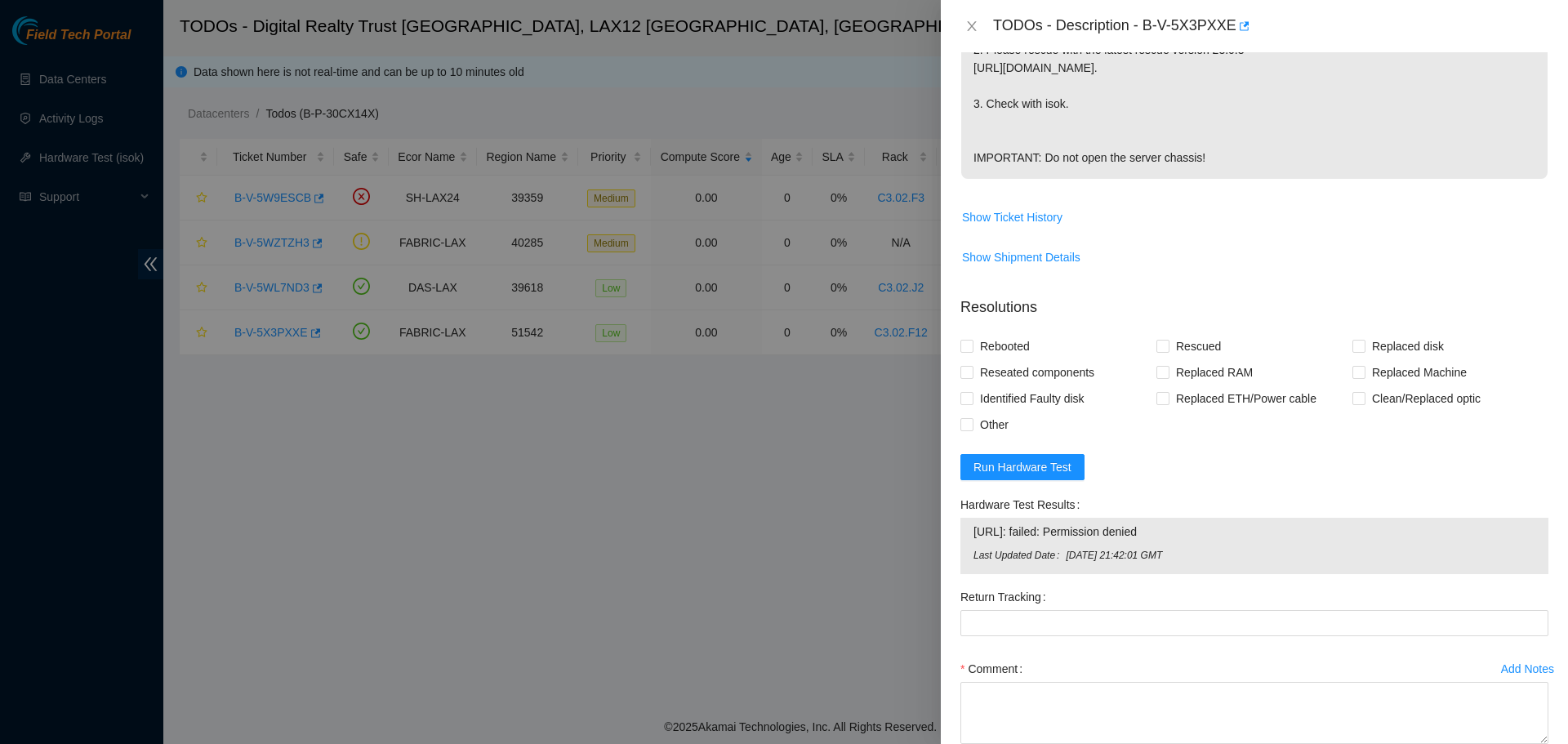
scroll to position [595, 0]
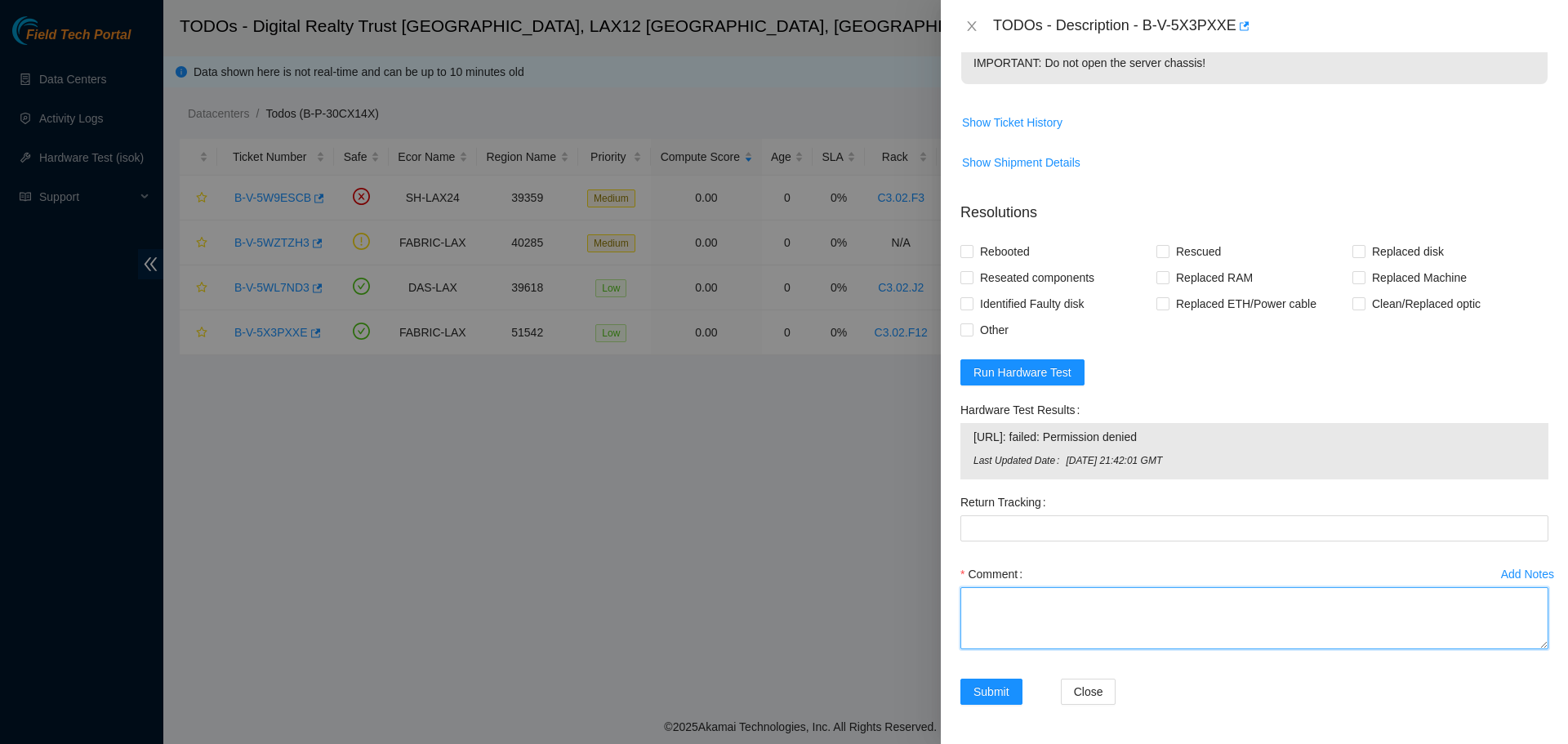
click at [1155, 626] on textarea "Comment" at bounding box center [1254, 618] width 588 height 62
paste textarea "B-V-5X3PXXE FABRIC-LAX 51542 Low 0.00 0 0% C3.02.F12 02 23.202.113.133 MX-2218-…"
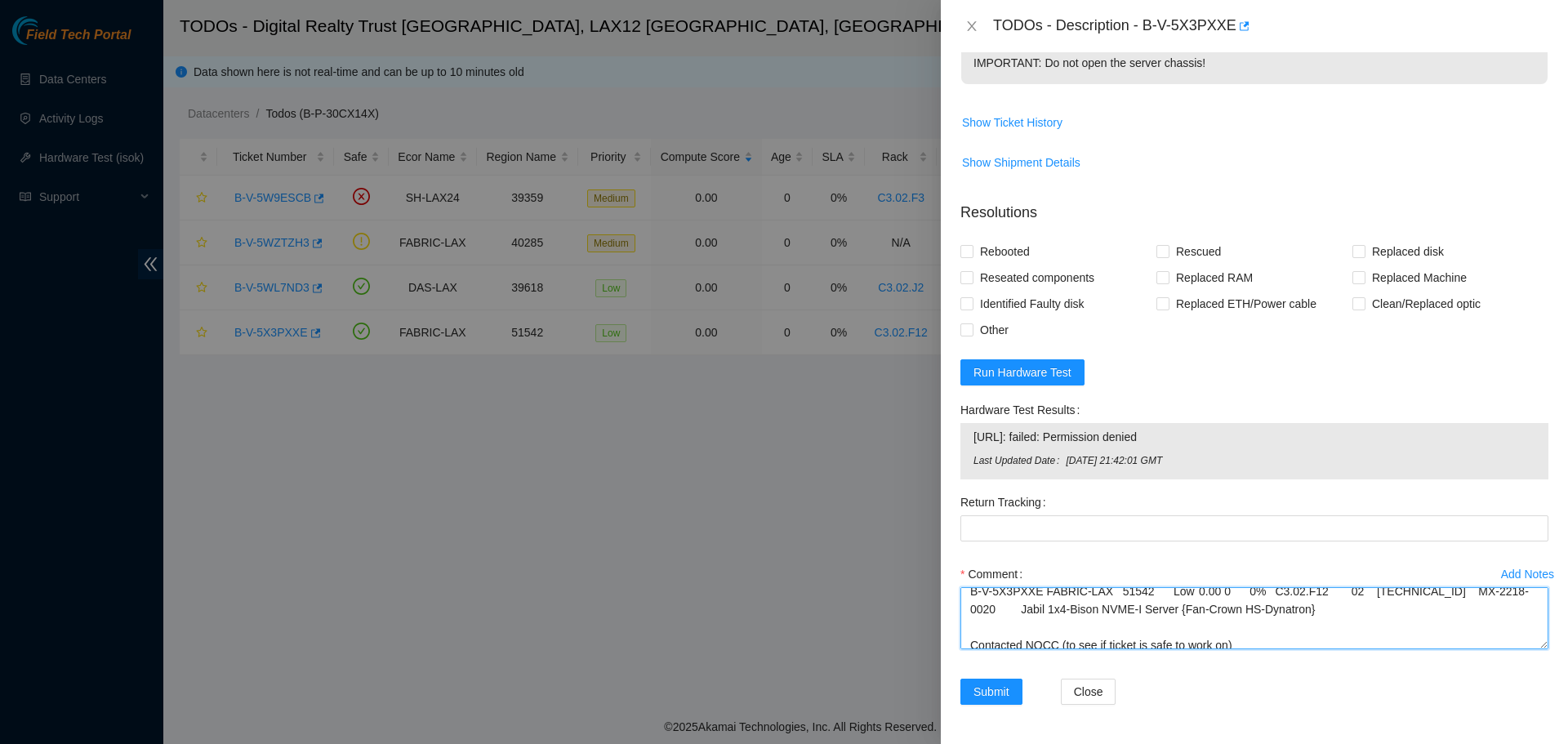
scroll to position [0, 0]
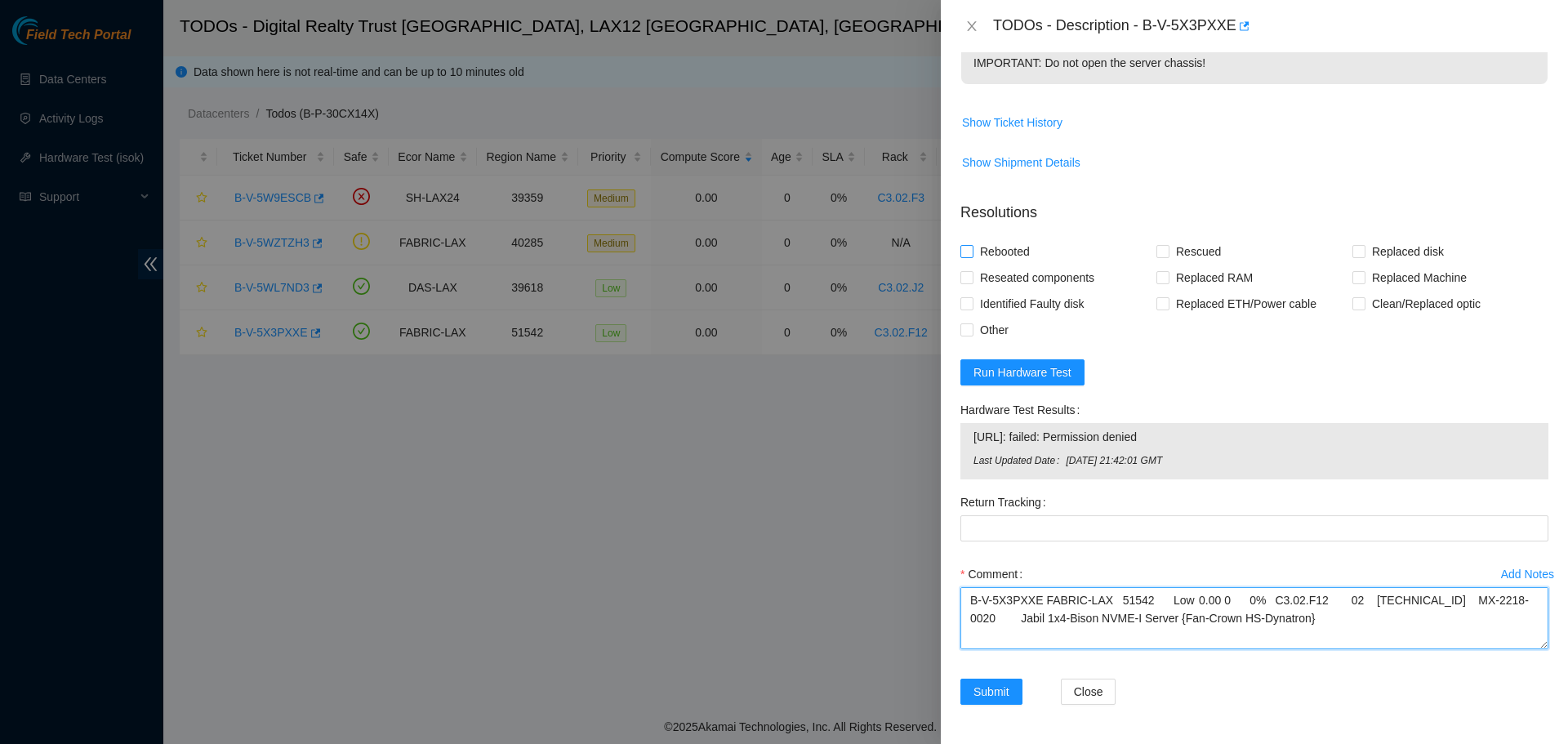
type textarea "B-V-5X3PXXE FABRIC-LAX 51542 Low 0.00 0 0% C3.02.F12 02 23.202.113.133 MX-2218-…"
click at [1017, 253] on span "Rebooted" at bounding box center [1004, 251] width 63 height 26
click at [972, 253] on input "Rebooted" at bounding box center [966, 250] width 12 height 12
checkbox input "true"
click at [1166, 252] on label "Rescued" at bounding box center [1192, 251] width 71 height 26
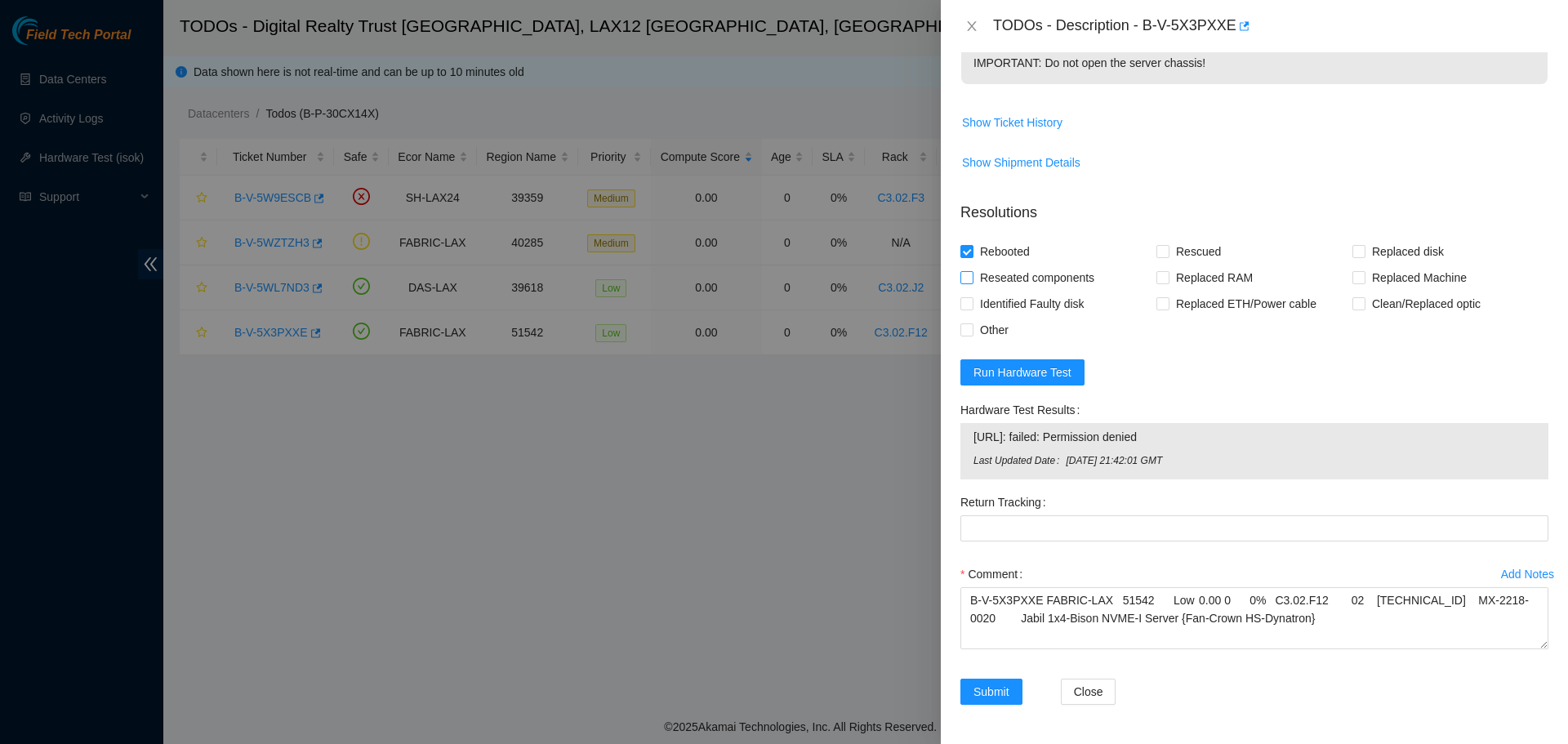
click at [1014, 279] on span "Reseated components" at bounding box center [1037, 277] width 127 height 26
click at [972, 279] on input "Reseated components" at bounding box center [966, 277] width 12 height 12
checkbox input "true"
drag, startPoint x: 1141, startPoint y: 247, endPoint x: 1148, endPoint y: 255, distance: 10.6
click at [1142, 248] on div "Rebooted" at bounding box center [1058, 251] width 196 height 26
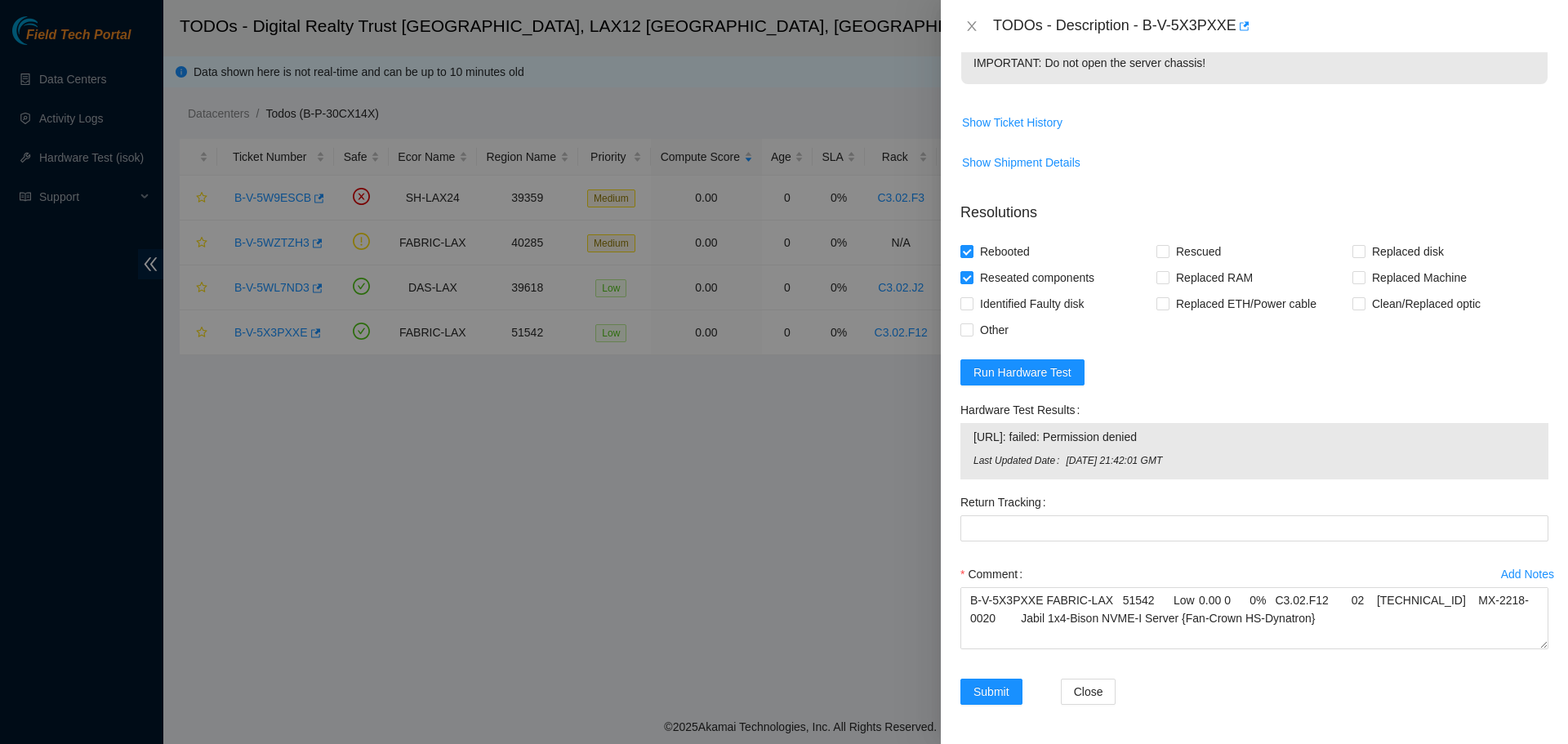
click at [1151, 254] on div "Rebooted" at bounding box center [1058, 251] width 196 height 26
click at [1169, 252] on span "Rescued" at bounding box center [1198, 251] width 58 height 26
click at [1167, 252] on input "Rescued" at bounding box center [1162, 250] width 12 height 12
checkbox input "true"
click at [1002, 697] on span "Submit" at bounding box center [991, 692] width 36 height 18
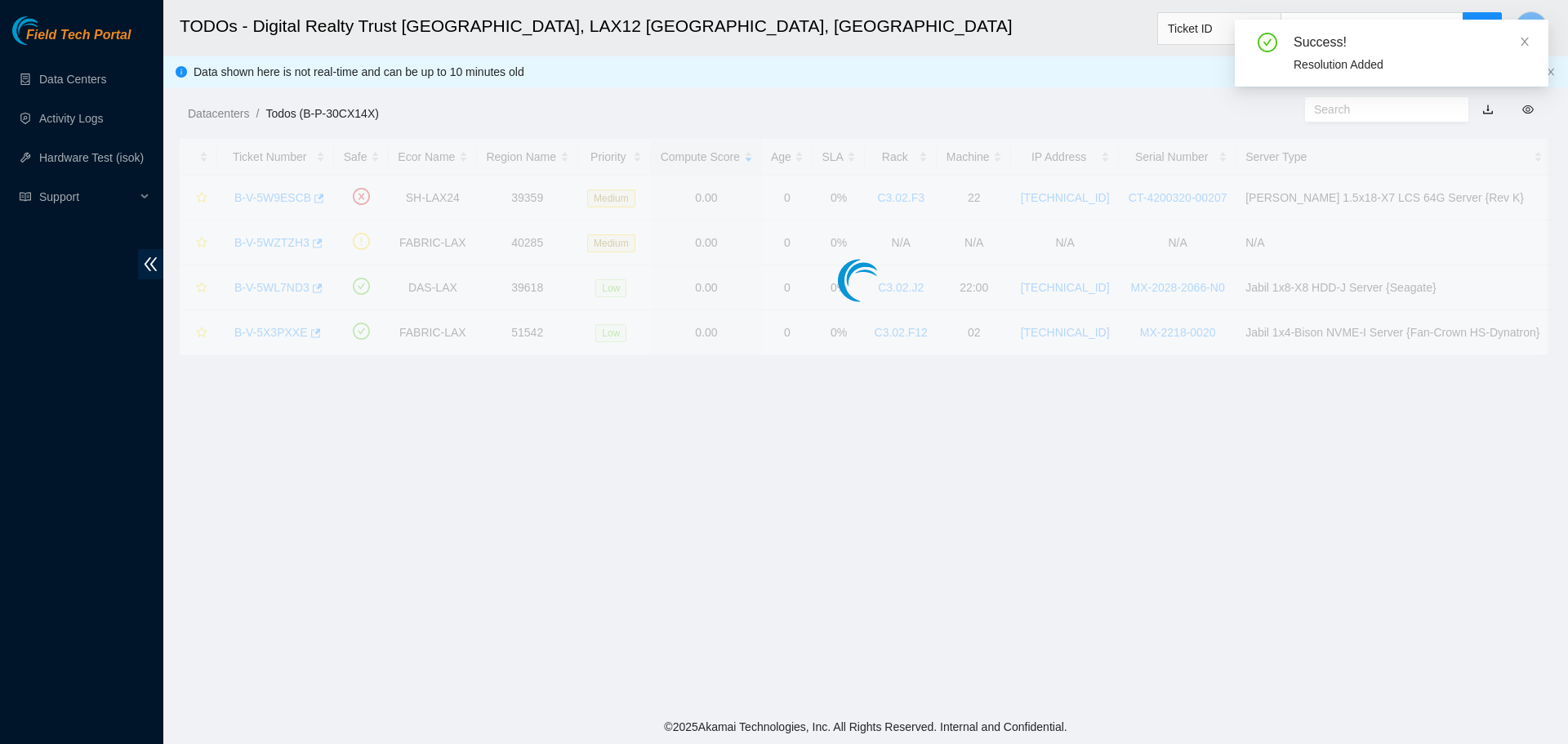
scroll to position [334, 0]
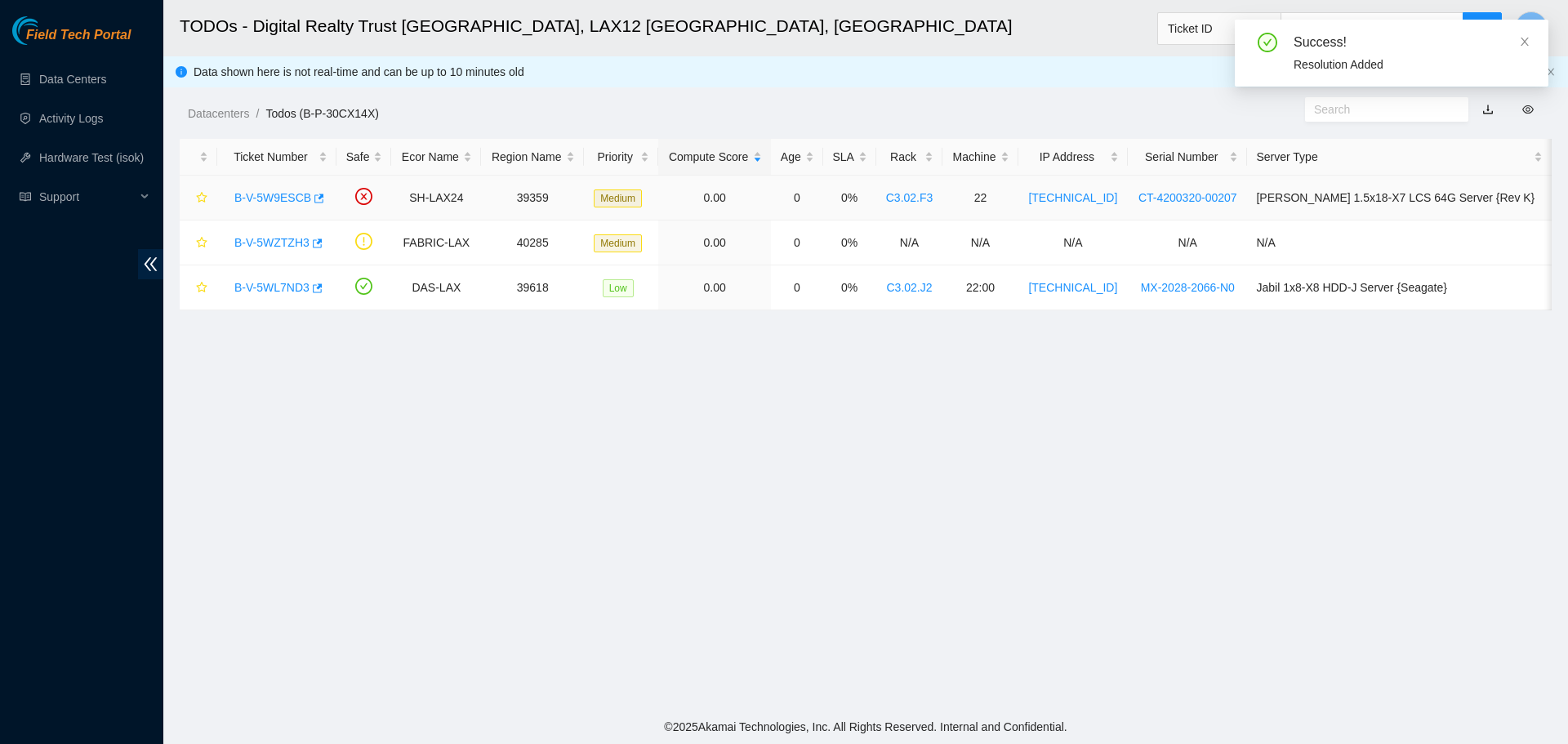
click at [280, 194] on link "B-V-5W9ESCB" at bounding box center [273, 197] width 77 height 13
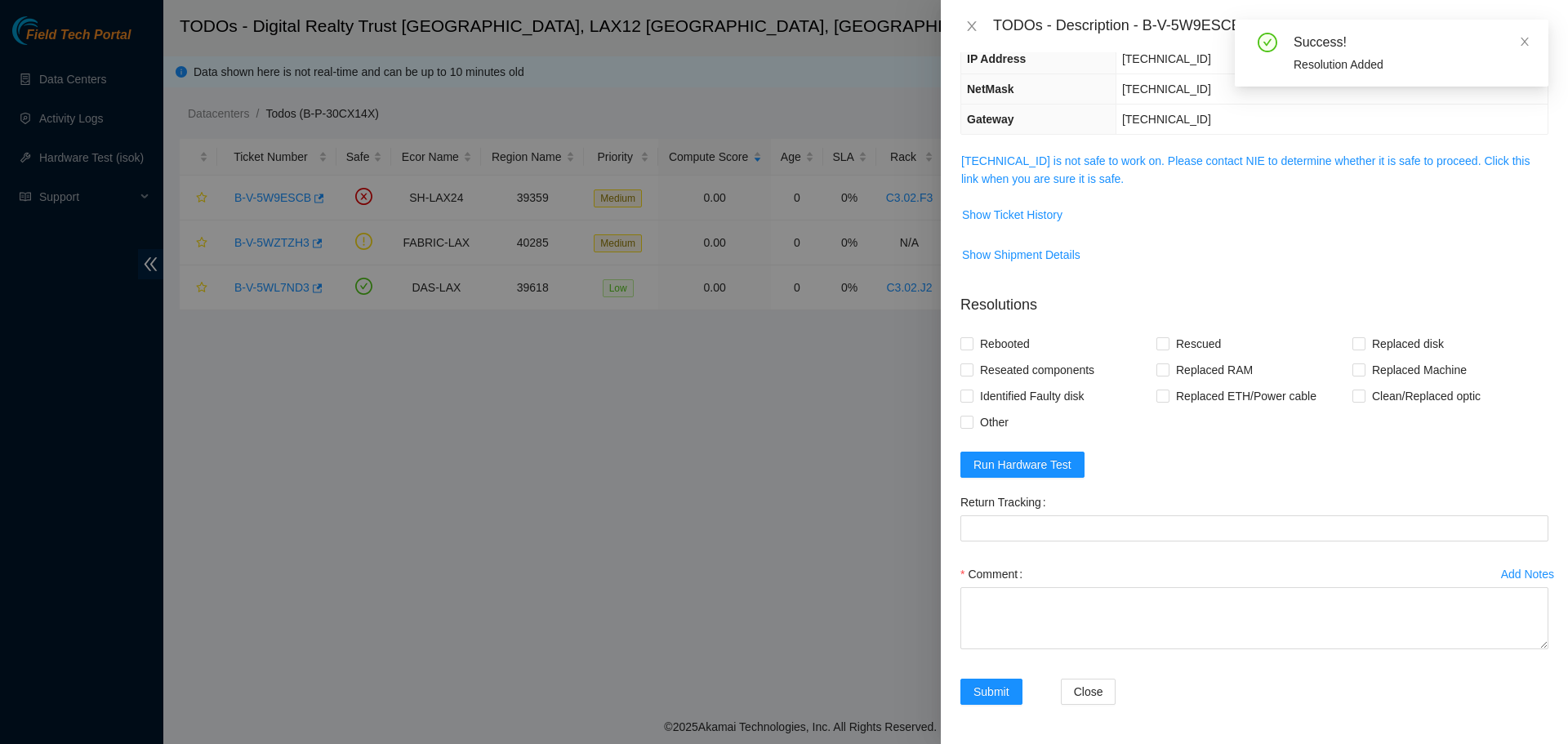
scroll to position [273, 0]
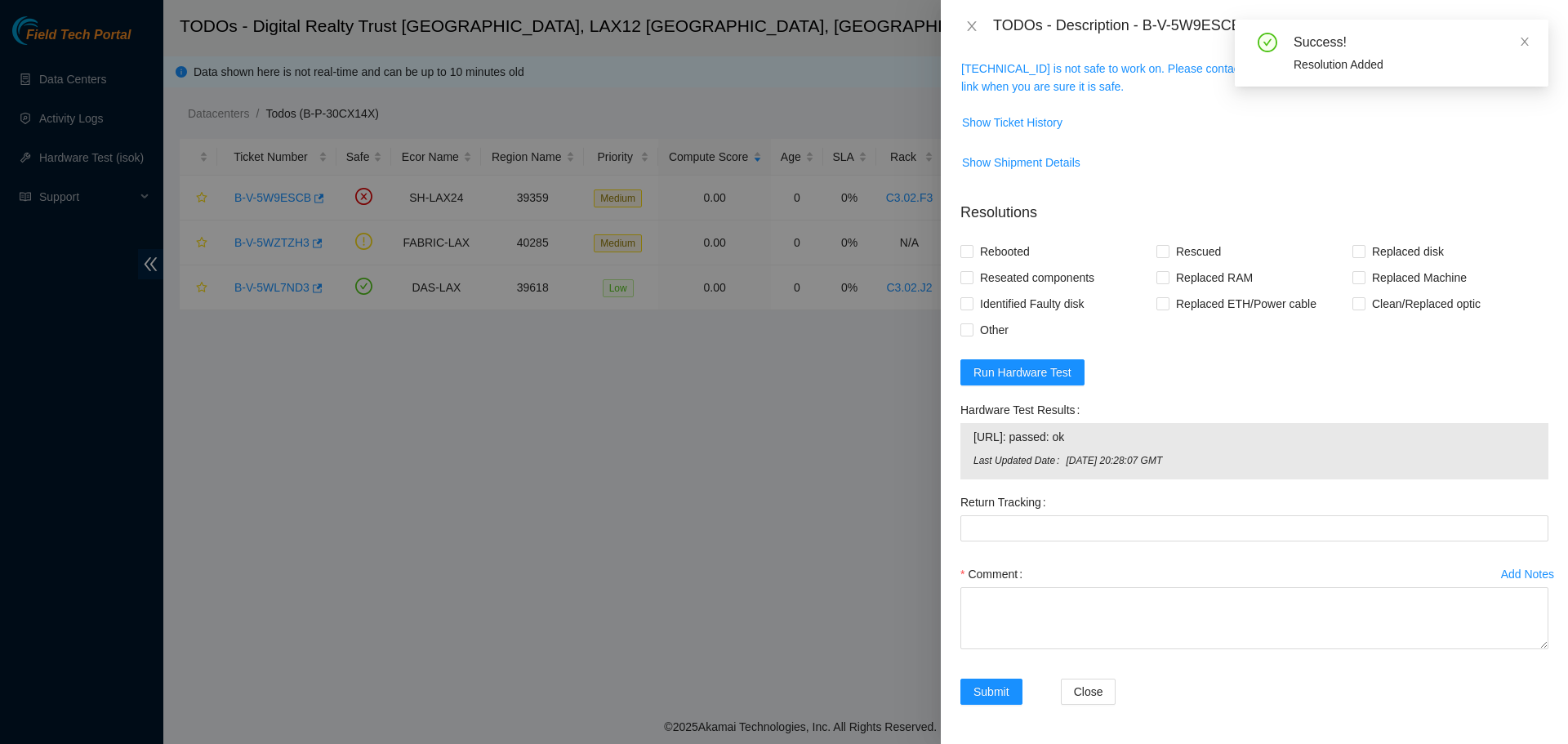
click at [1073, 77] on span "184.28.73.25 is not safe to work on. Please contact NIE to determine whether it…" at bounding box center [1254, 78] width 586 height 36
click at [1072, 84] on link "184.28.73.25 is not safe to work on. Please contact NIE to determine whether it…" at bounding box center [1245, 77] width 568 height 31
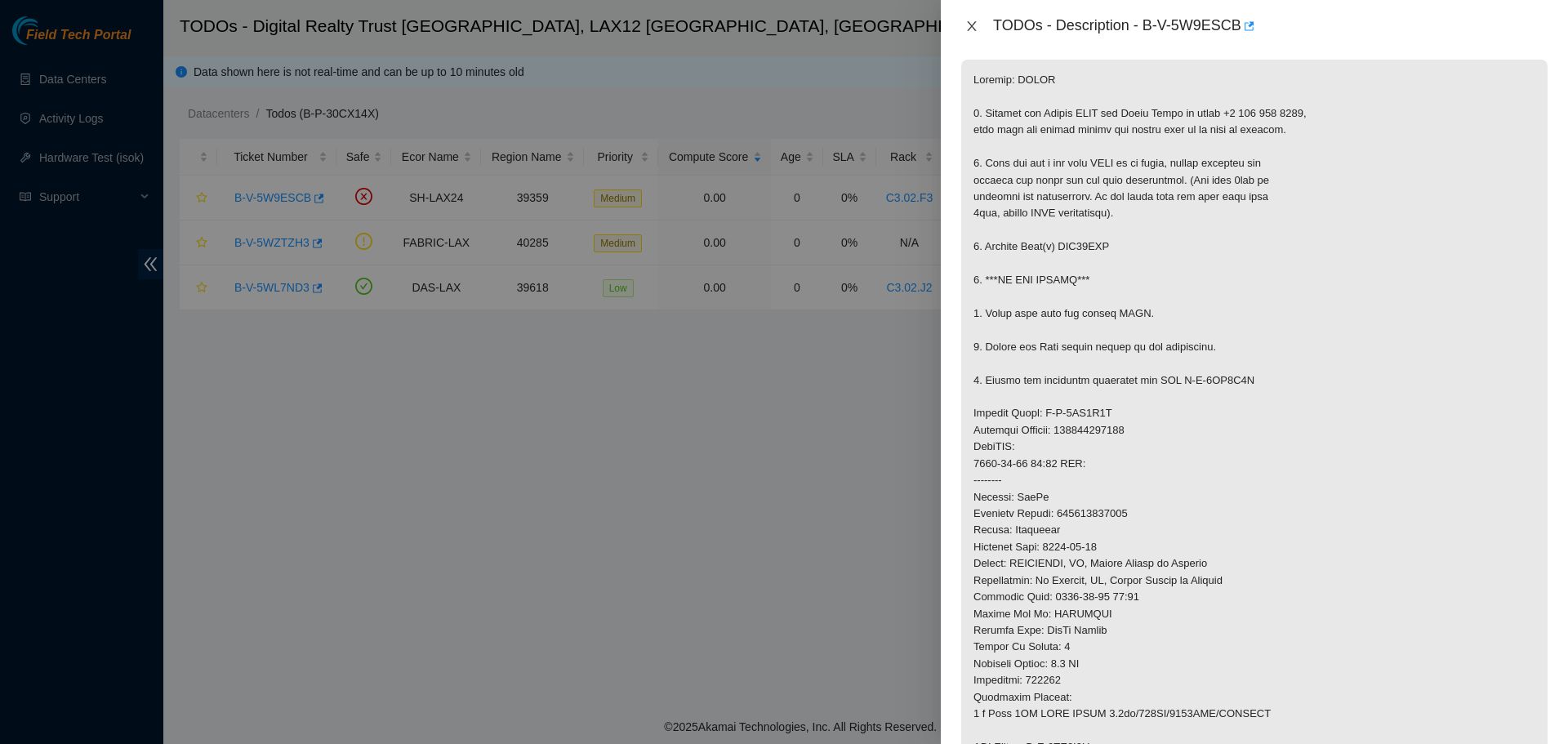
click at [973, 20] on button "Close" at bounding box center [972, 26] width 23 height 15
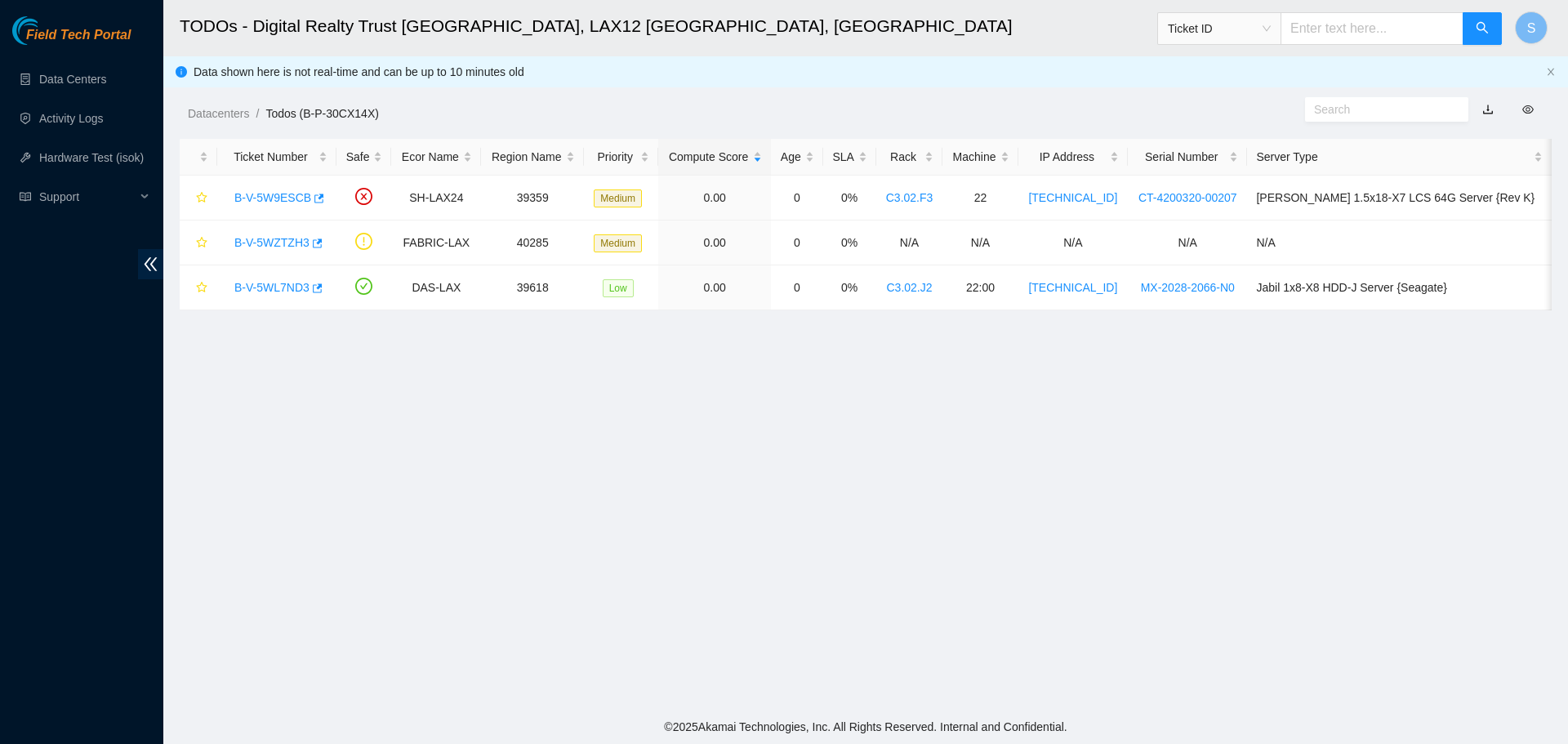
scroll to position [296, 0]
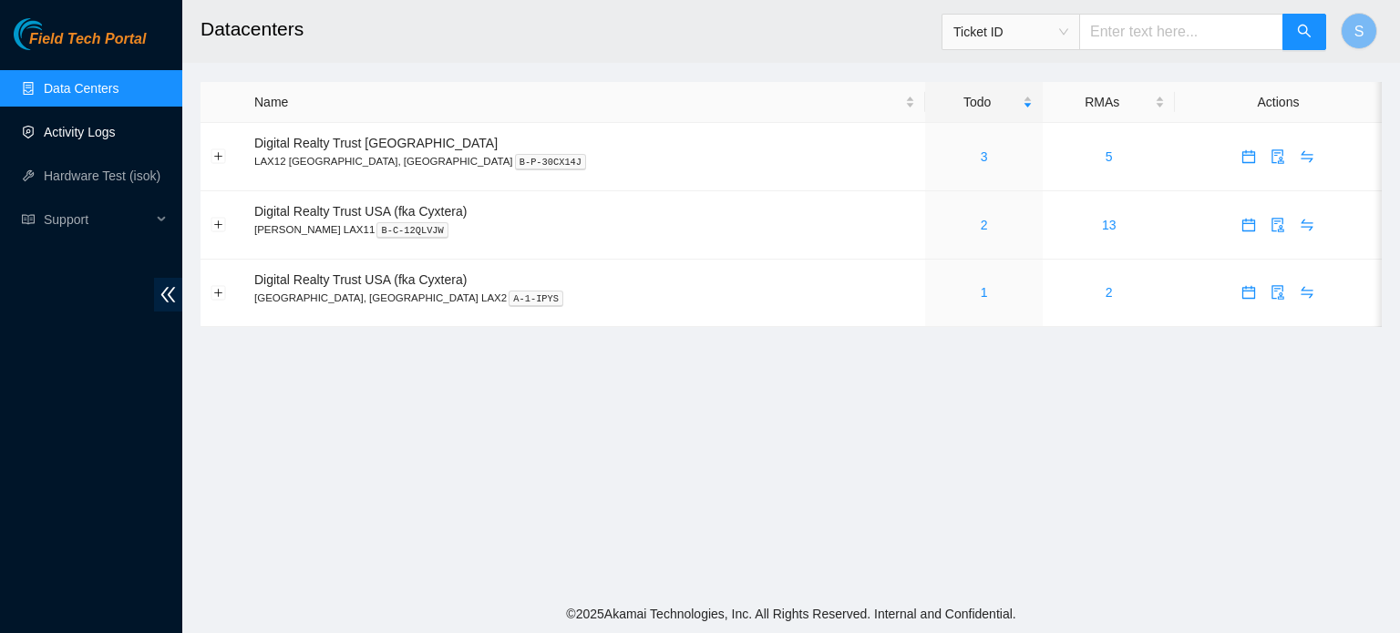
click at [75, 133] on link "Activity Logs" at bounding box center [80, 132] width 72 height 15
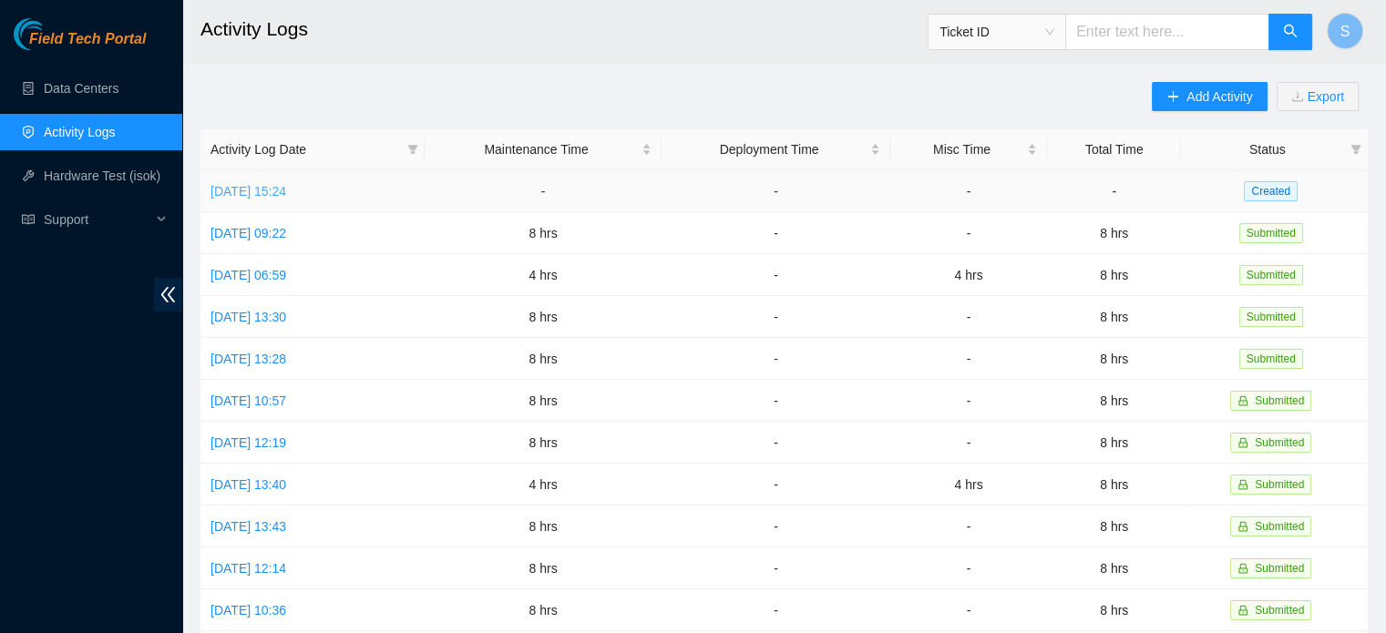
click at [284, 189] on link "[DATE] 15:24" at bounding box center [249, 191] width 76 height 15
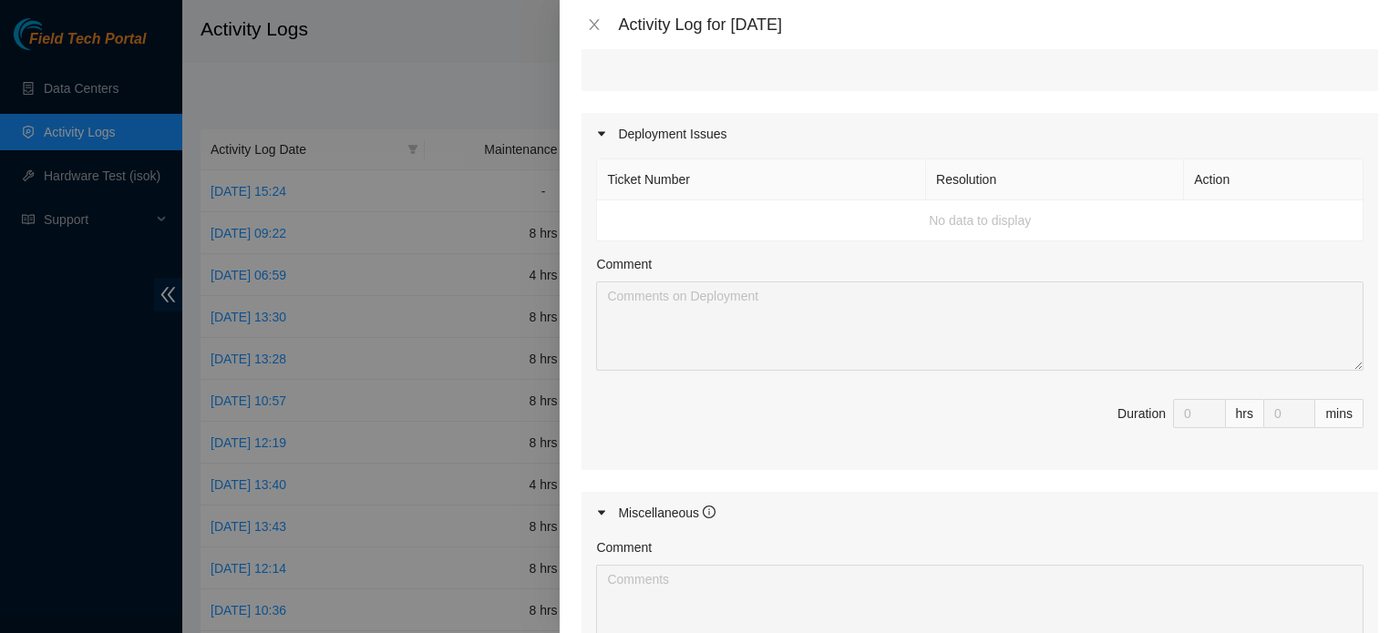
scroll to position [456, 0]
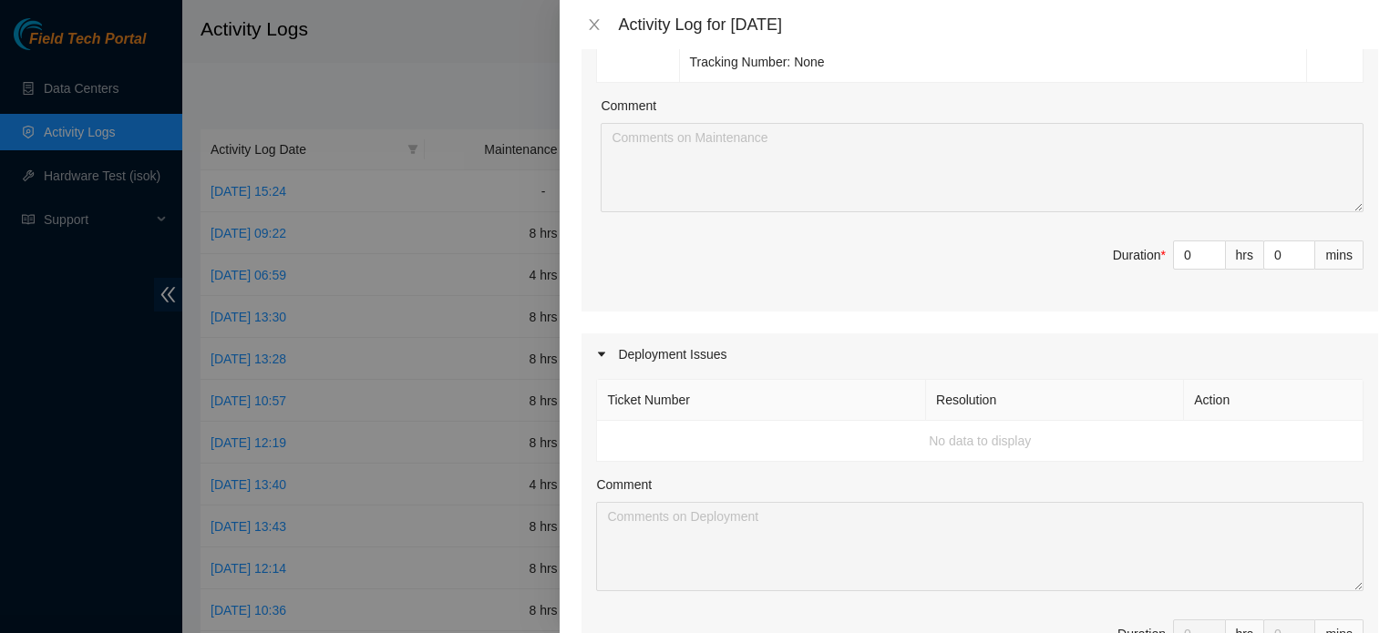
click at [1152, 267] on span "Duration * 0 hrs 0 mins" at bounding box center [979, 266] width 767 height 51
click at [1174, 260] on input "0" at bounding box center [1199, 255] width 51 height 27
click at [1180, 260] on input "0" at bounding box center [1199, 255] width 51 height 27
type input "8"
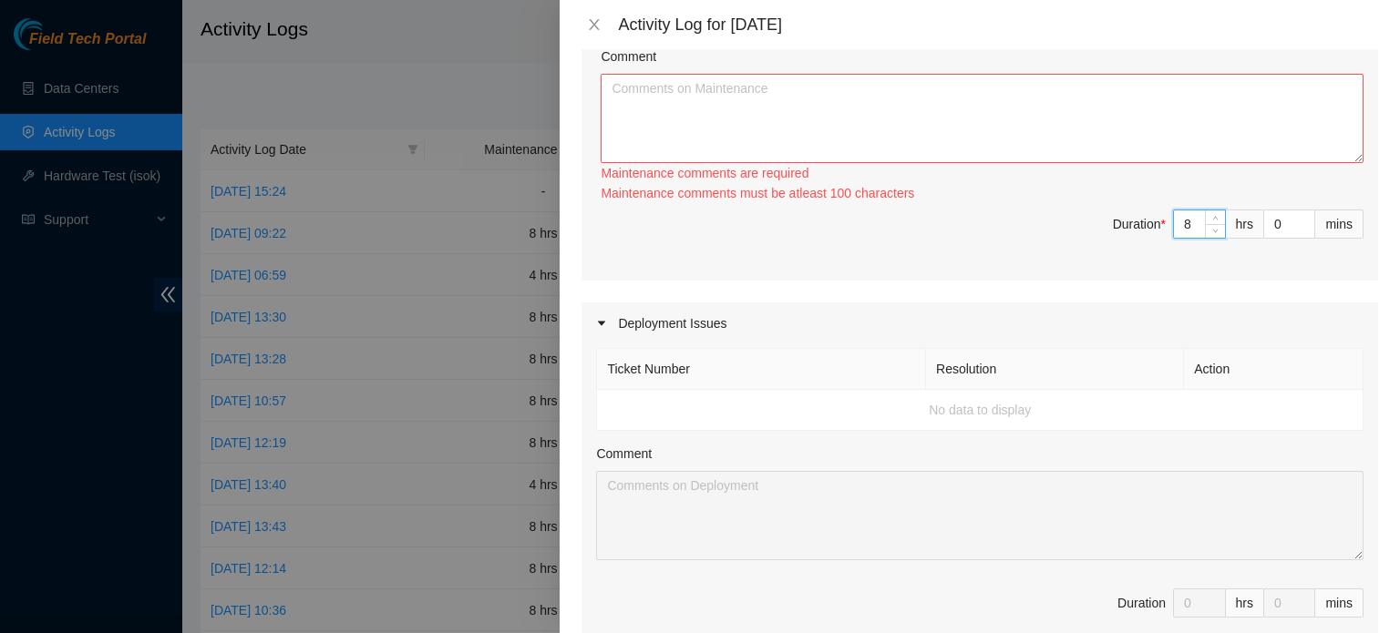
scroll to position [273, 0]
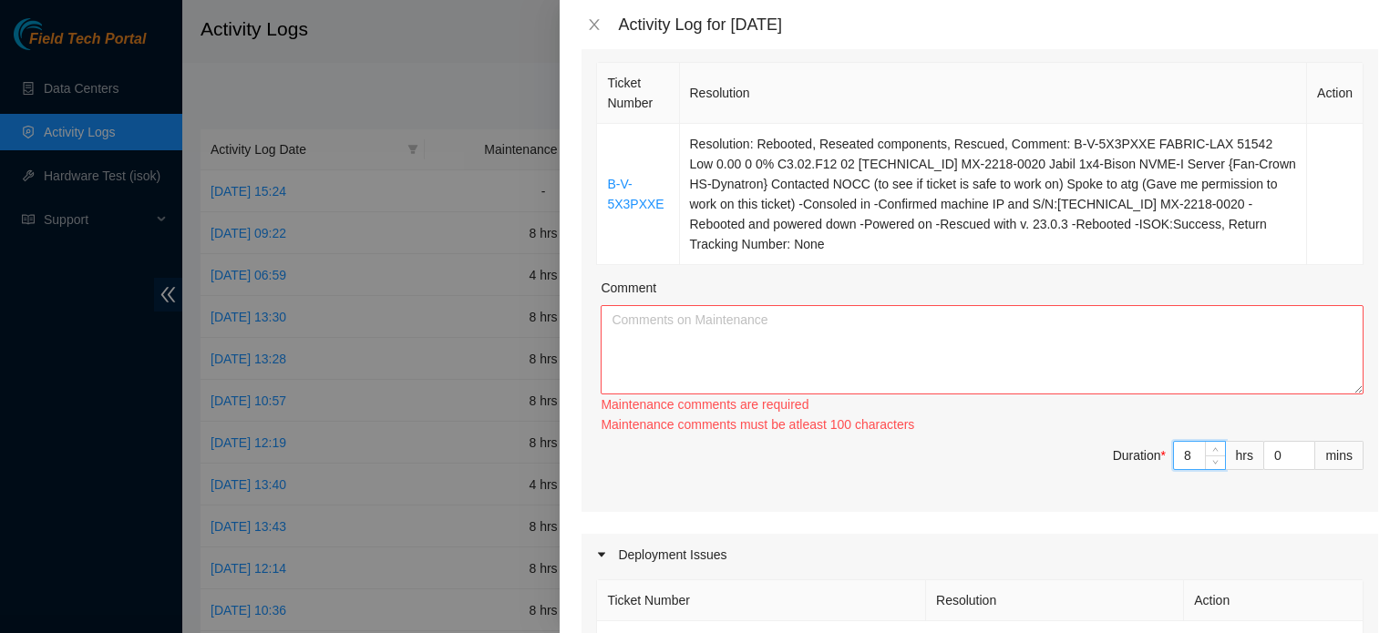
type input "8"
click at [1032, 331] on textarea "Comment" at bounding box center [982, 349] width 763 height 89
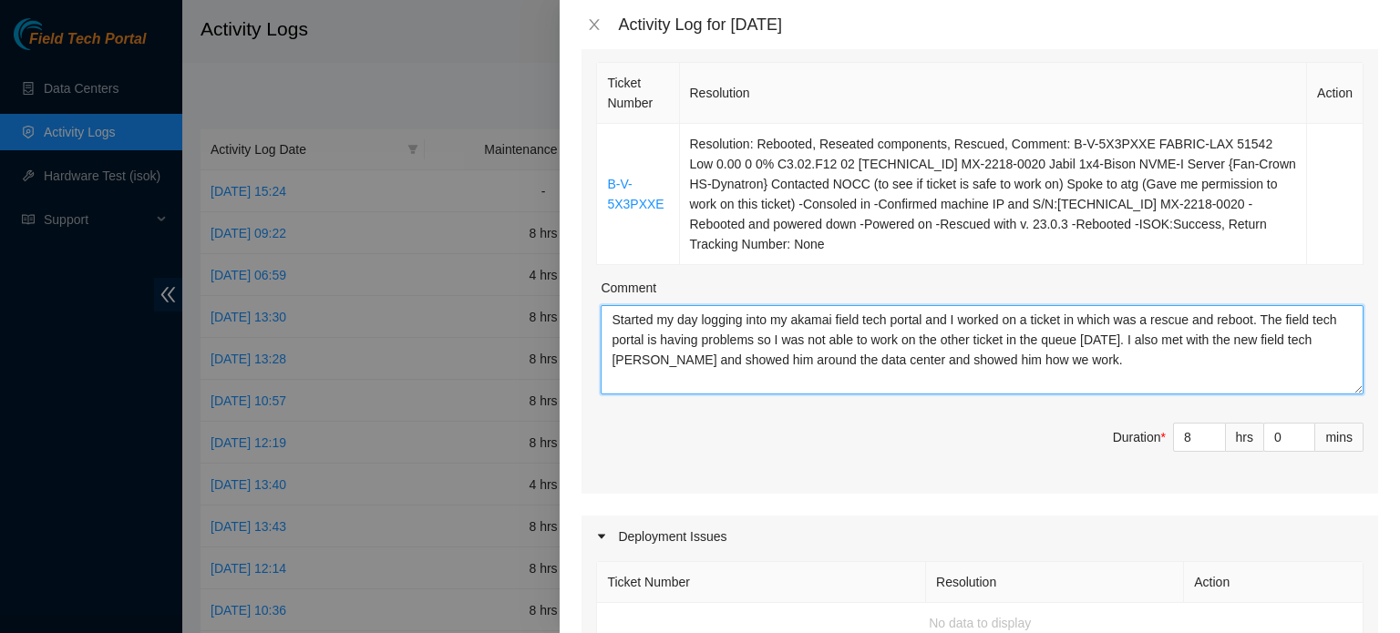
type textarea "Started my day logging into my akamai field tech portal and I worked on a ticke…"
